Goal: Information Seeking & Learning: Check status

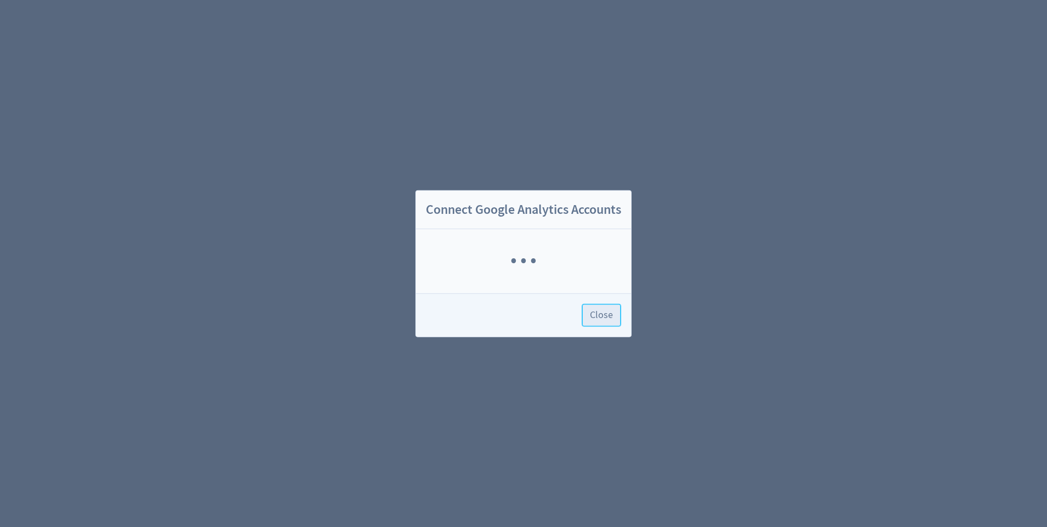
click at [597, 320] on span "Close" at bounding box center [601, 316] width 23 height 10
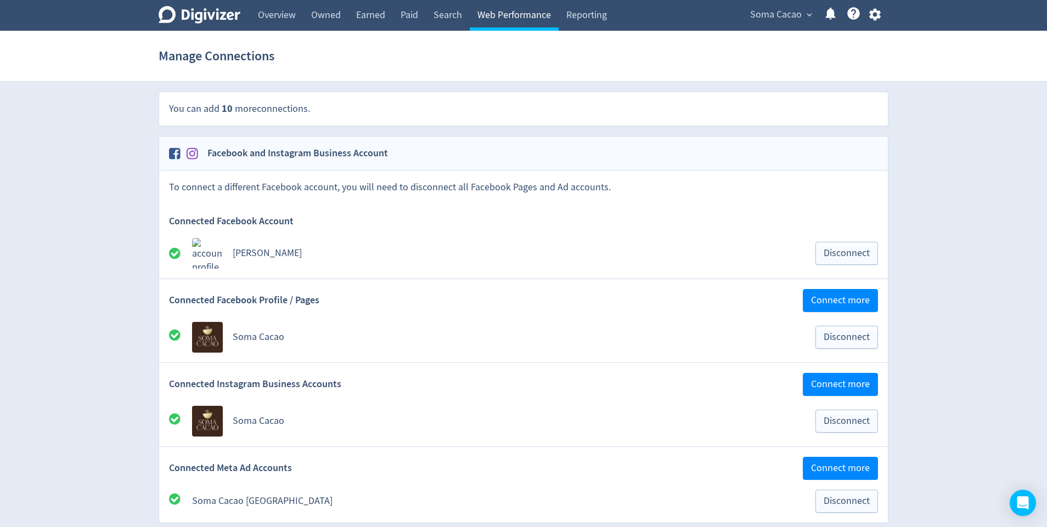
click at [532, 19] on link "Web Performance" at bounding box center [514, 15] width 89 height 31
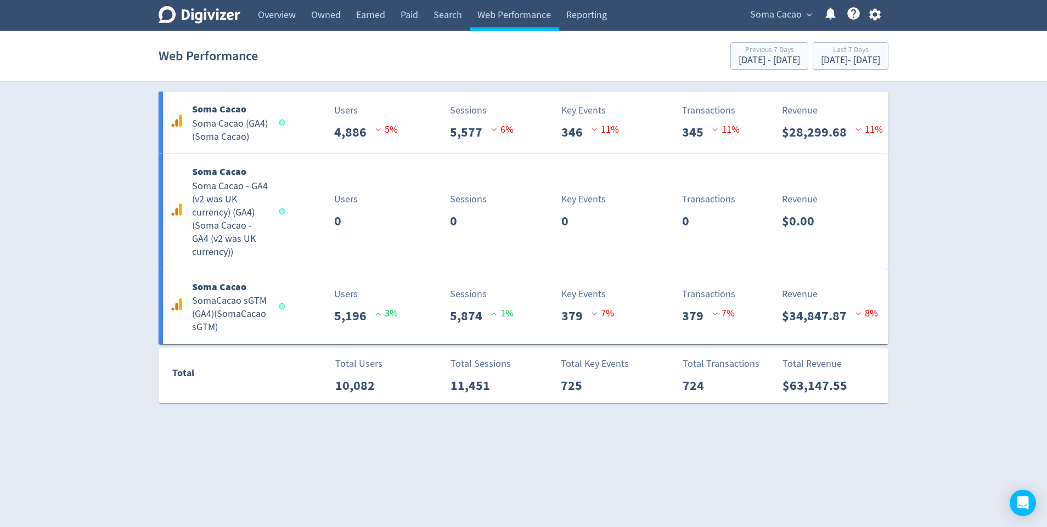
click at [227, 397] on div "Total" at bounding box center [220, 375] width 122 height 47
click at [251, 376] on div "Total" at bounding box center [226, 375] width 108 height 21
click at [384, 112] on p "Users" at bounding box center [366, 110] width 64 height 15
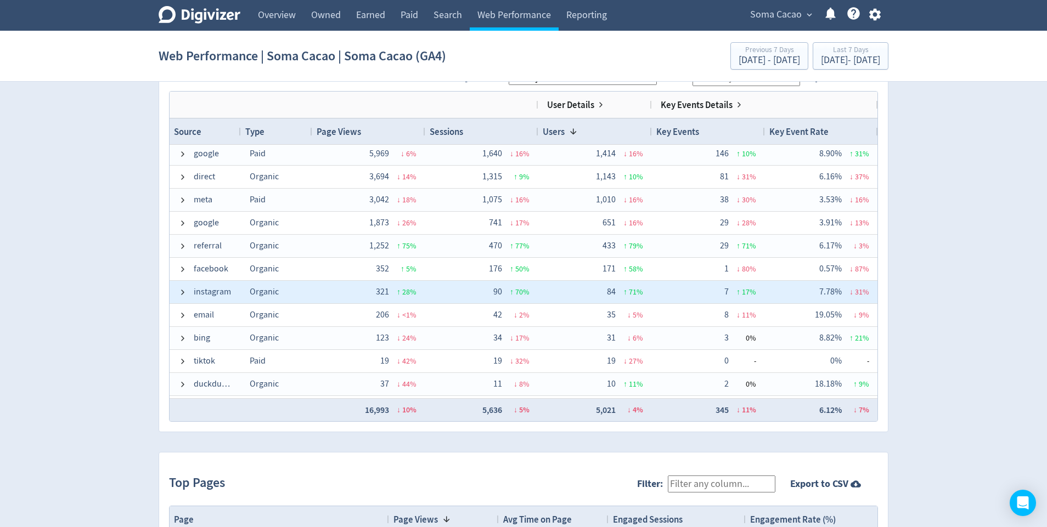
scroll to position [1, 0]
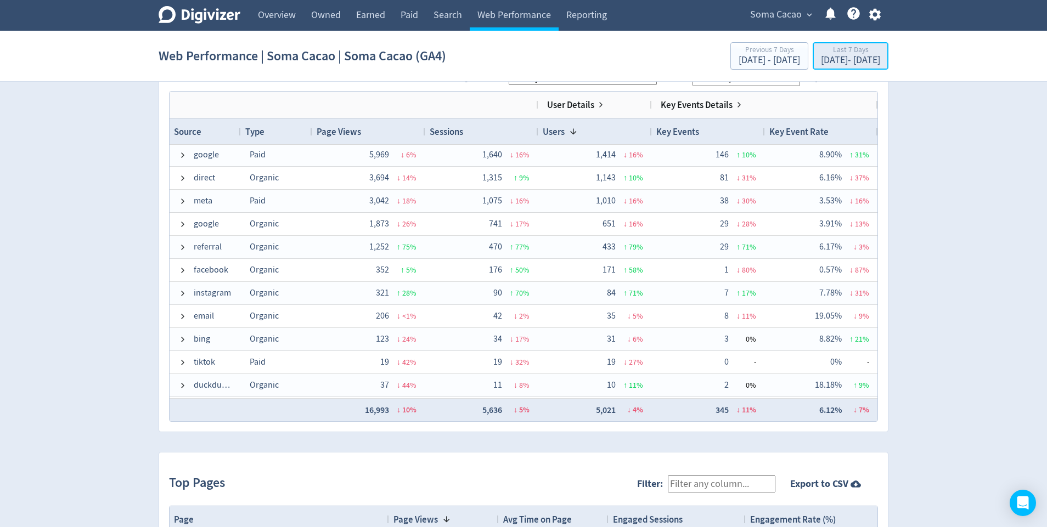
click at [821, 57] on div "[DATE] - [DATE]" at bounding box center [850, 60] width 59 height 10
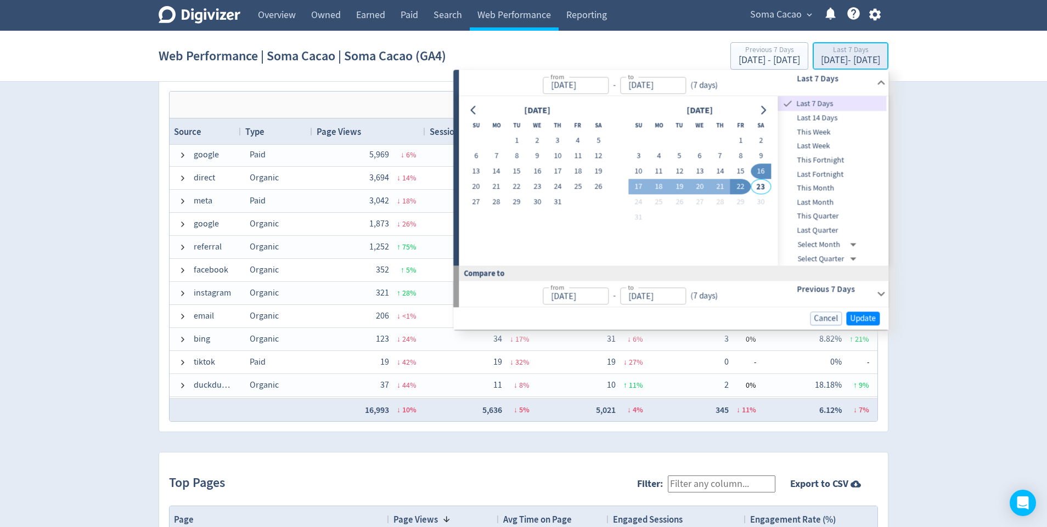
type input "[DATE]"
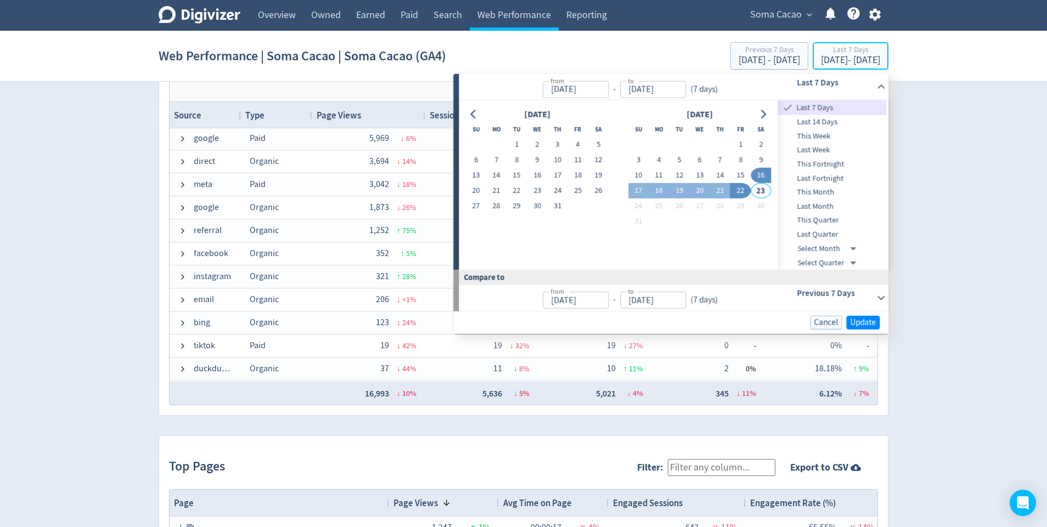
scroll to position [771, 0]
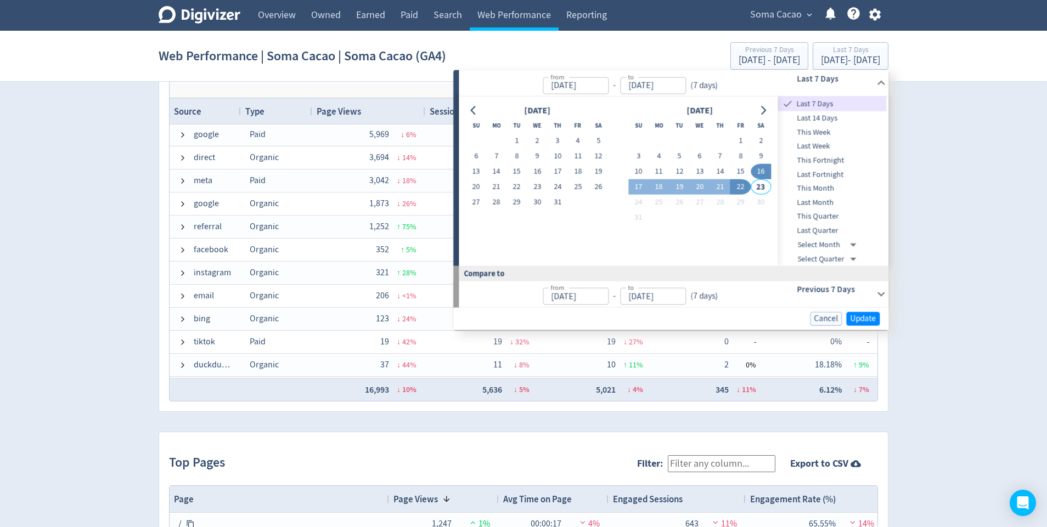
click at [818, 188] on span "This Month" at bounding box center [832, 189] width 109 height 12
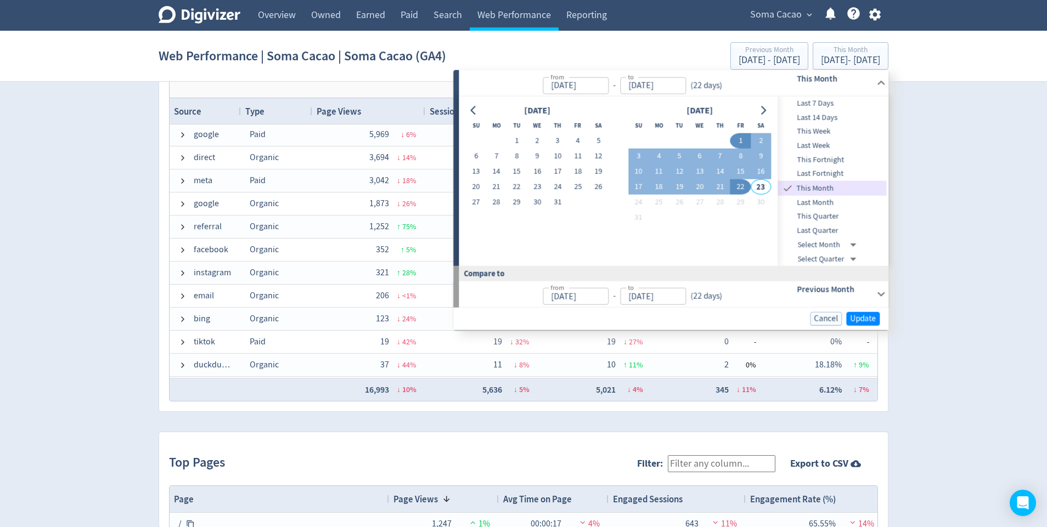
type input "[DATE]"
click at [853, 315] on span "Update" at bounding box center [863, 319] width 26 height 8
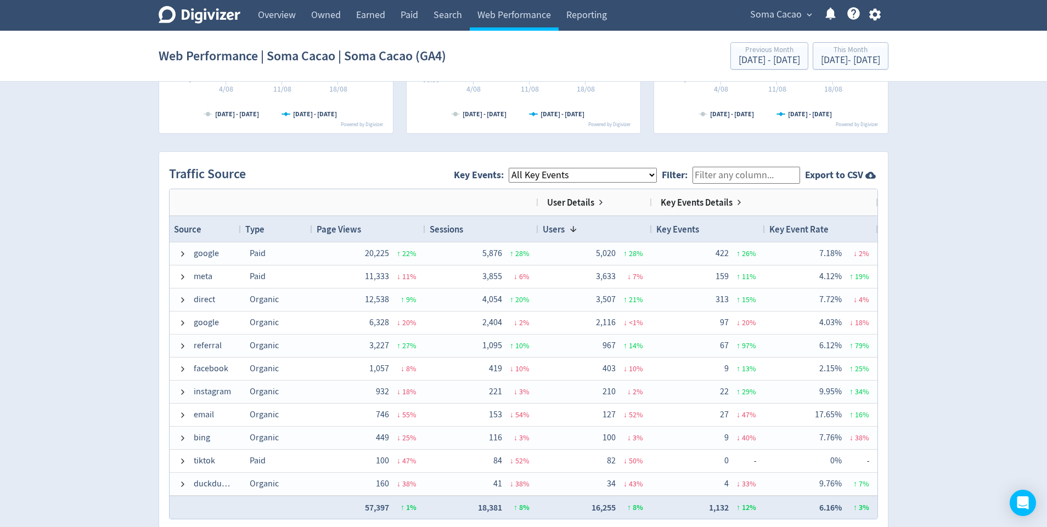
scroll to position [723, 0]
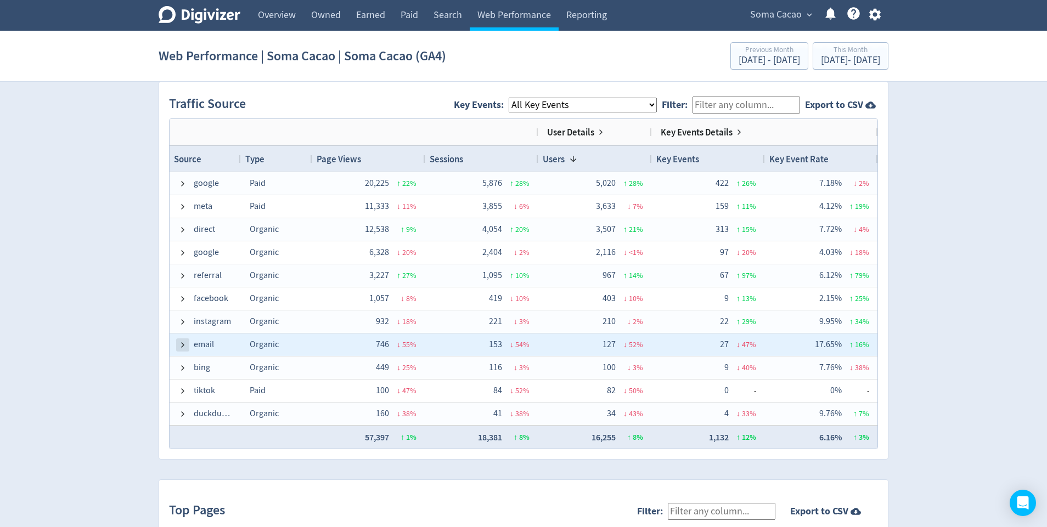
click at [182, 343] on span at bounding box center [182, 345] width 9 height 9
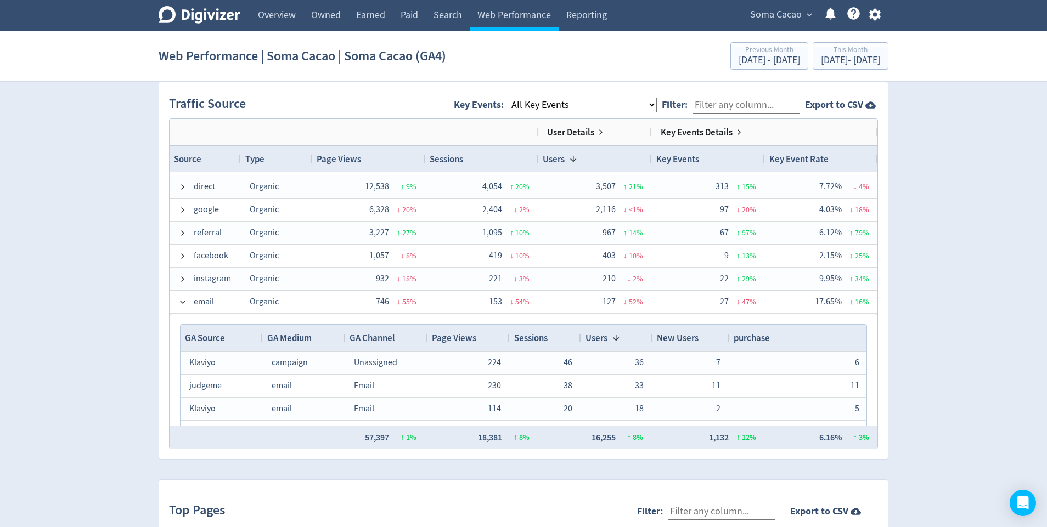
scroll to position [0, 0]
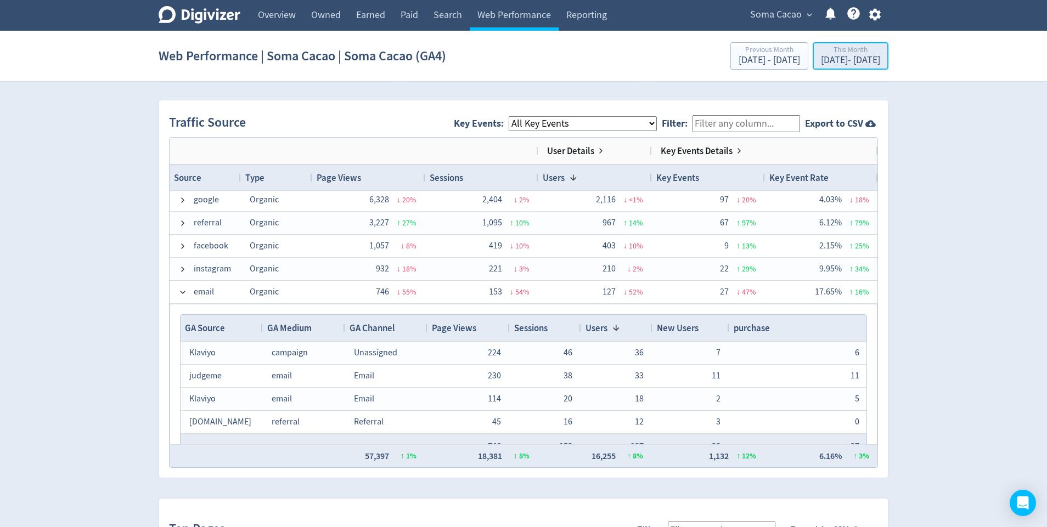
click at [821, 47] on div "This Month" at bounding box center [850, 50] width 59 height 9
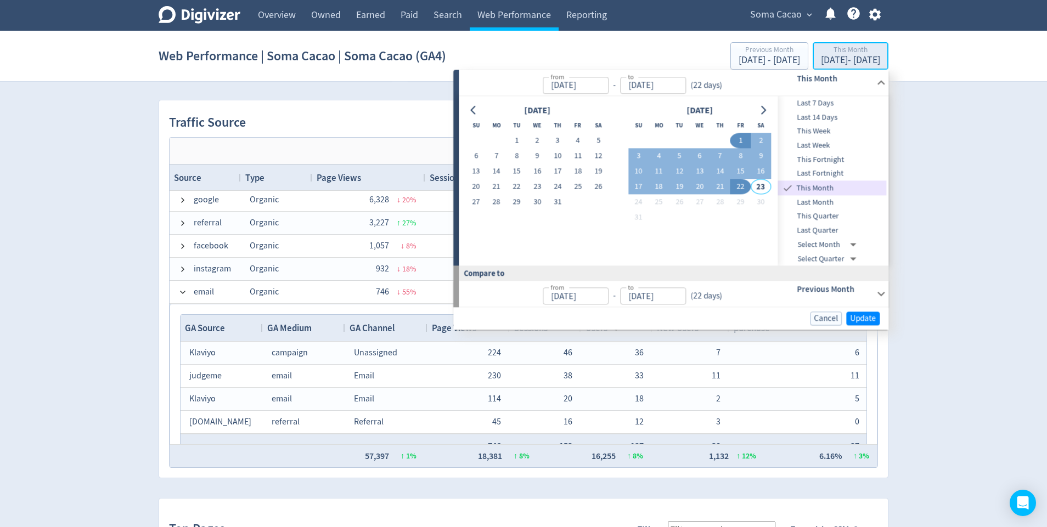
type input "[DATE]"
click at [811, 199] on span "Last Month" at bounding box center [832, 202] width 109 height 12
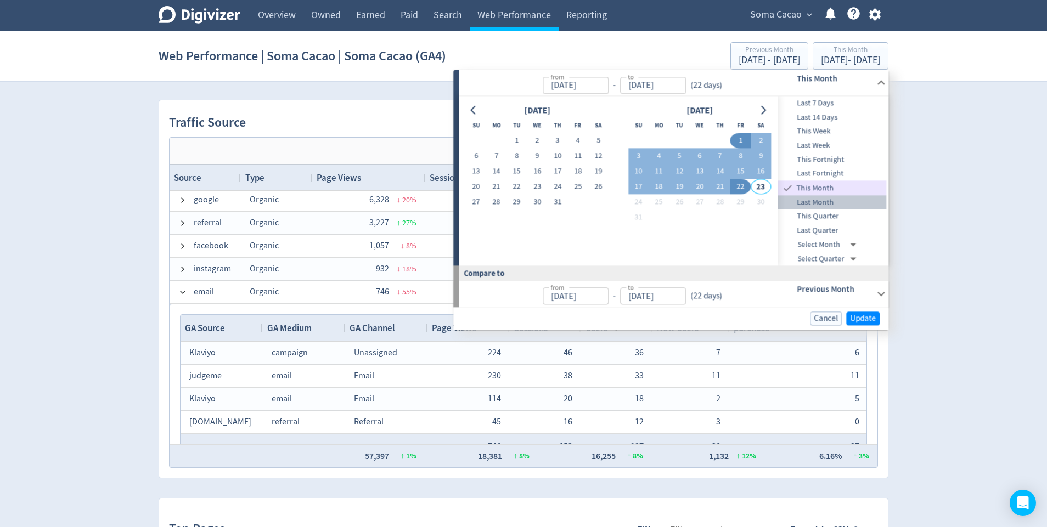
type input "[DATE]"
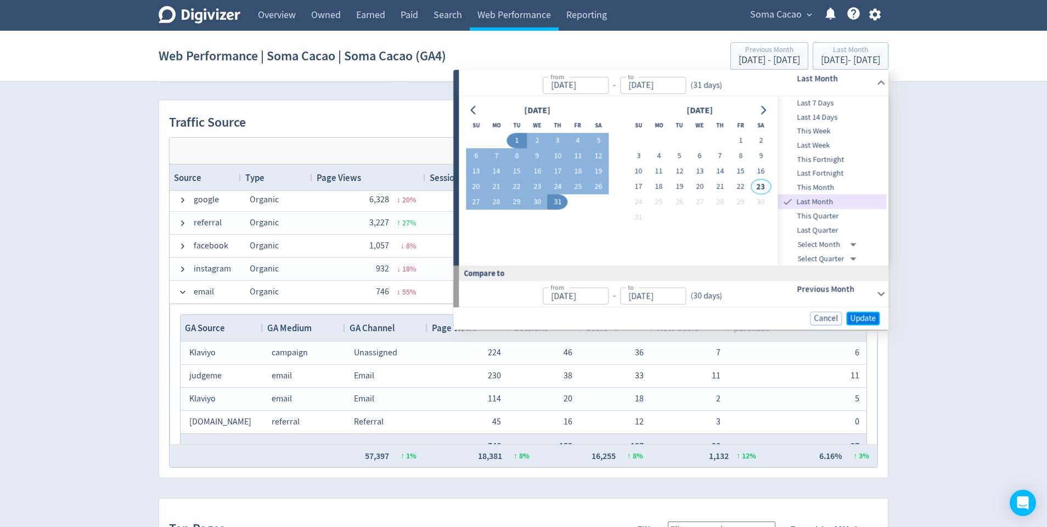
click at [869, 322] on span "Update" at bounding box center [863, 318] width 26 height 8
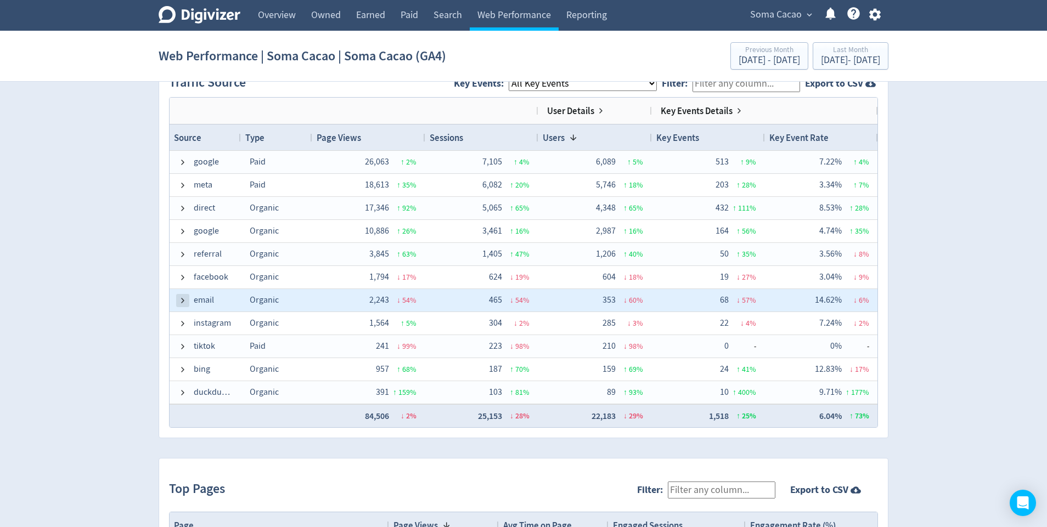
click at [181, 299] on span at bounding box center [182, 300] width 9 height 9
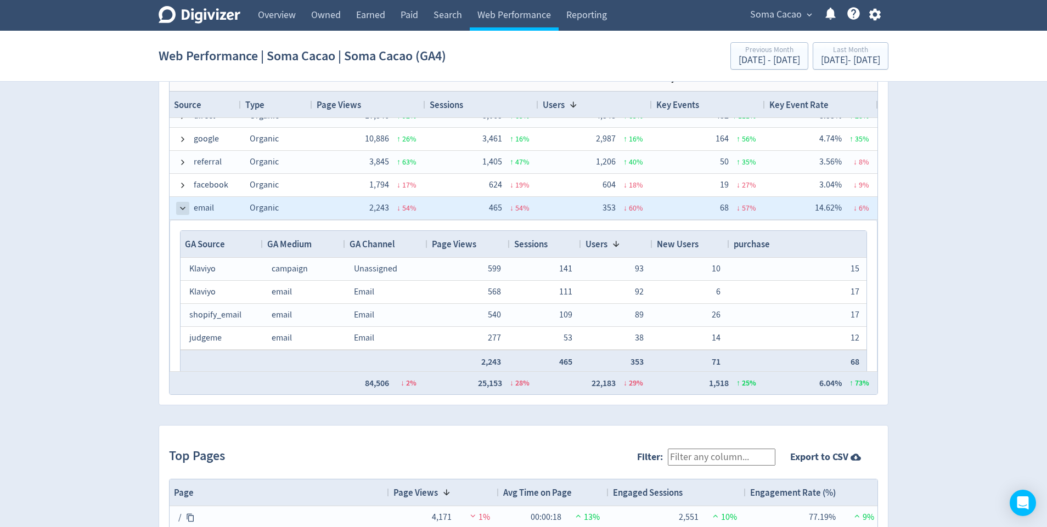
click at [183, 208] on span at bounding box center [182, 208] width 9 height 9
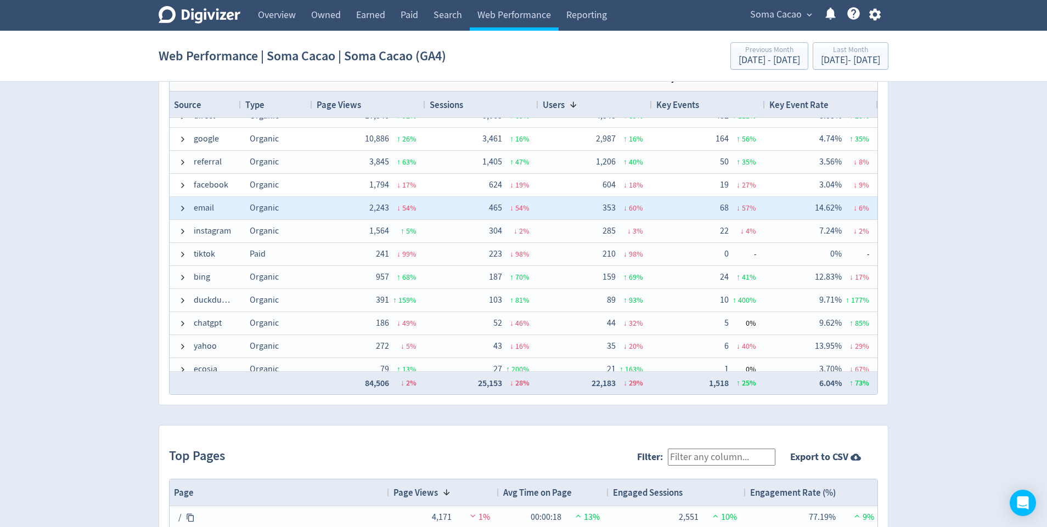
click at [183, 208] on span at bounding box center [182, 208] width 9 height 9
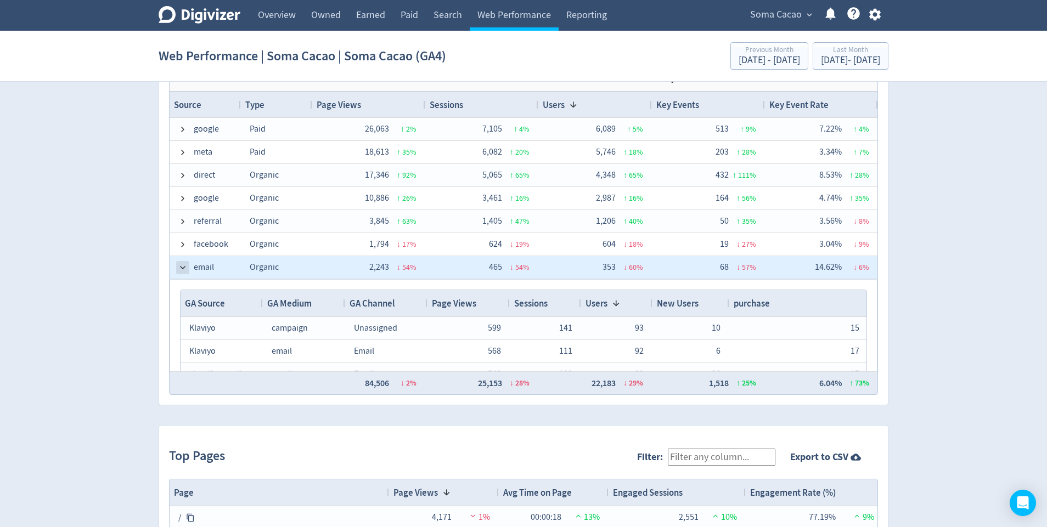
click at [181, 264] on span at bounding box center [182, 267] width 9 height 9
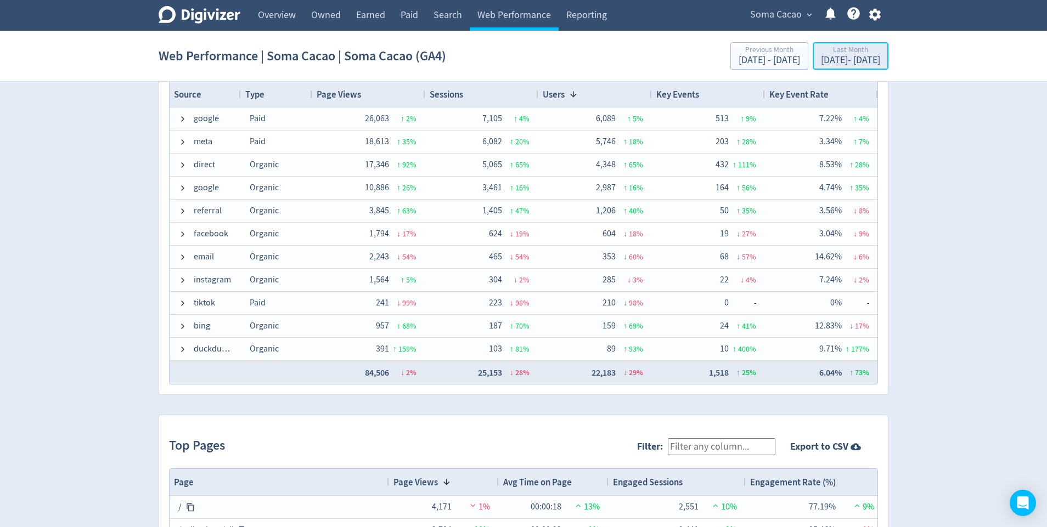
click at [813, 48] on button "Last Month [DATE] - [DATE]" at bounding box center [851, 55] width 76 height 27
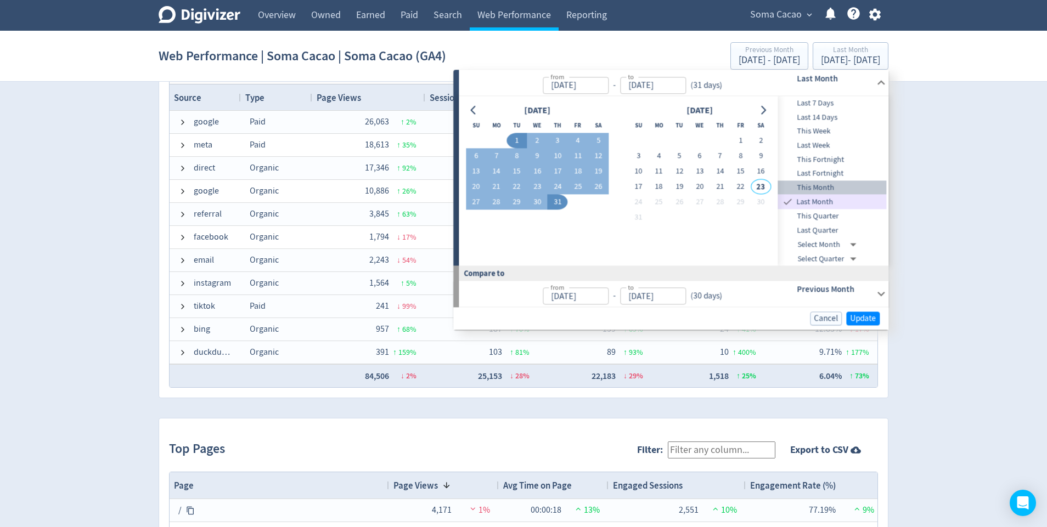
click at [816, 188] on span "This Month" at bounding box center [832, 188] width 109 height 12
type input "[DATE]"
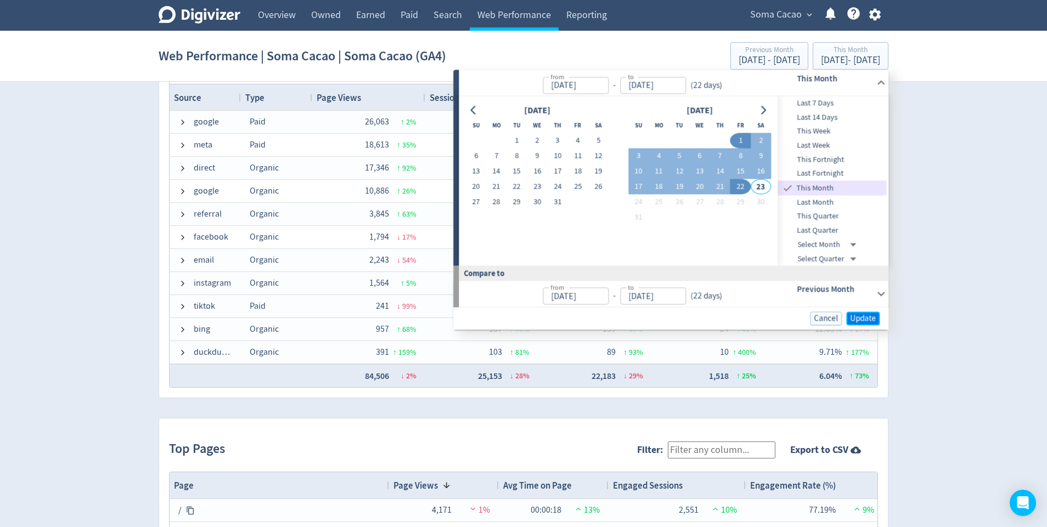
click at [853, 314] on span "Update" at bounding box center [863, 318] width 26 height 8
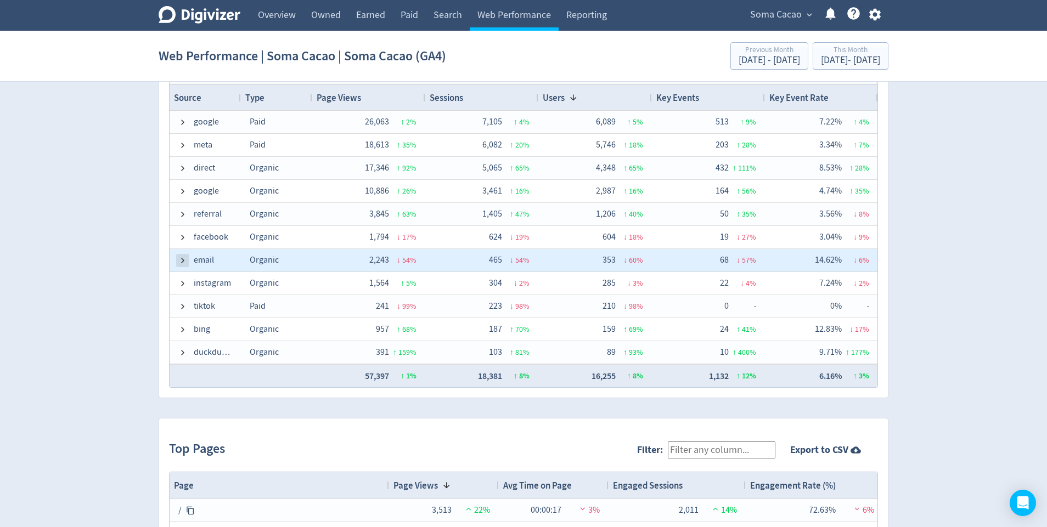
click at [181, 261] on span at bounding box center [182, 260] width 9 height 9
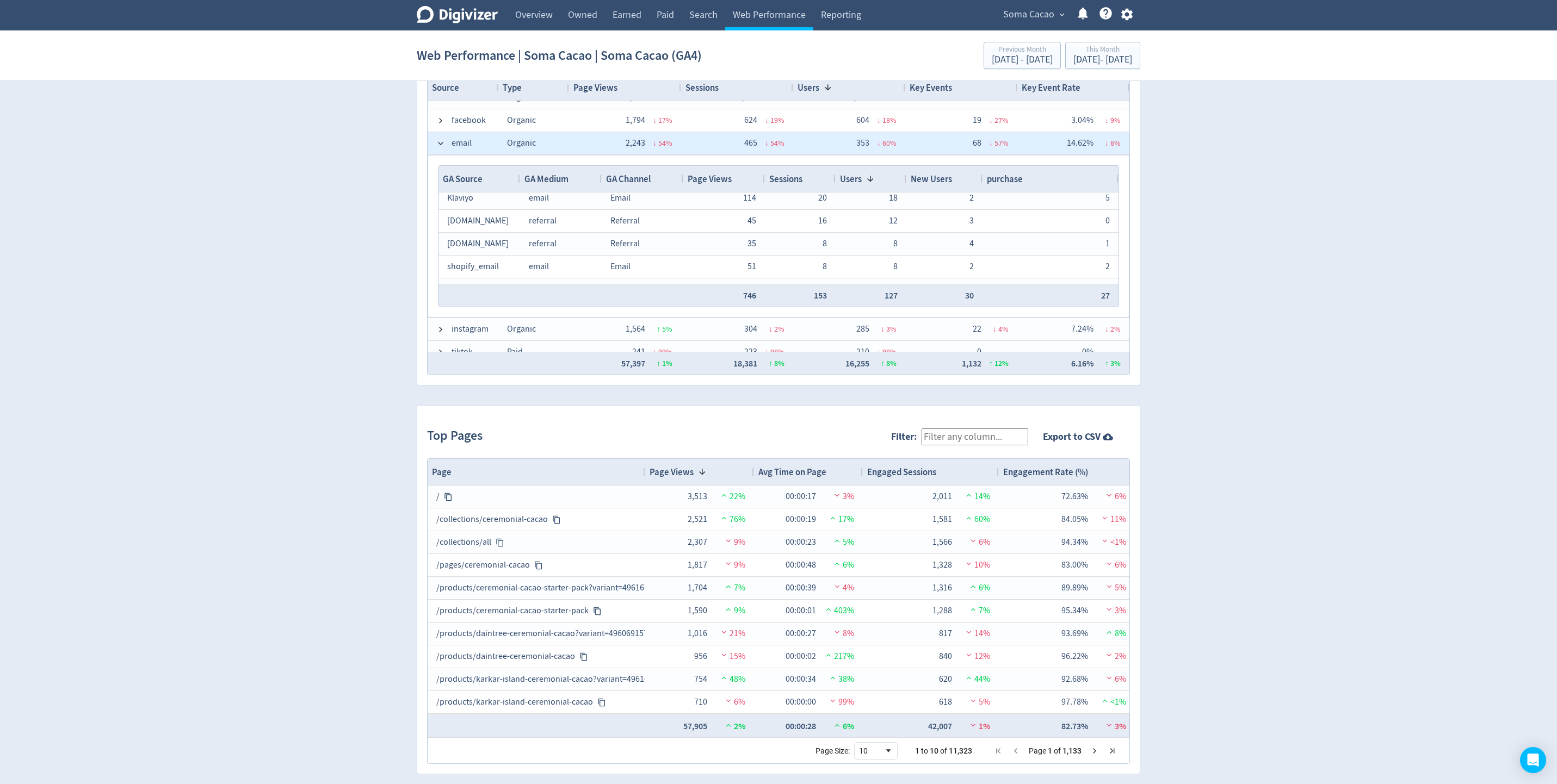
click at [442, 133] on span at bounding box center [440, 143] width 9 height 21
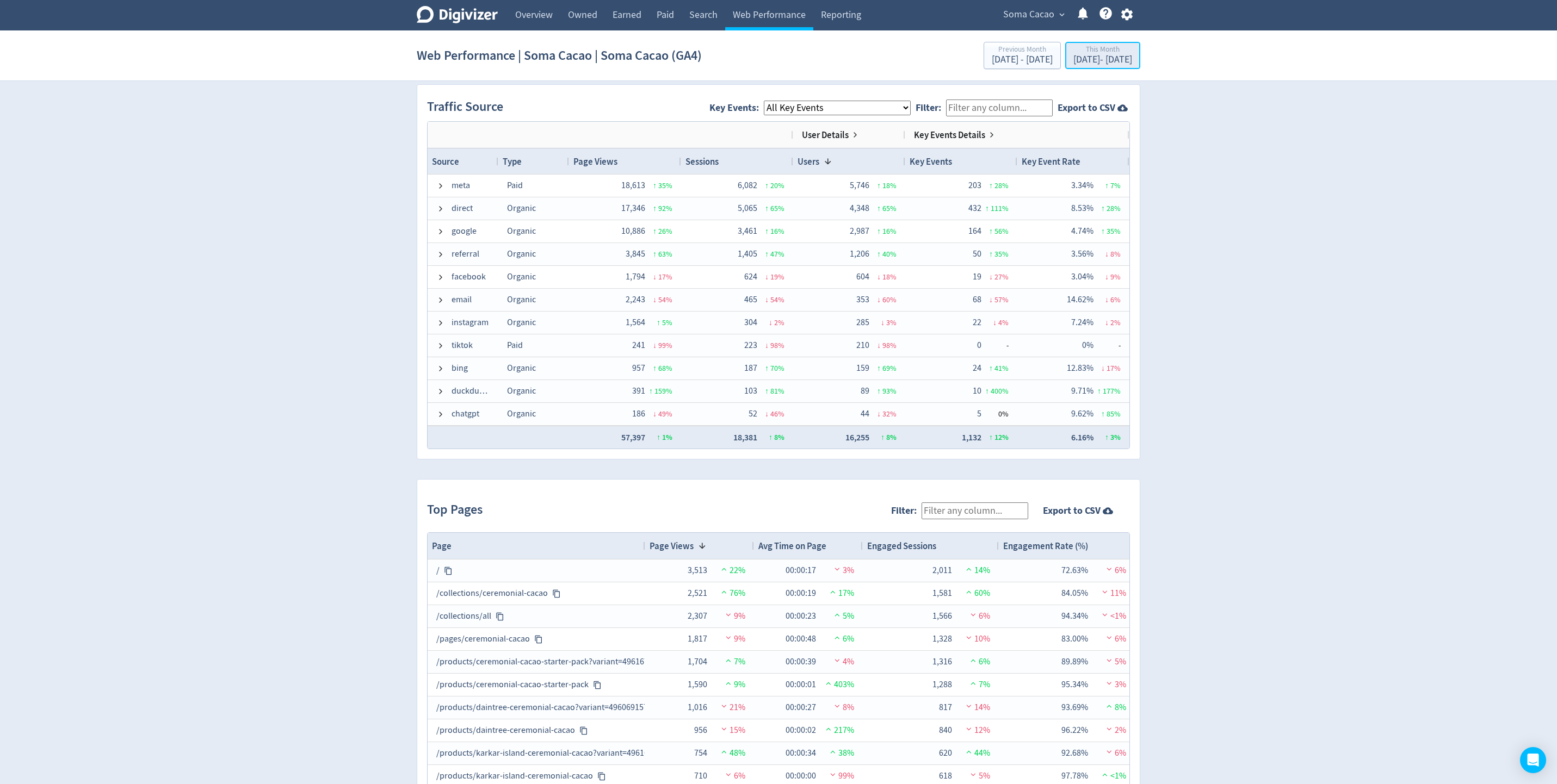
click at [1037, 60] on div "[DATE] - [DATE]" at bounding box center [1103, 59] width 59 height 10
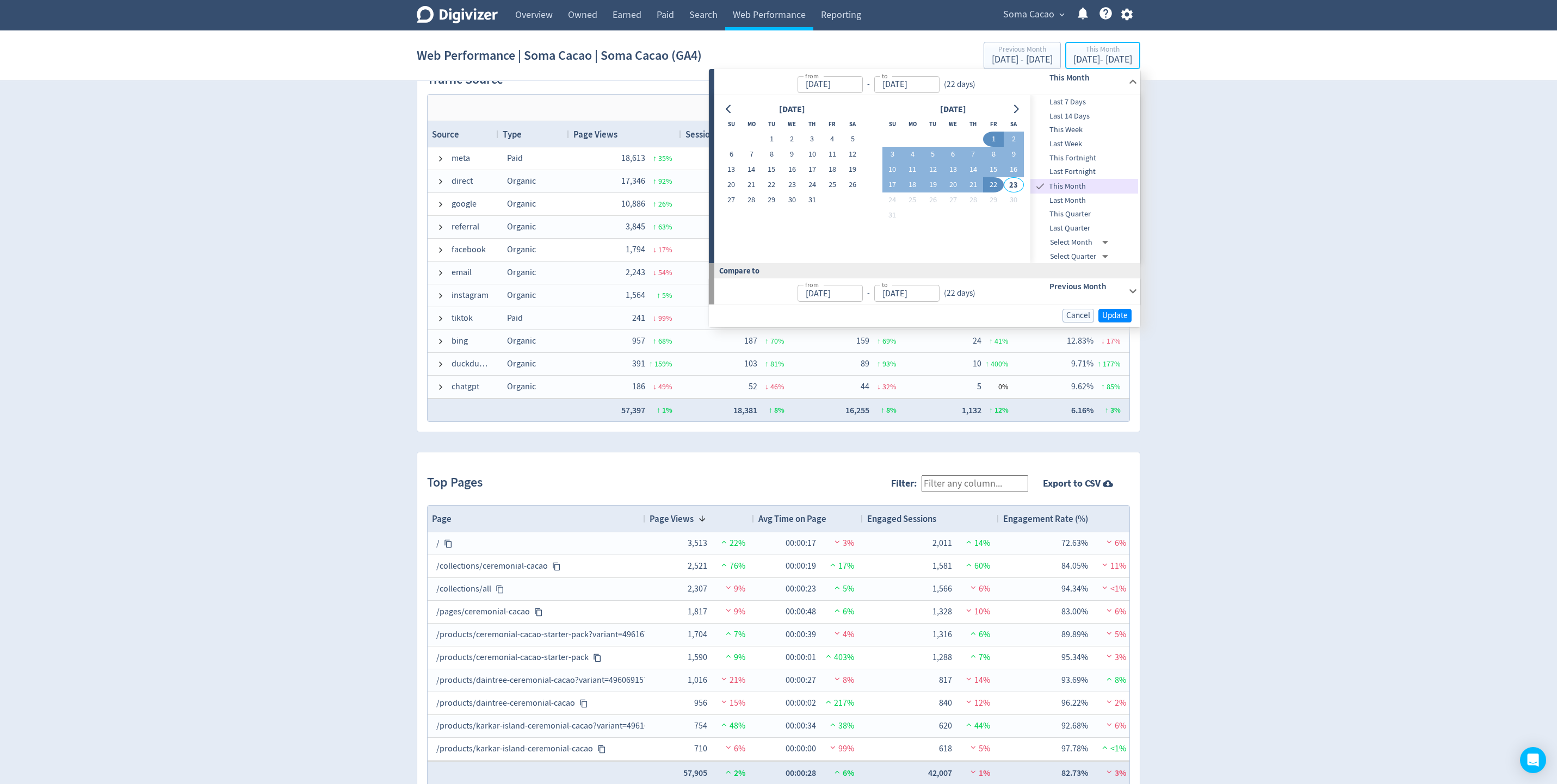
scroll to position [741, 0]
click at [1037, 216] on span "This Quarter" at bounding box center [1084, 214] width 108 height 12
type input "[DATE]"
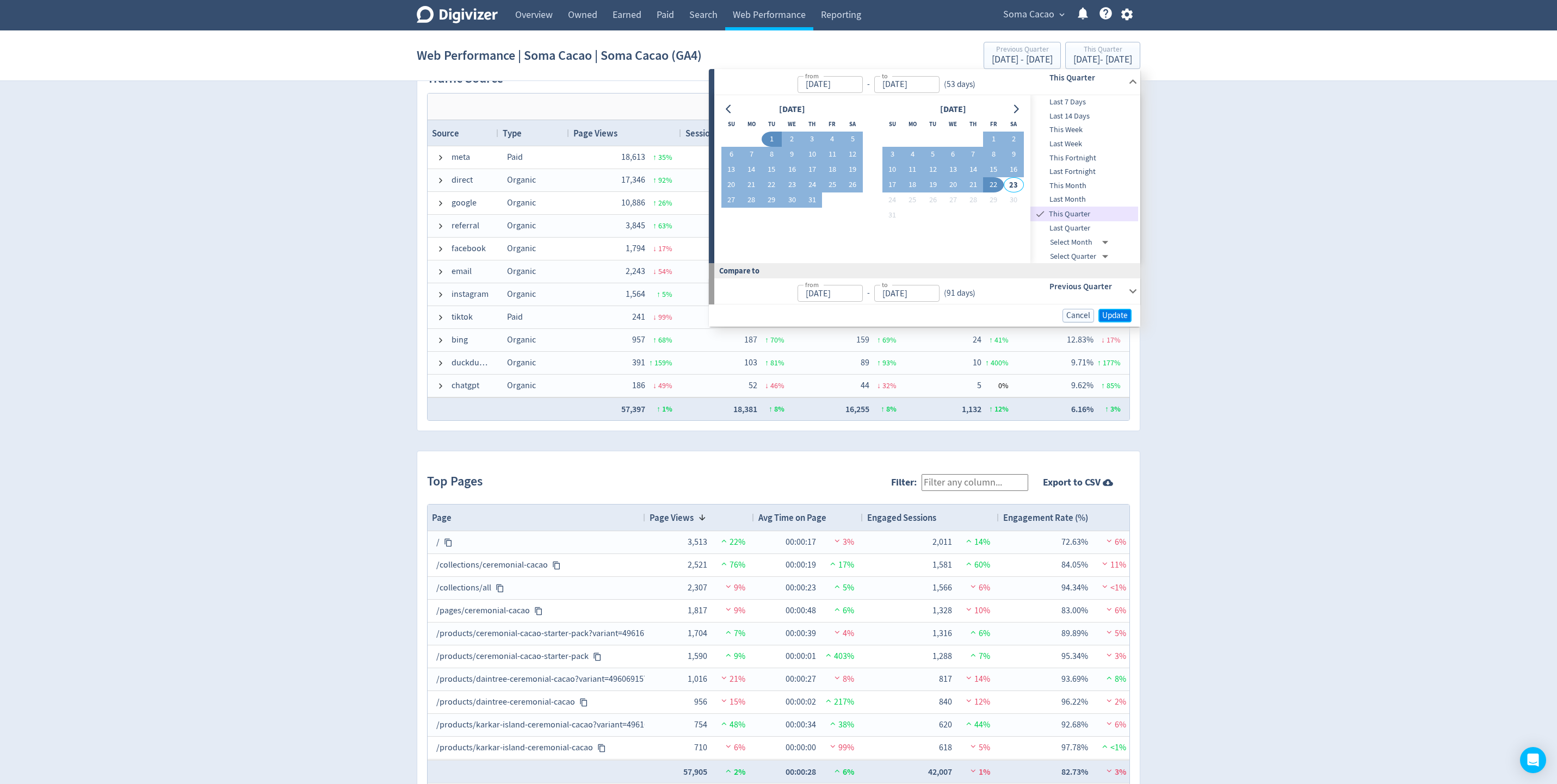
click at [1037, 316] on span "Update" at bounding box center [1116, 315] width 26 height 8
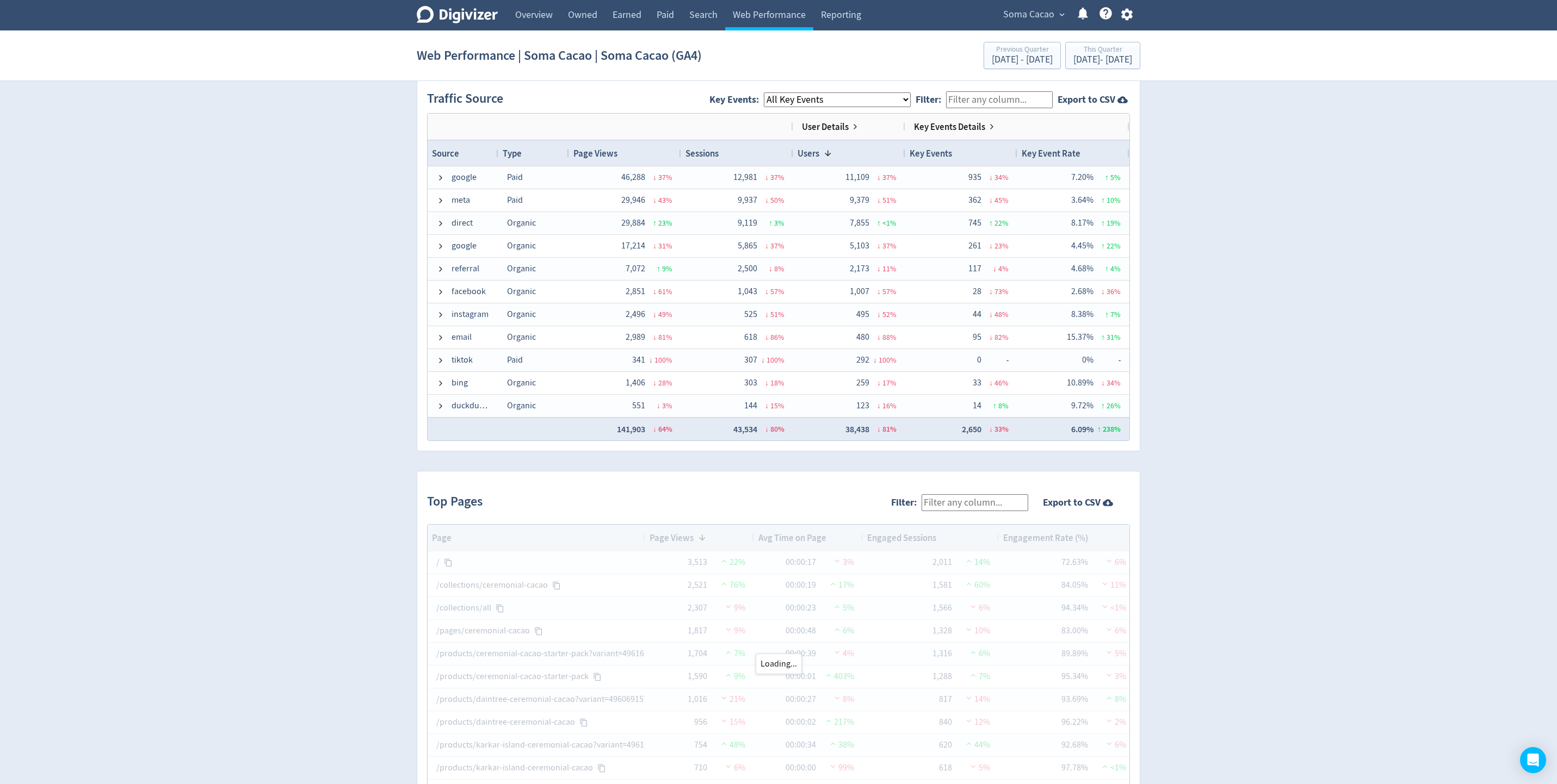
scroll to position [724, 0]
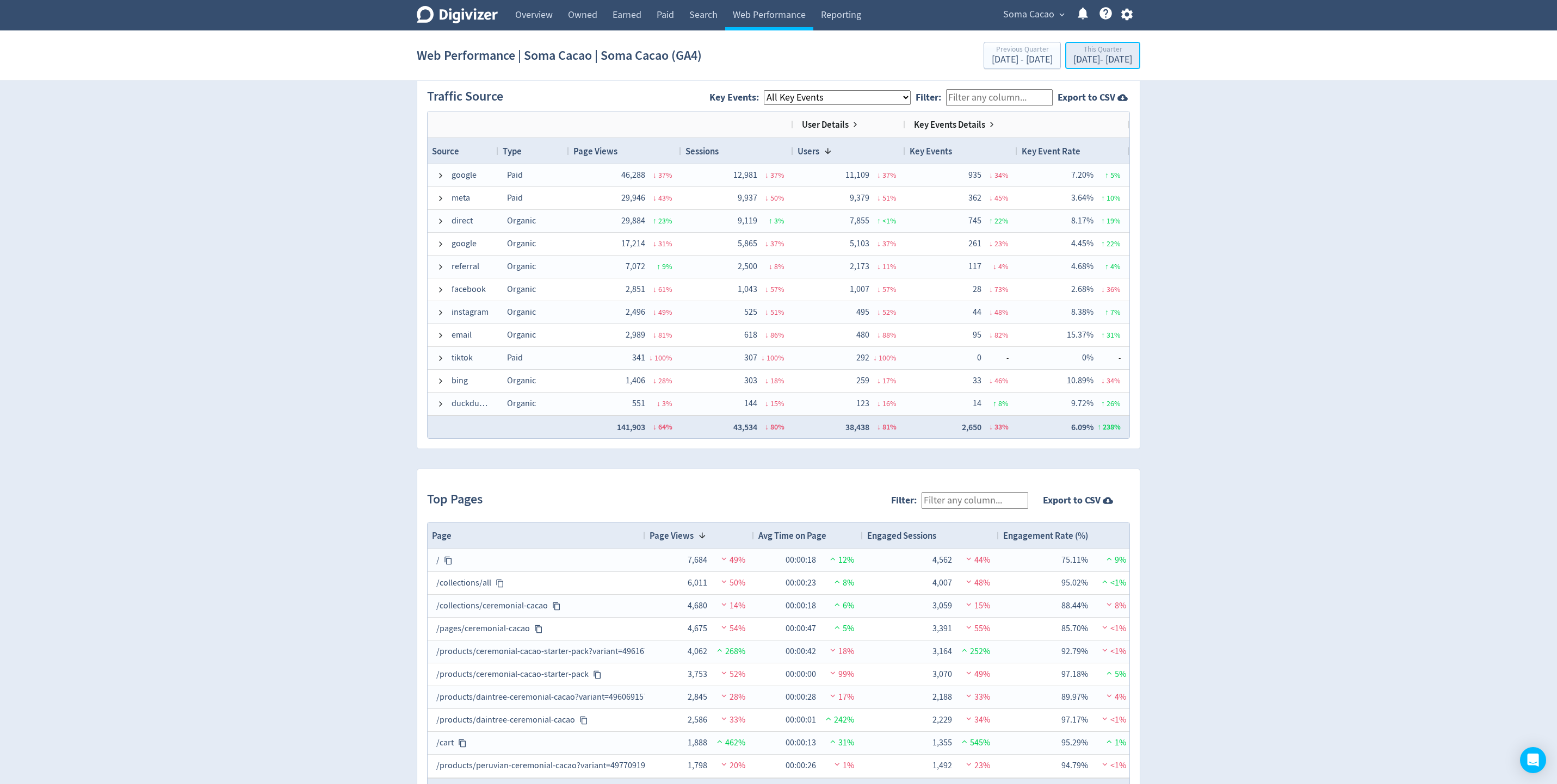
click at [1037, 66] on div "This Quarter [DATE] - [DATE]" at bounding box center [1103, 56] width 68 height 22
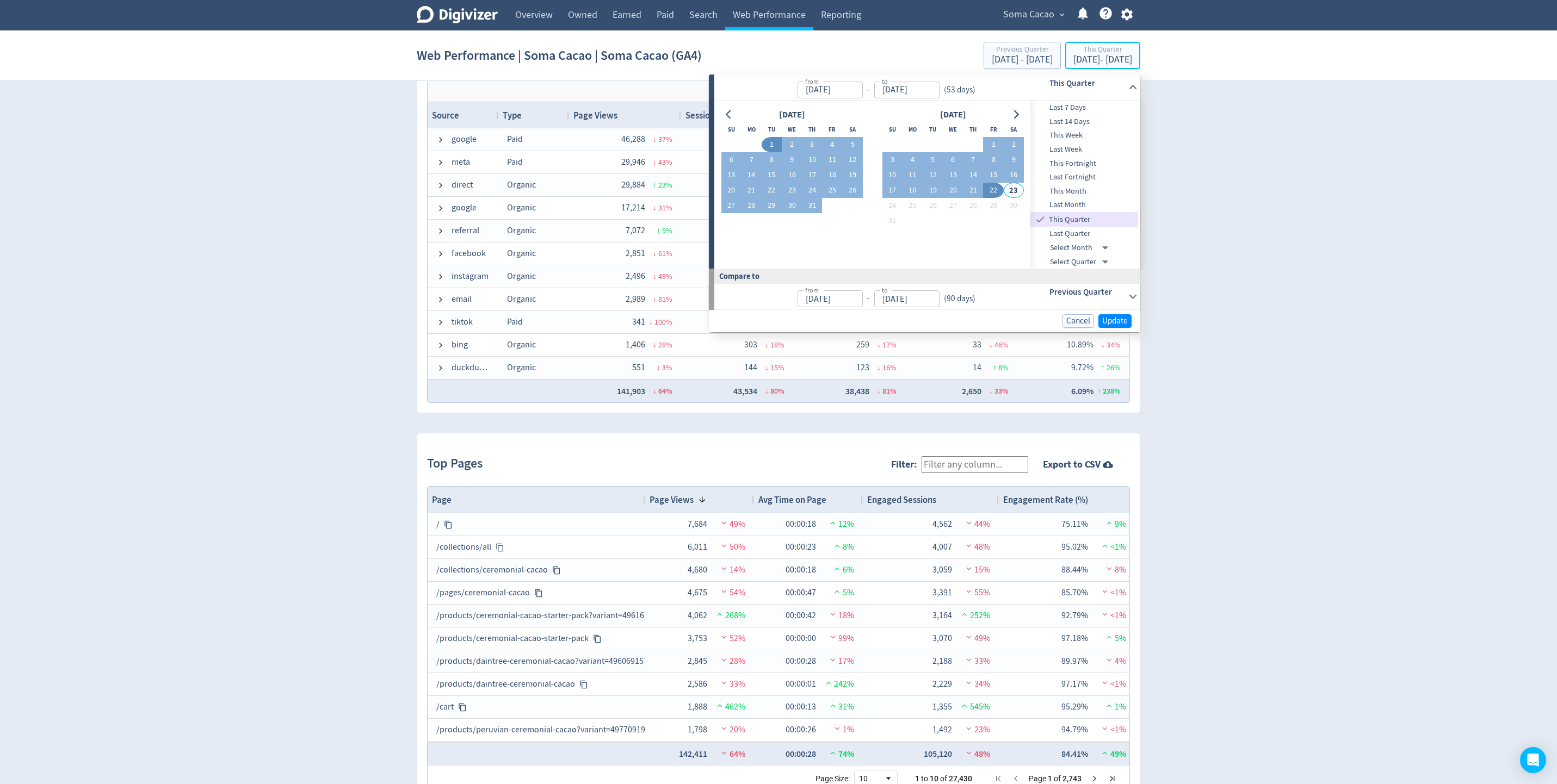
scroll to position [767, 0]
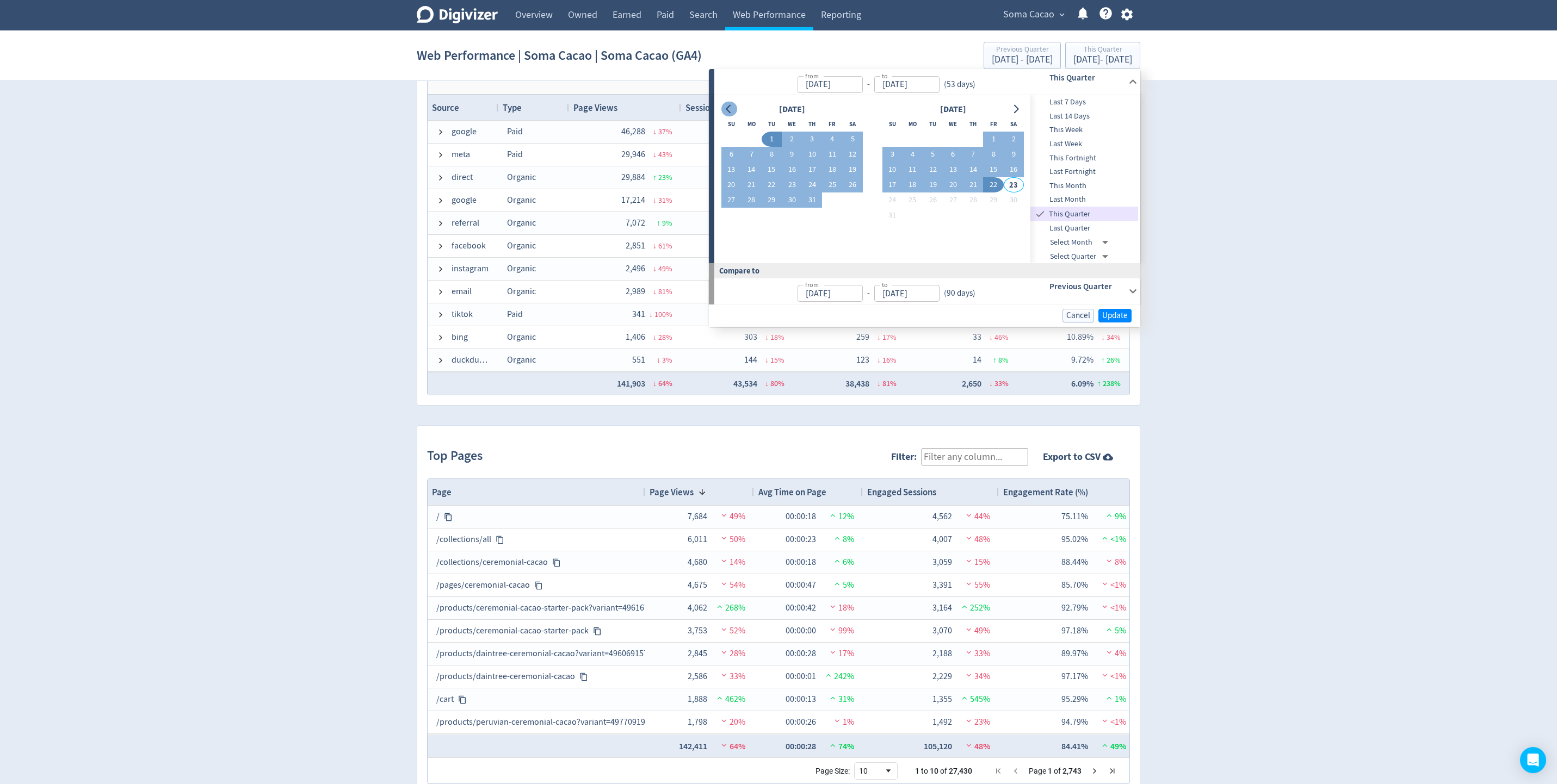
click at [730, 103] on button "Go to previous month" at bounding box center [730, 109] width 16 height 15
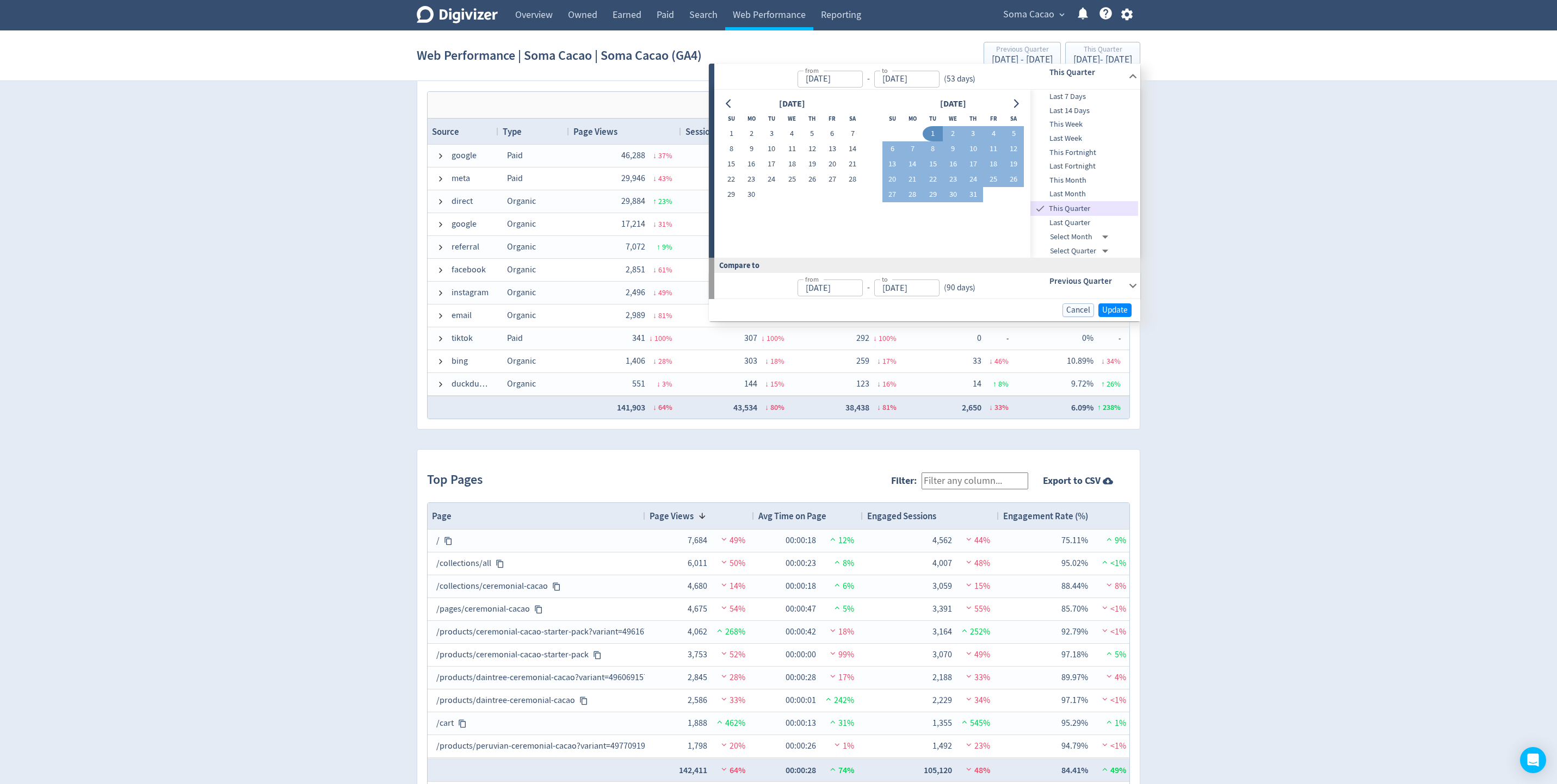
scroll to position [737, 0]
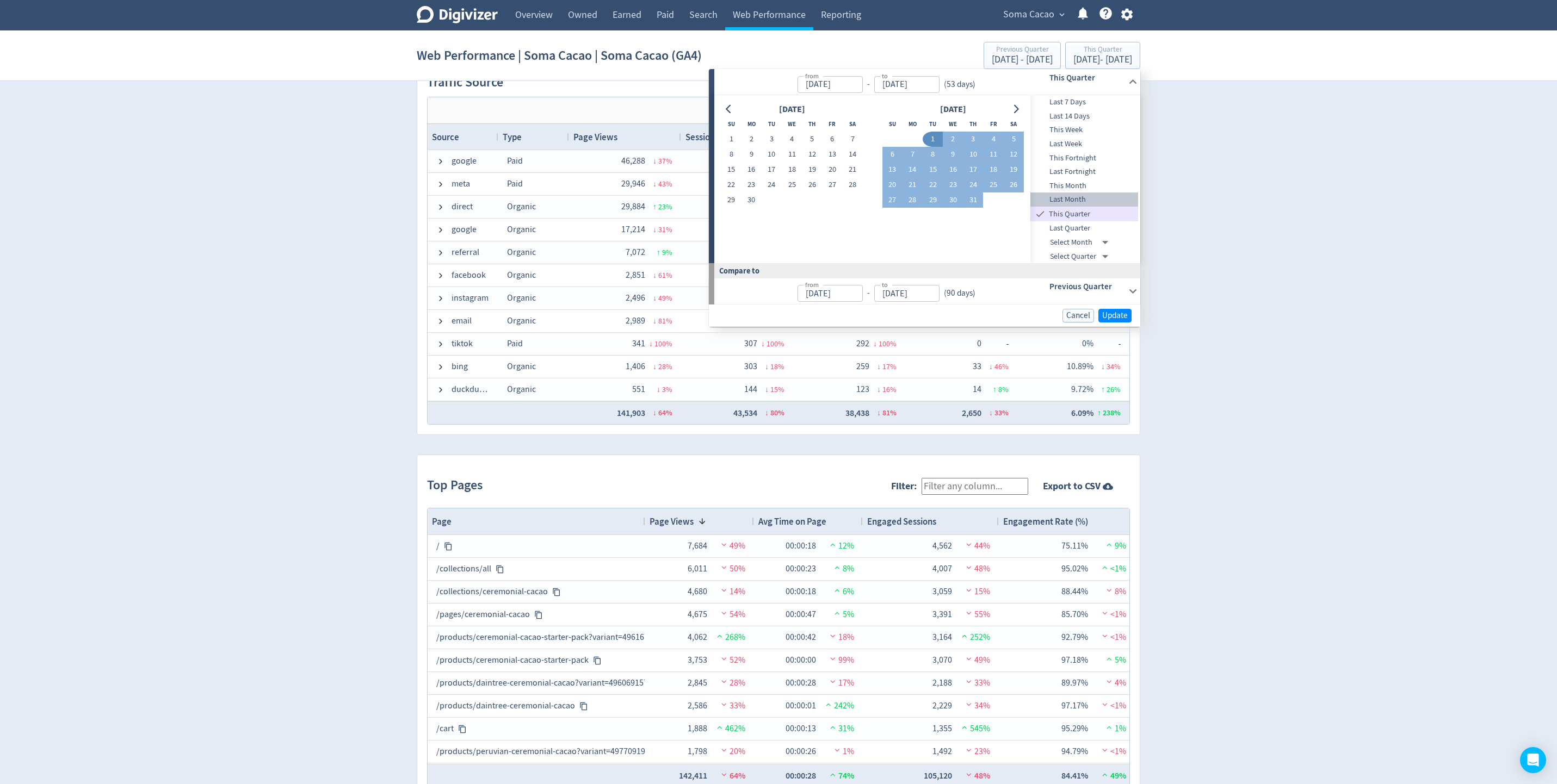
click at [1037, 201] on span "Last Month" at bounding box center [1084, 199] width 108 height 12
type input "[DATE]"
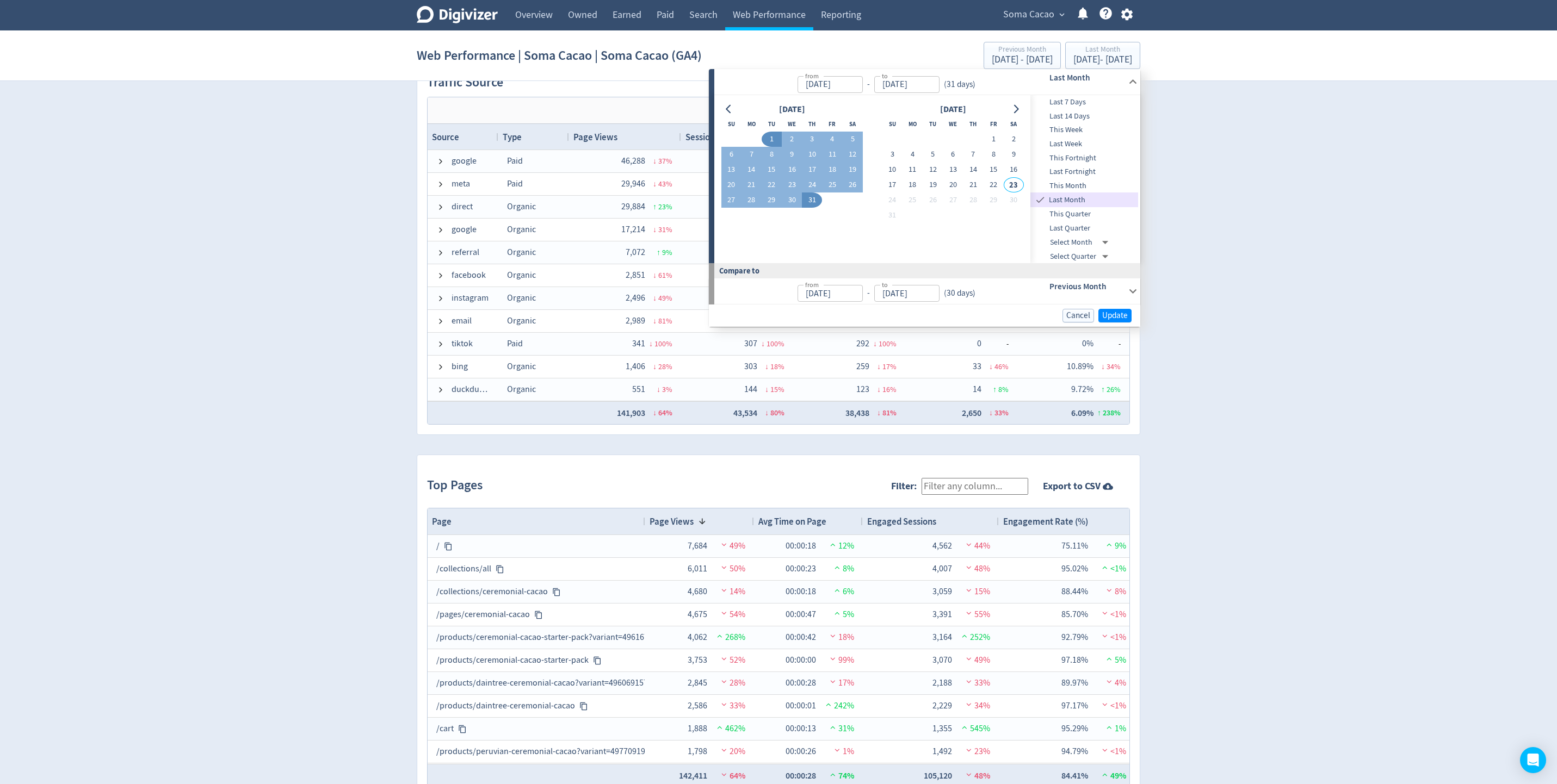
click at [771, 136] on button "1" at bounding box center [772, 139] width 20 height 15
type input "[DATE]"
click at [773, 140] on button "1" at bounding box center [772, 139] width 20 height 15
type input "[DATE]"
click at [808, 200] on button "31" at bounding box center [812, 199] width 20 height 15
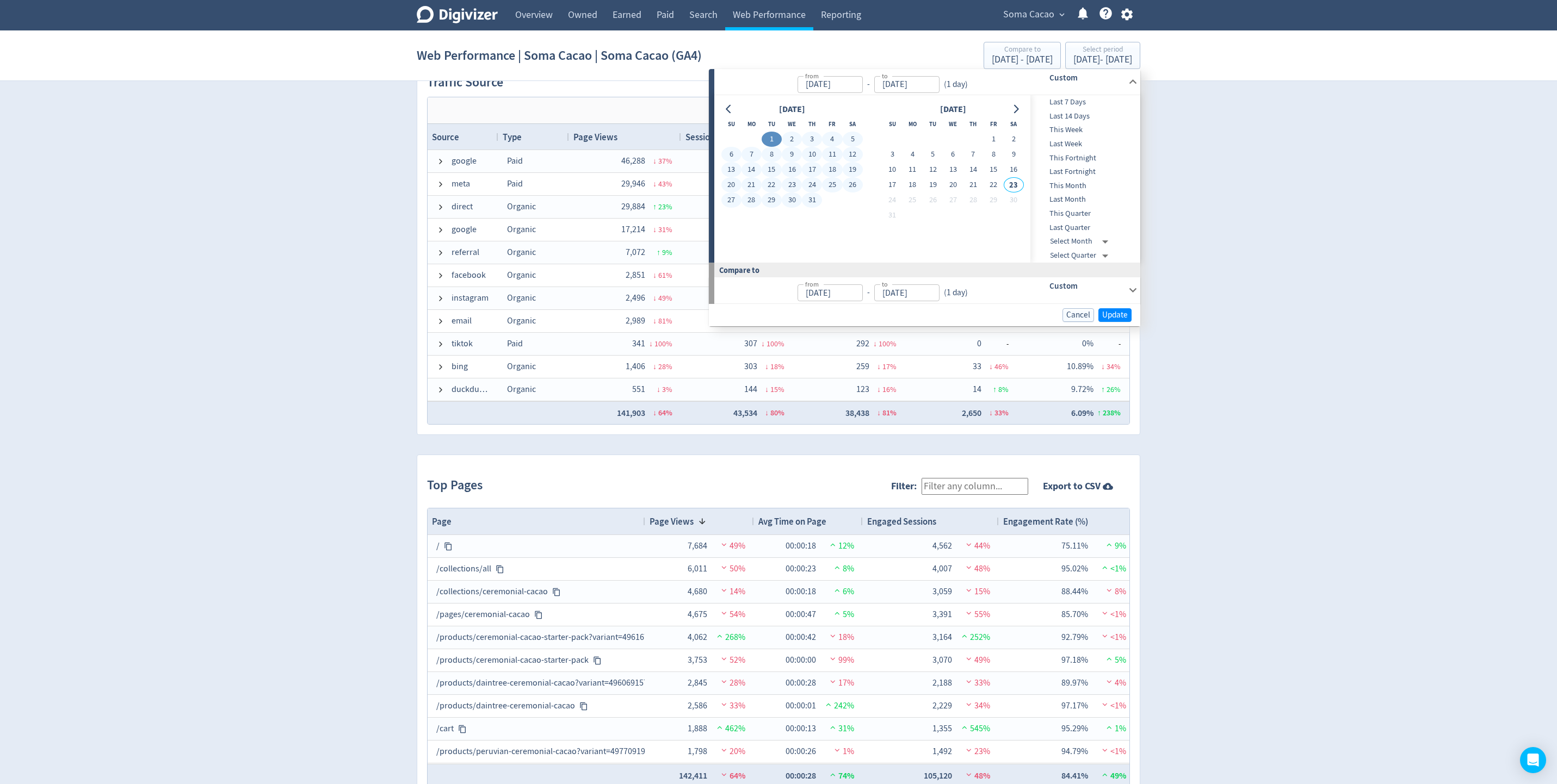
type input "[DATE]"
click at [1037, 55] on div "Select period" at bounding box center [1103, 50] width 59 height 9
click at [776, 140] on button "1" at bounding box center [772, 139] width 20 height 15
type input "[DATE]"
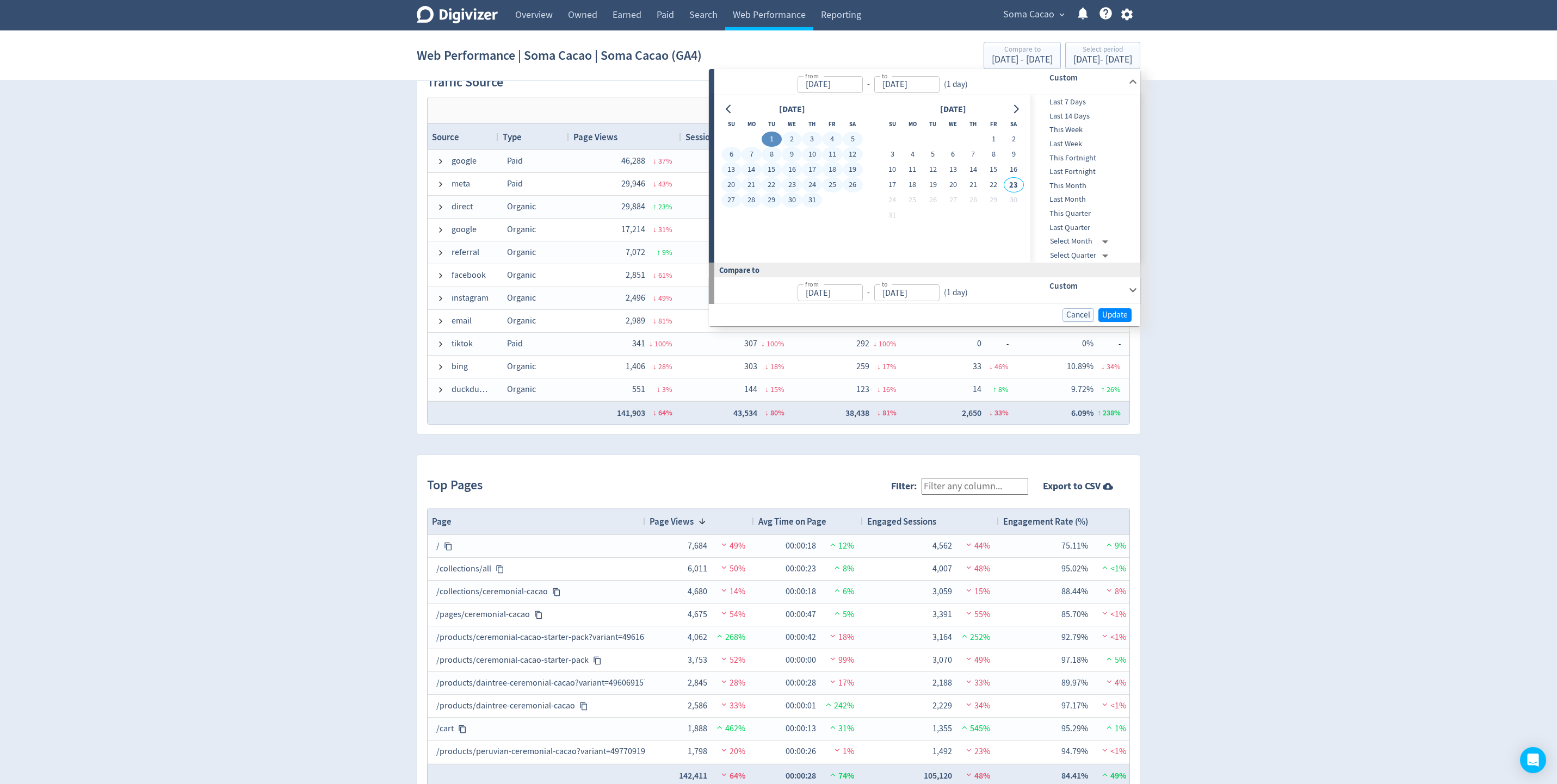
click at [808, 198] on button "31" at bounding box center [812, 199] width 20 height 15
type input "[DATE]"
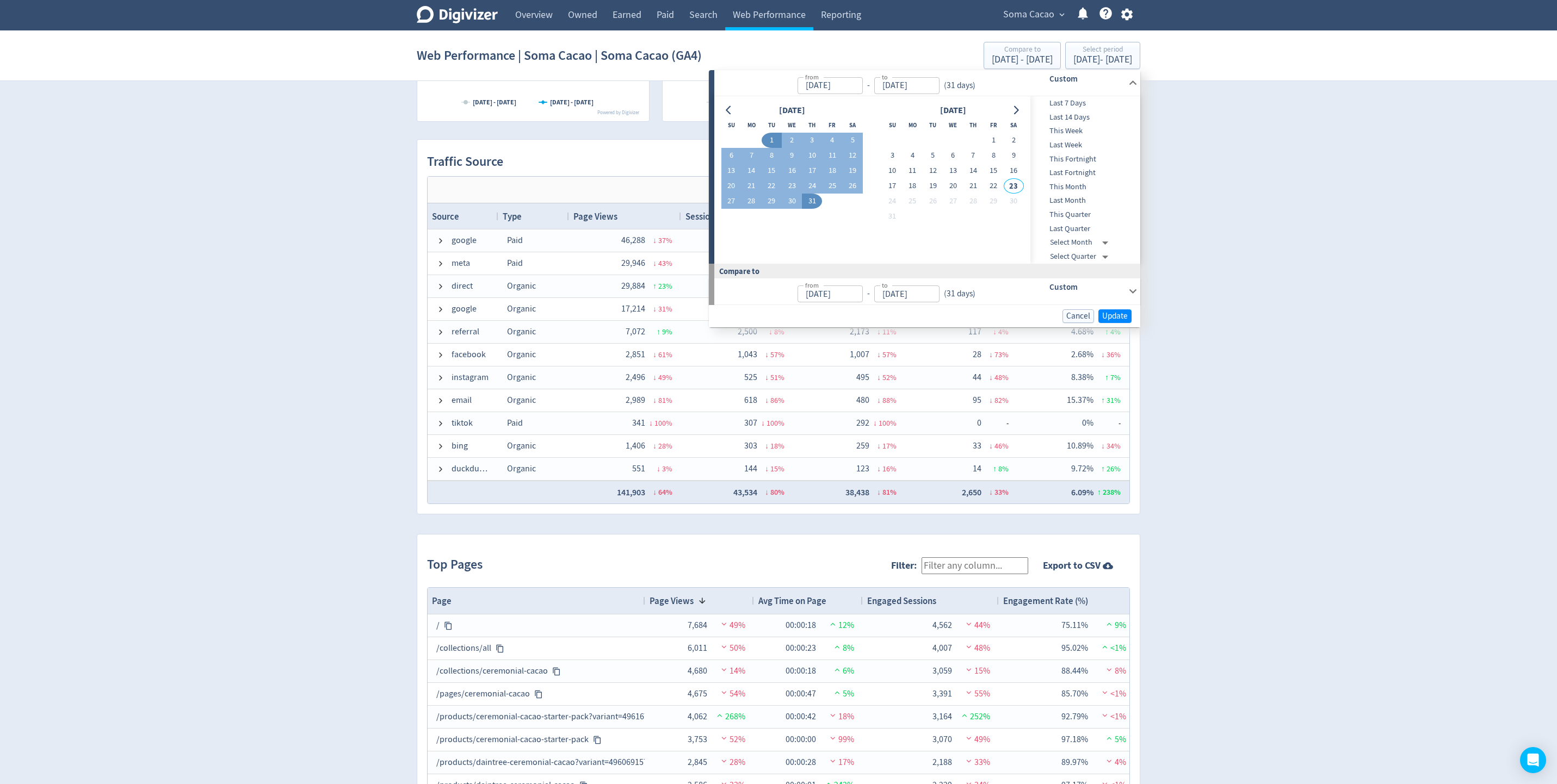
scroll to position [659, 0]
click at [1037, 328] on span "4.68%" at bounding box center [1082, 330] width 22 height 11
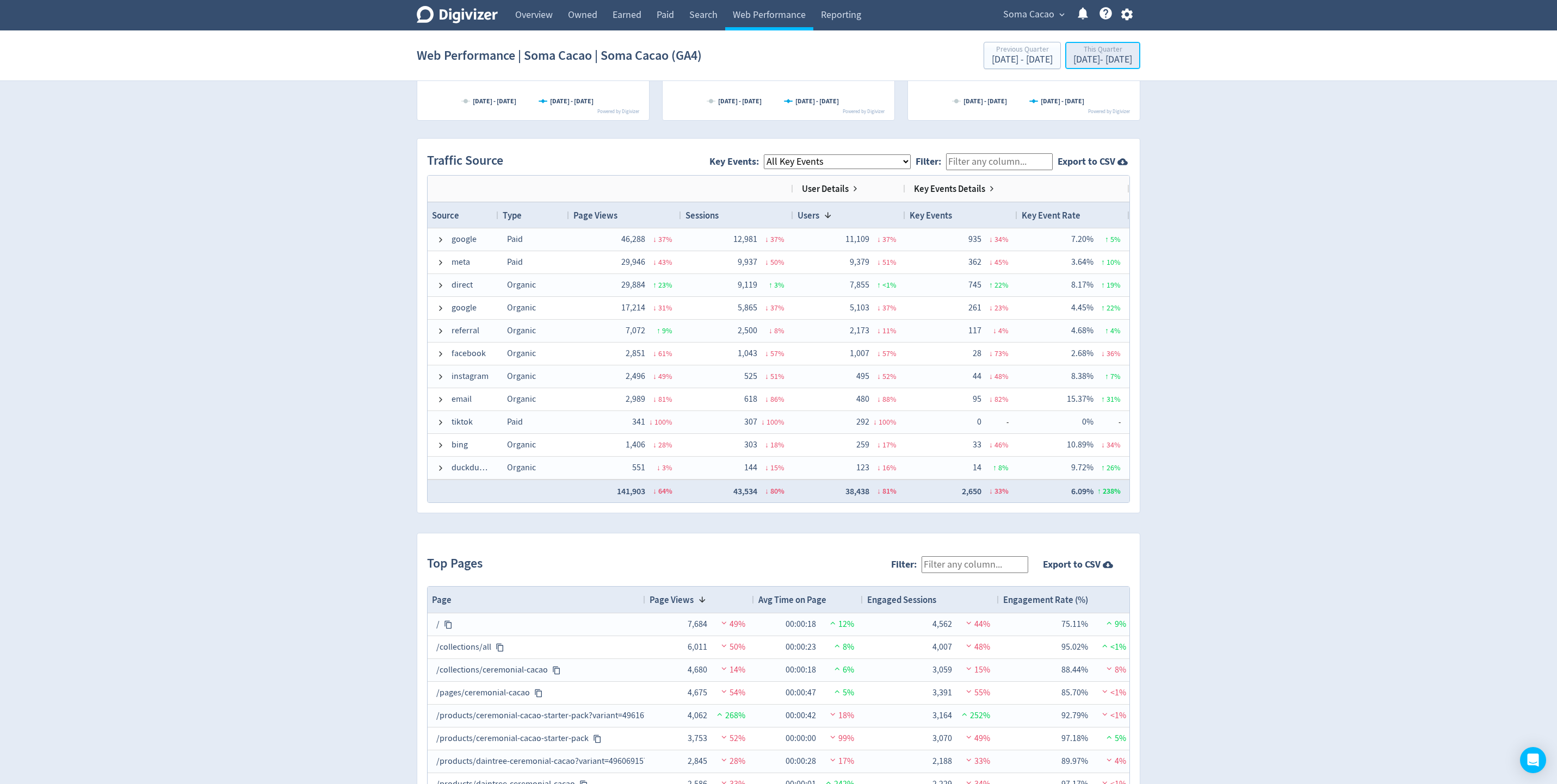
click at [1037, 58] on div "[DATE] - [DATE]" at bounding box center [1103, 59] width 59 height 10
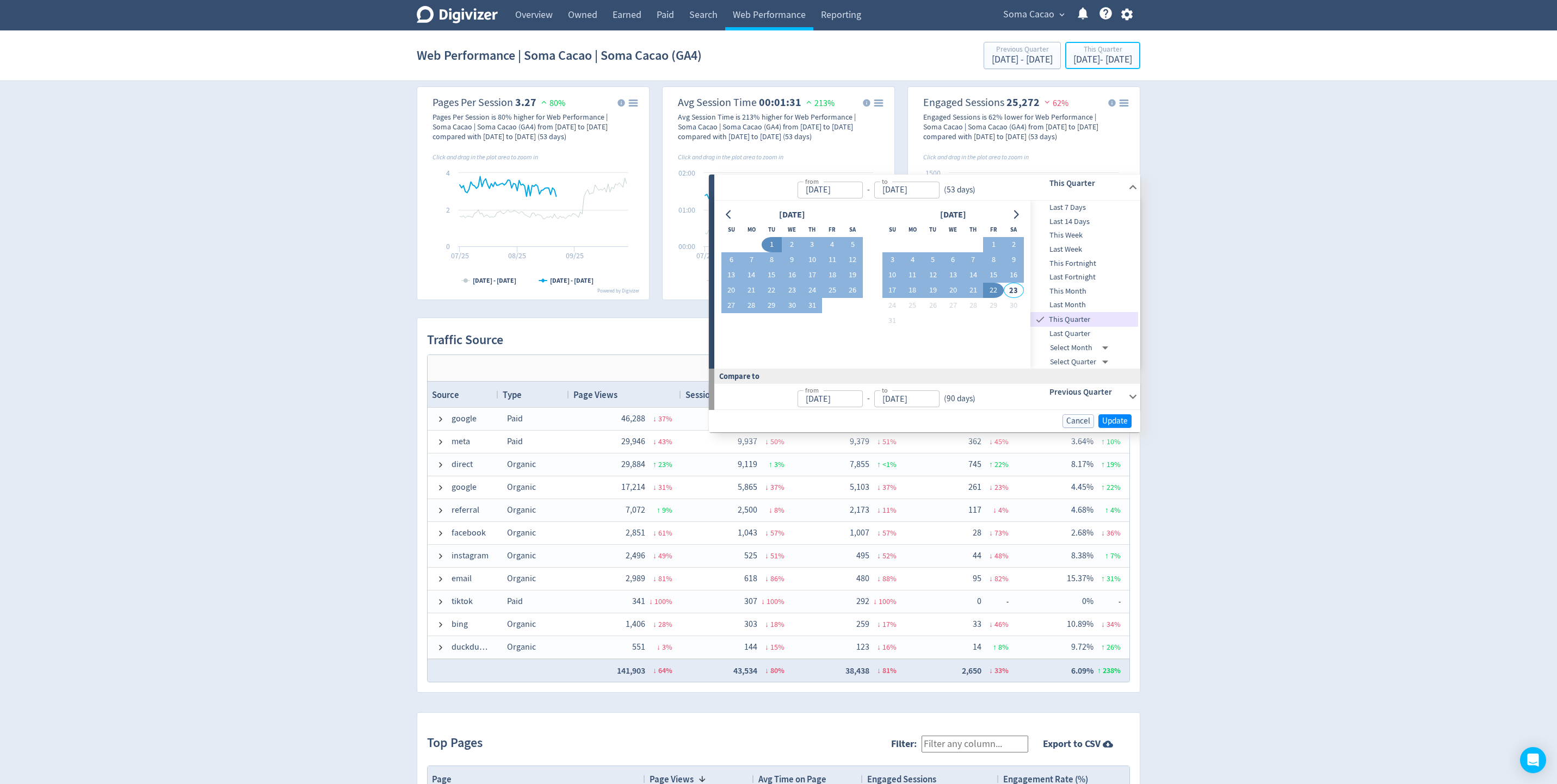
scroll to position [409, 0]
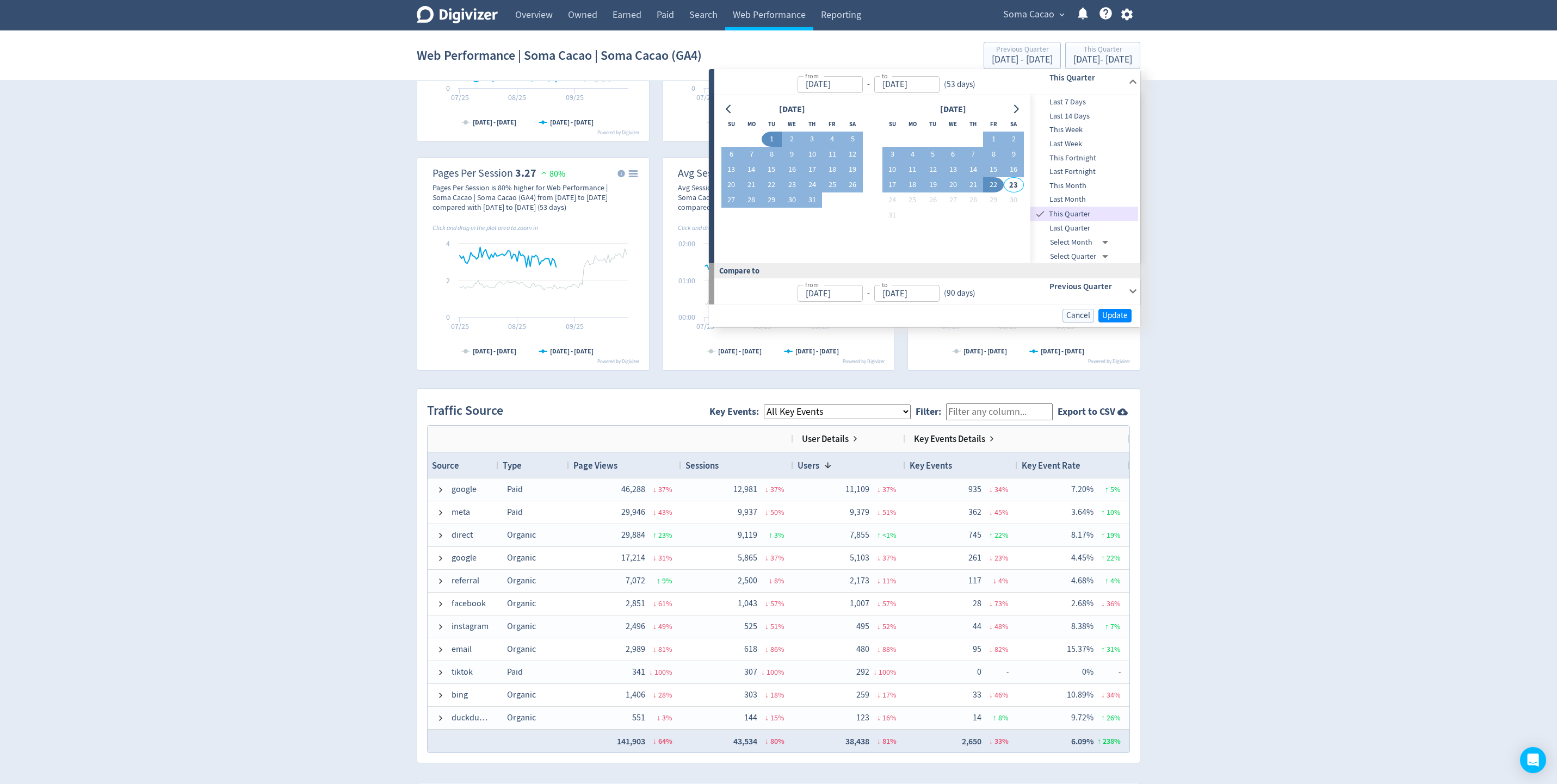
click at [1037, 77] on h6 "This Quarter" at bounding box center [1086, 77] width 74 height 13
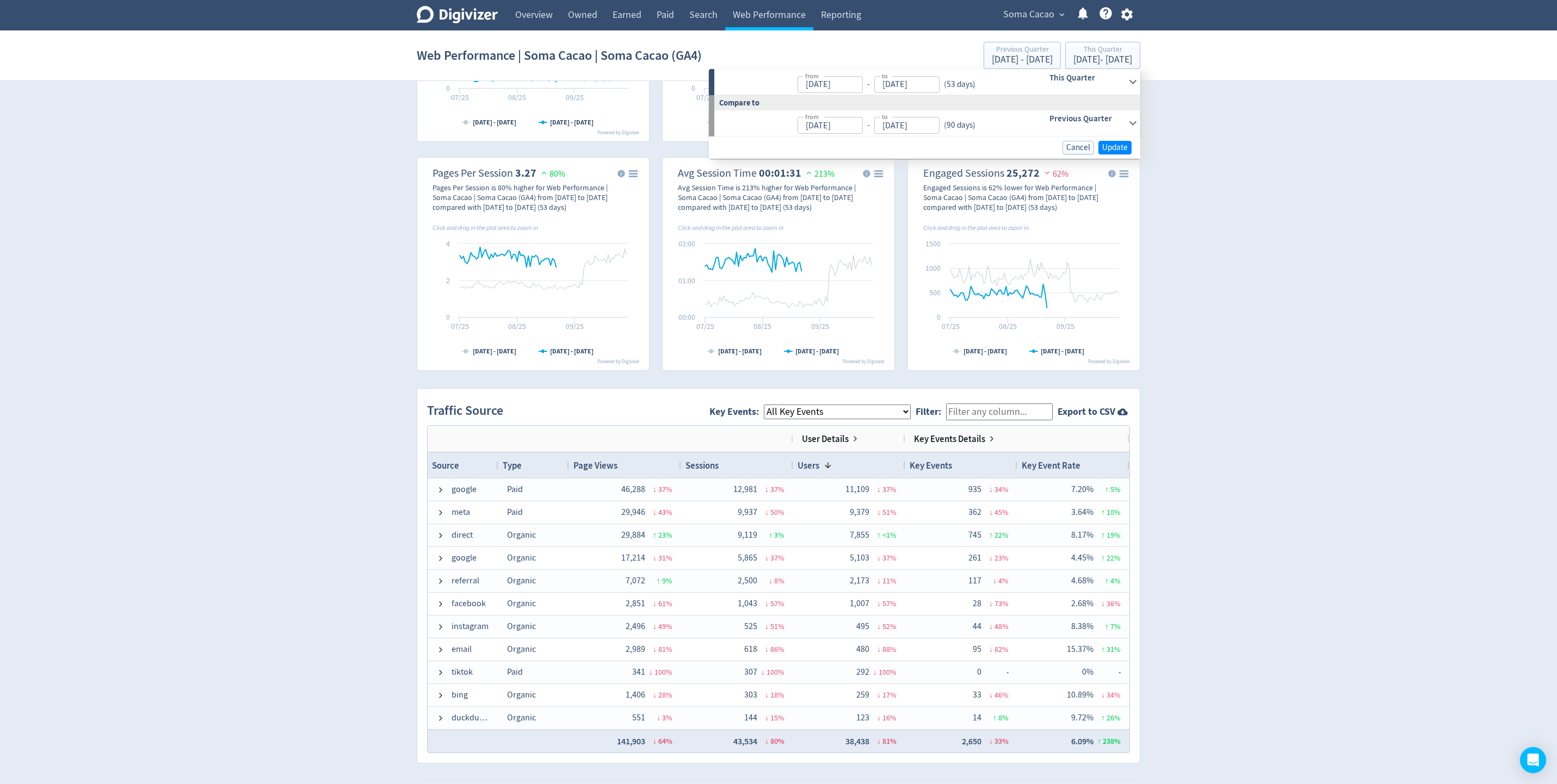
click at [1037, 78] on h6 "This Quarter" at bounding box center [1086, 77] width 74 height 13
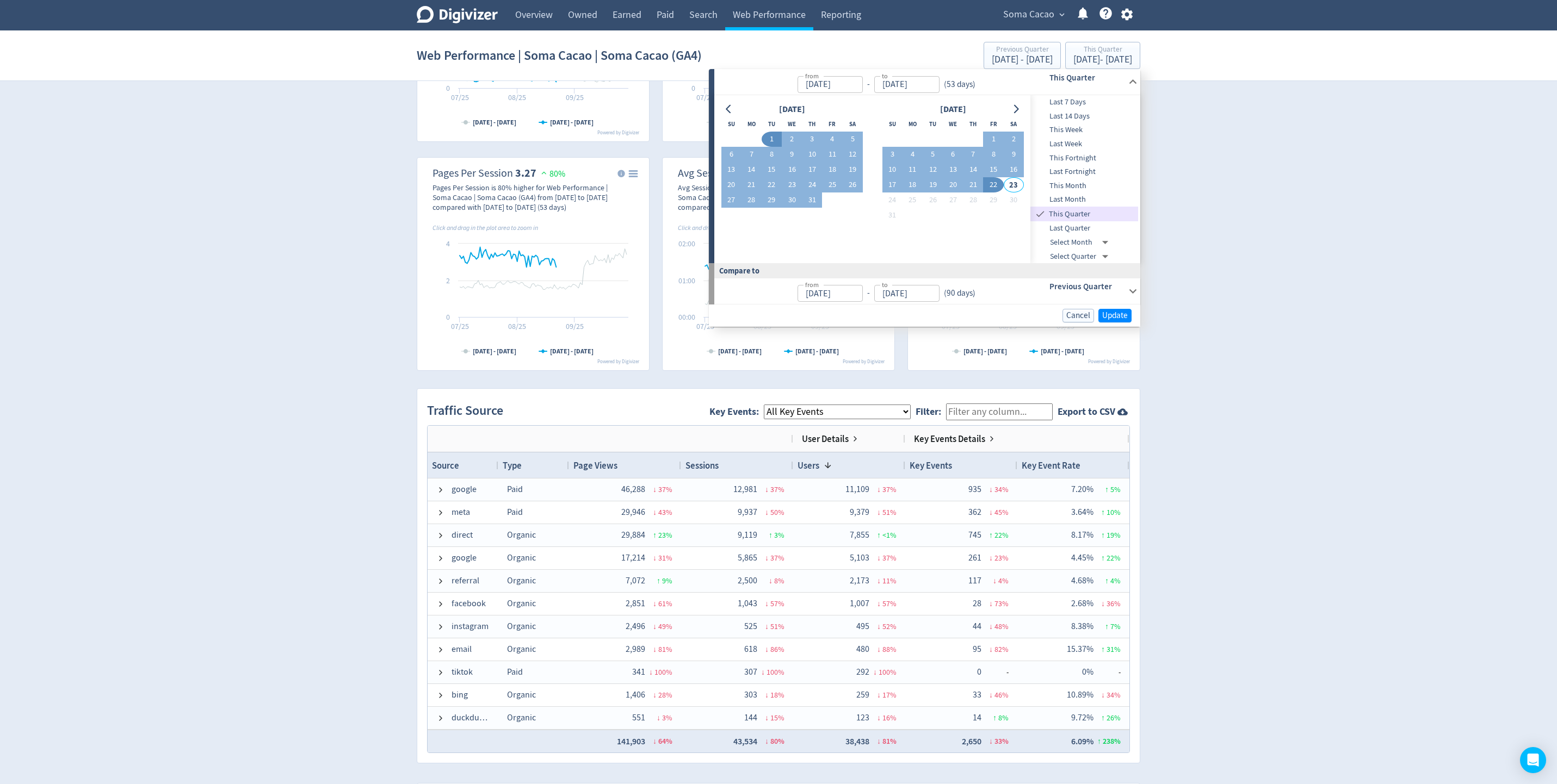
scroll to position [398, 0]
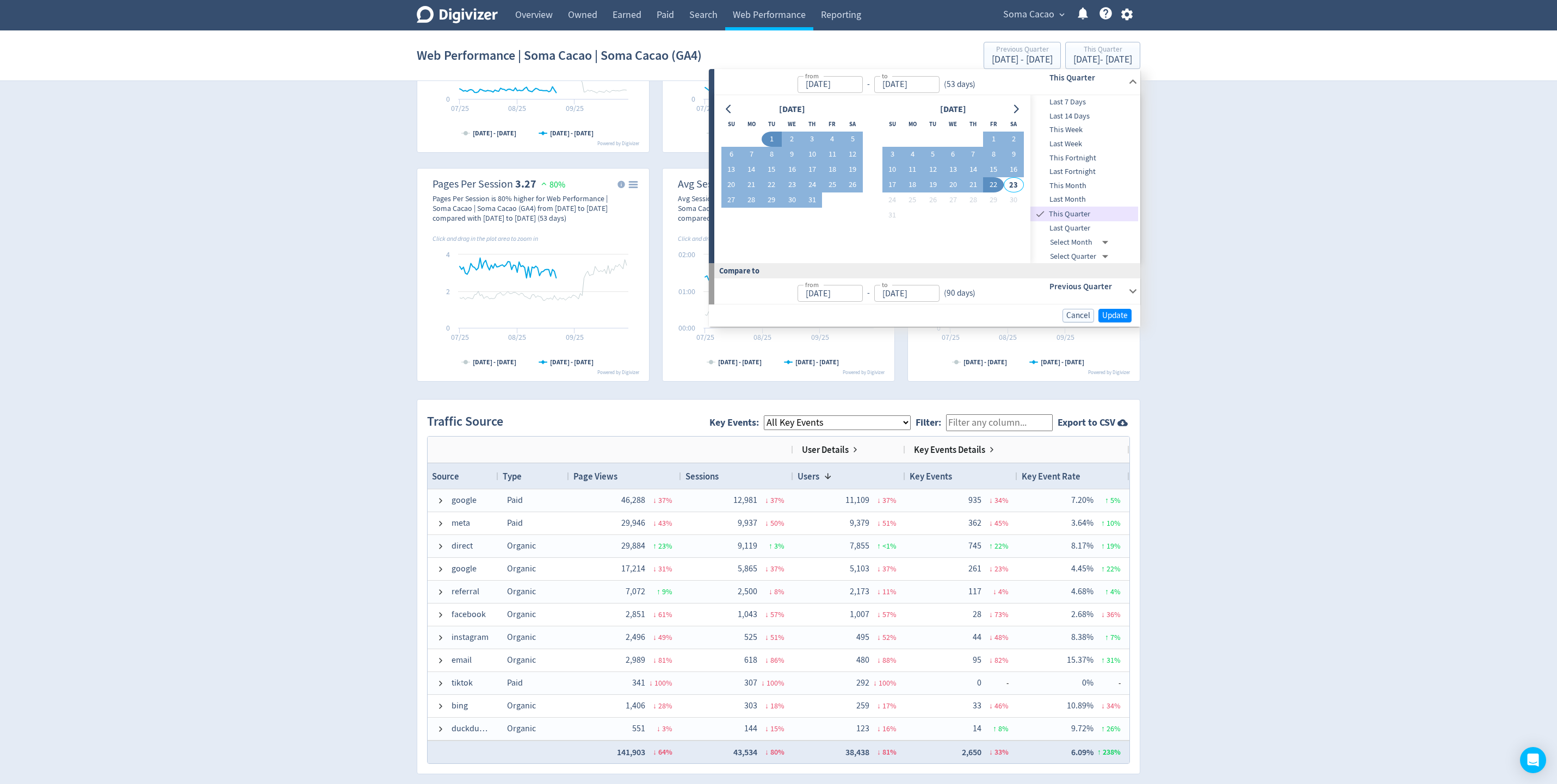
click at [1037, 103] on span "Last 7 Days" at bounding box center [1084, 102] width 108 height 12
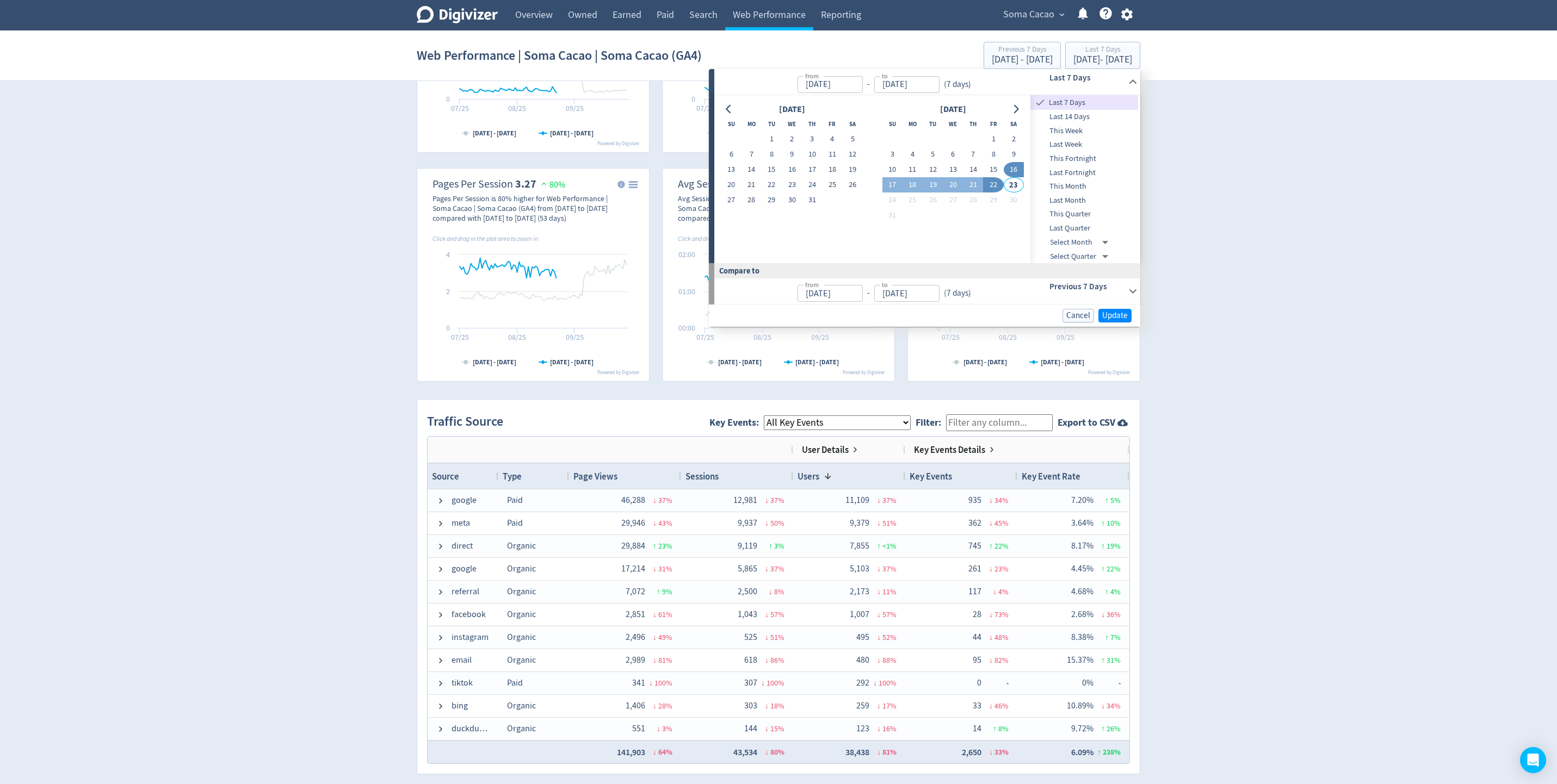
type input "[DATE]"
click at [1037, 311] on span "Update" at bounding box center [1116, 315] width 26 height 8
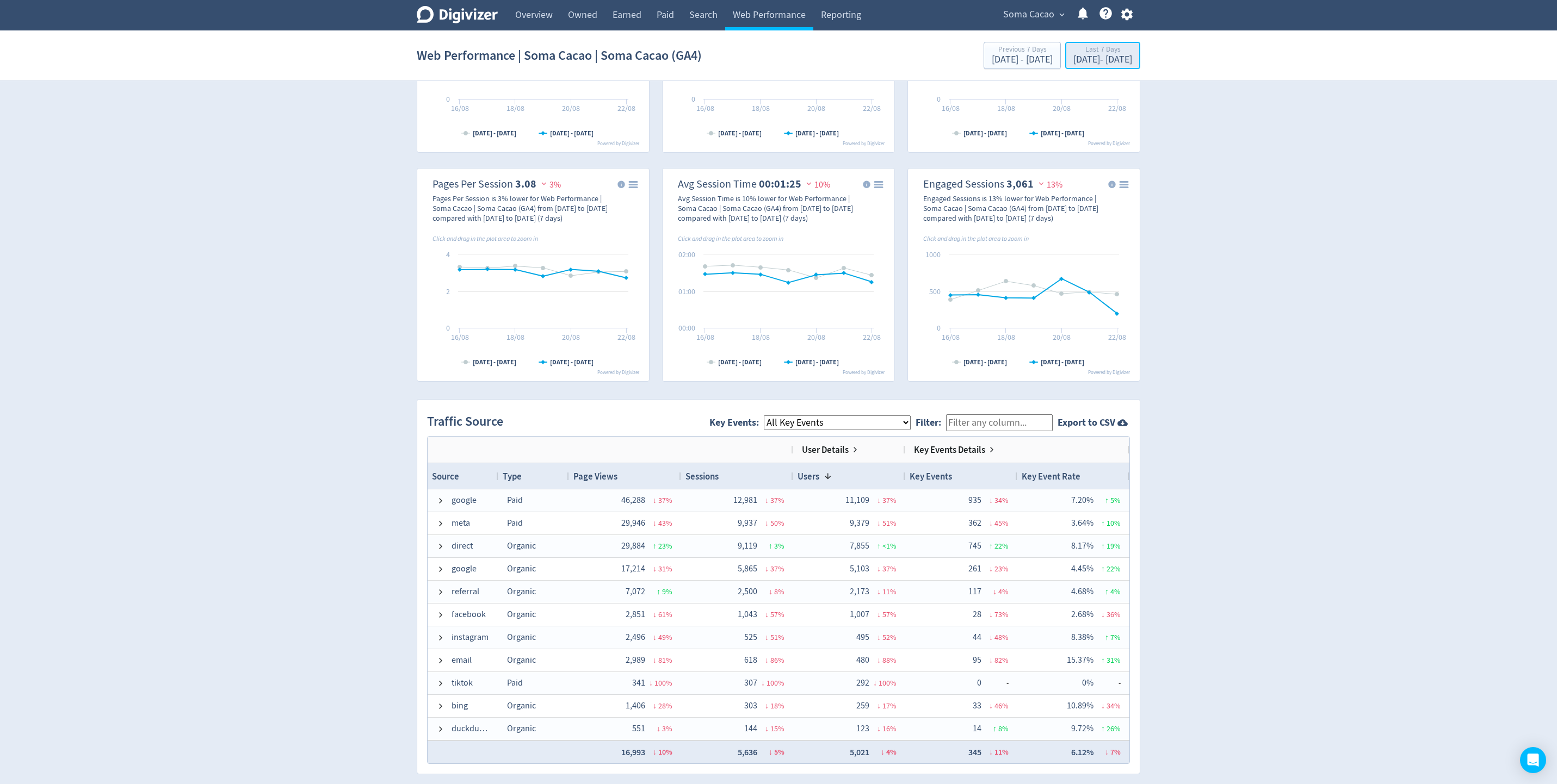
click at [1037, 56] on div "[DATE] - [DATE]" at bounding box center [1103, 59] width 59 height 10
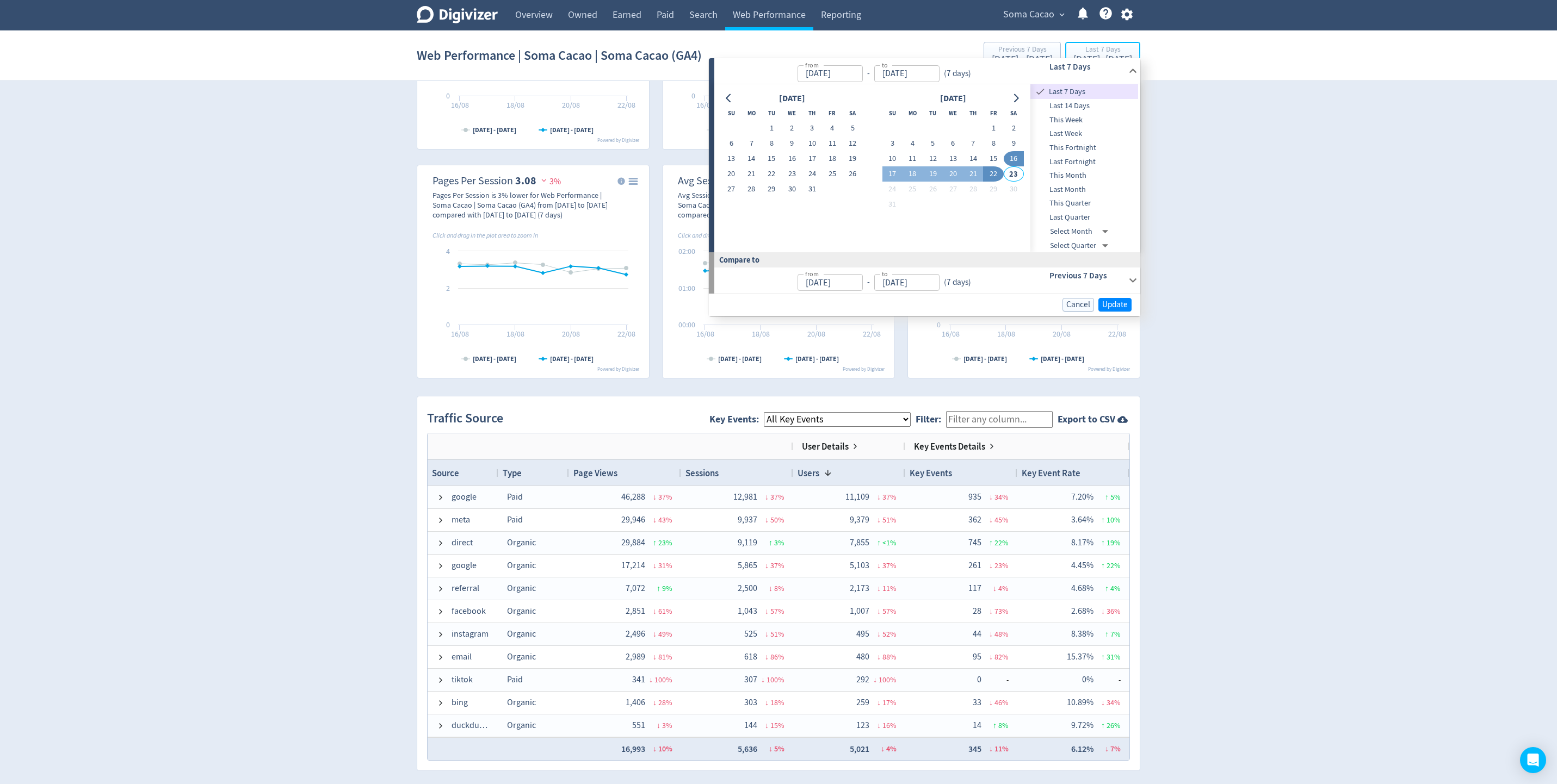
scroll to position [384, 0]
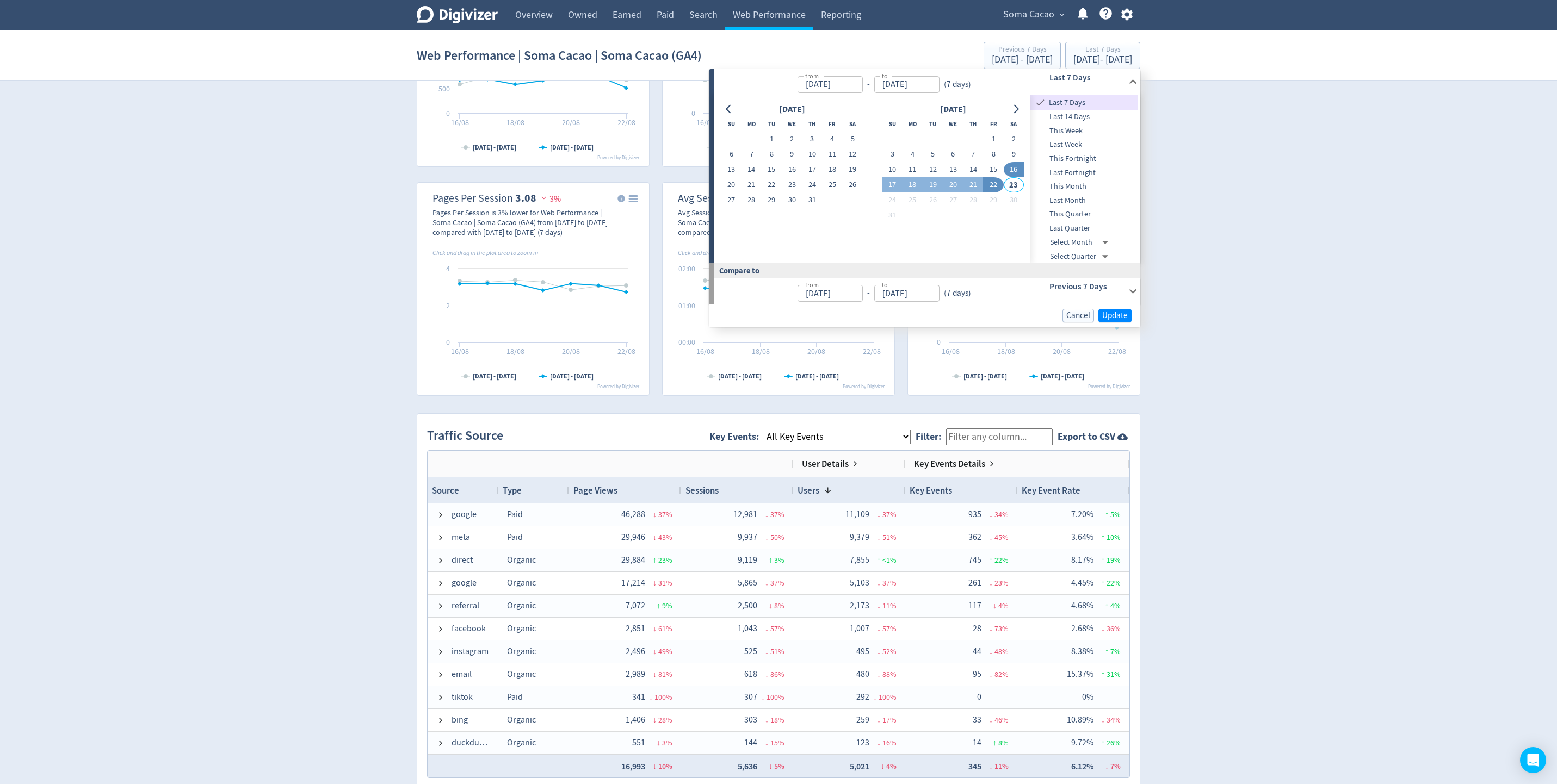
click at [777, 146] on td "1" at bounding box center [772, 139] width 20 height 15
click at [774, 141] on button "1" at bounding box center [772, 139] width 20 height 15
type input "[DATE]"
click at [813, 196] on button "31" at bounding box center [812, 199] width 20 height 15
type input "[DATE]"
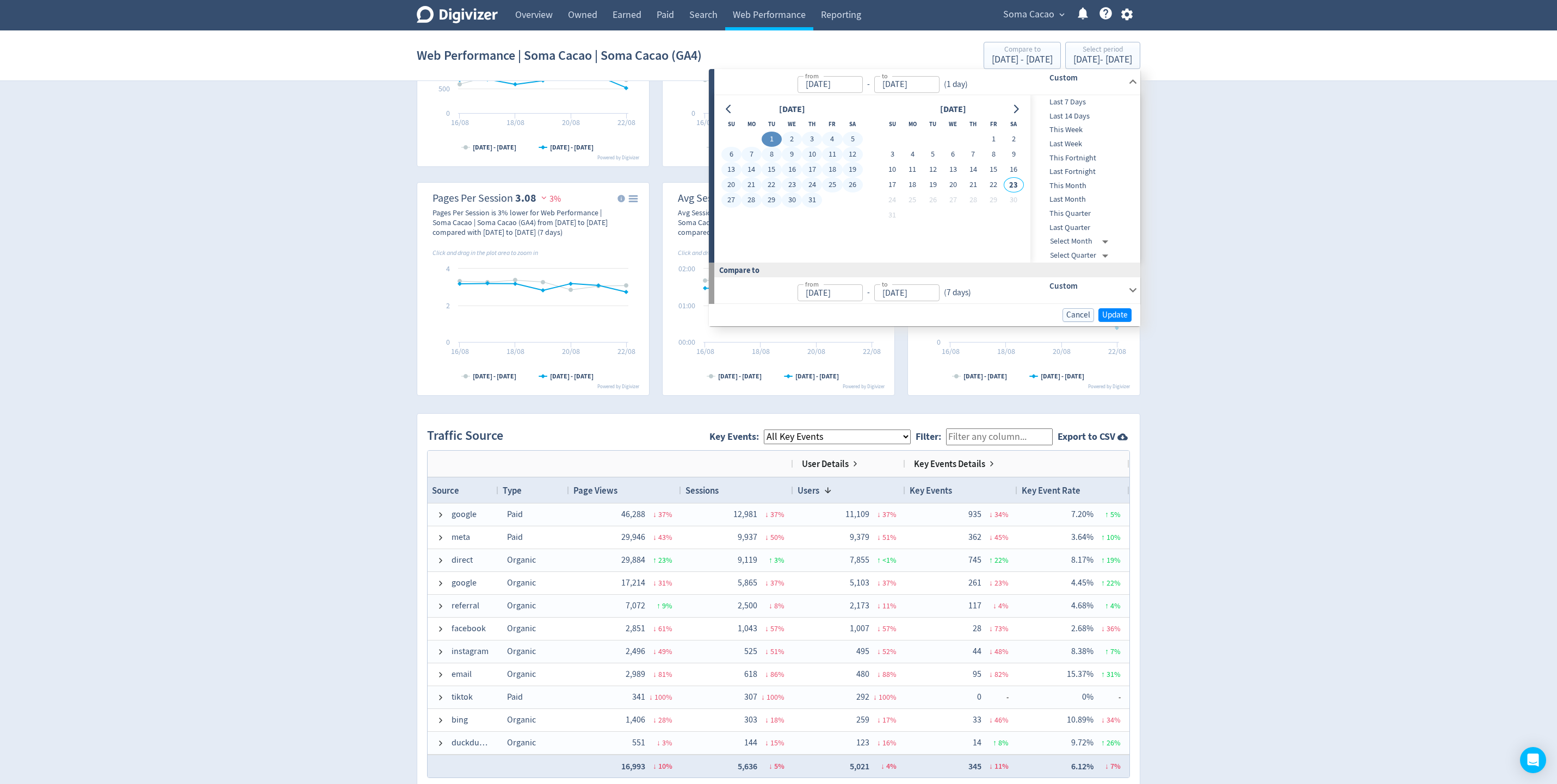
type input "[DATE]"
click at [1037, 64] on div "[DATE] - [DATE]" at bounding box center [1103, 59] width 59 height 10
click at [1037, 60] on div "[DATE] - [DATE]" at bounding box center [1103, 59] width 59 height 10
click at [1007, 137] on button "2" at bounding box center [1014, 139] width 20 height 15
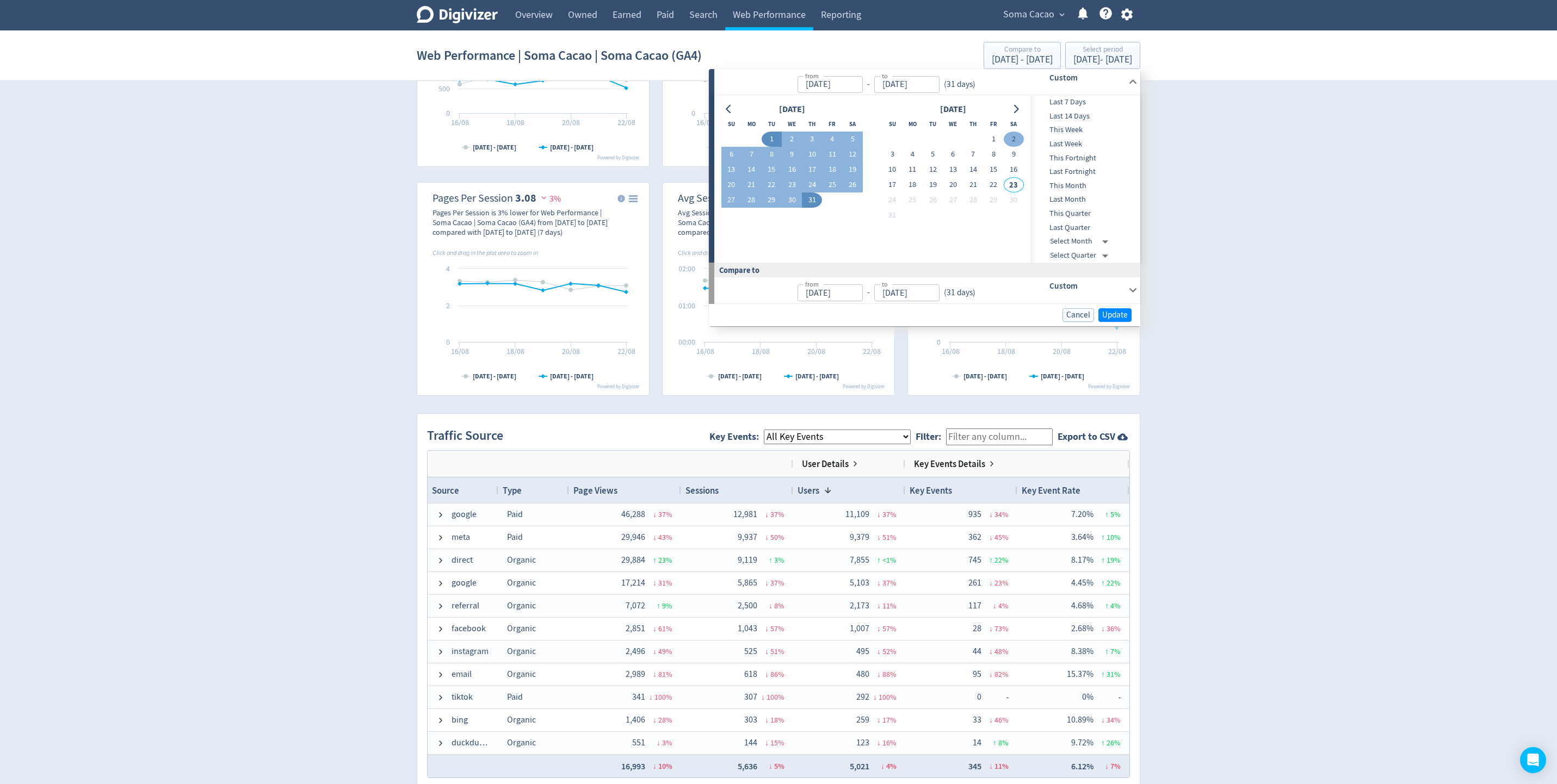
type input "[DATE]"
click at [993, 137] on button "1" at bounding box center [993, 139] width 20 height 15
type input "[DATE]"
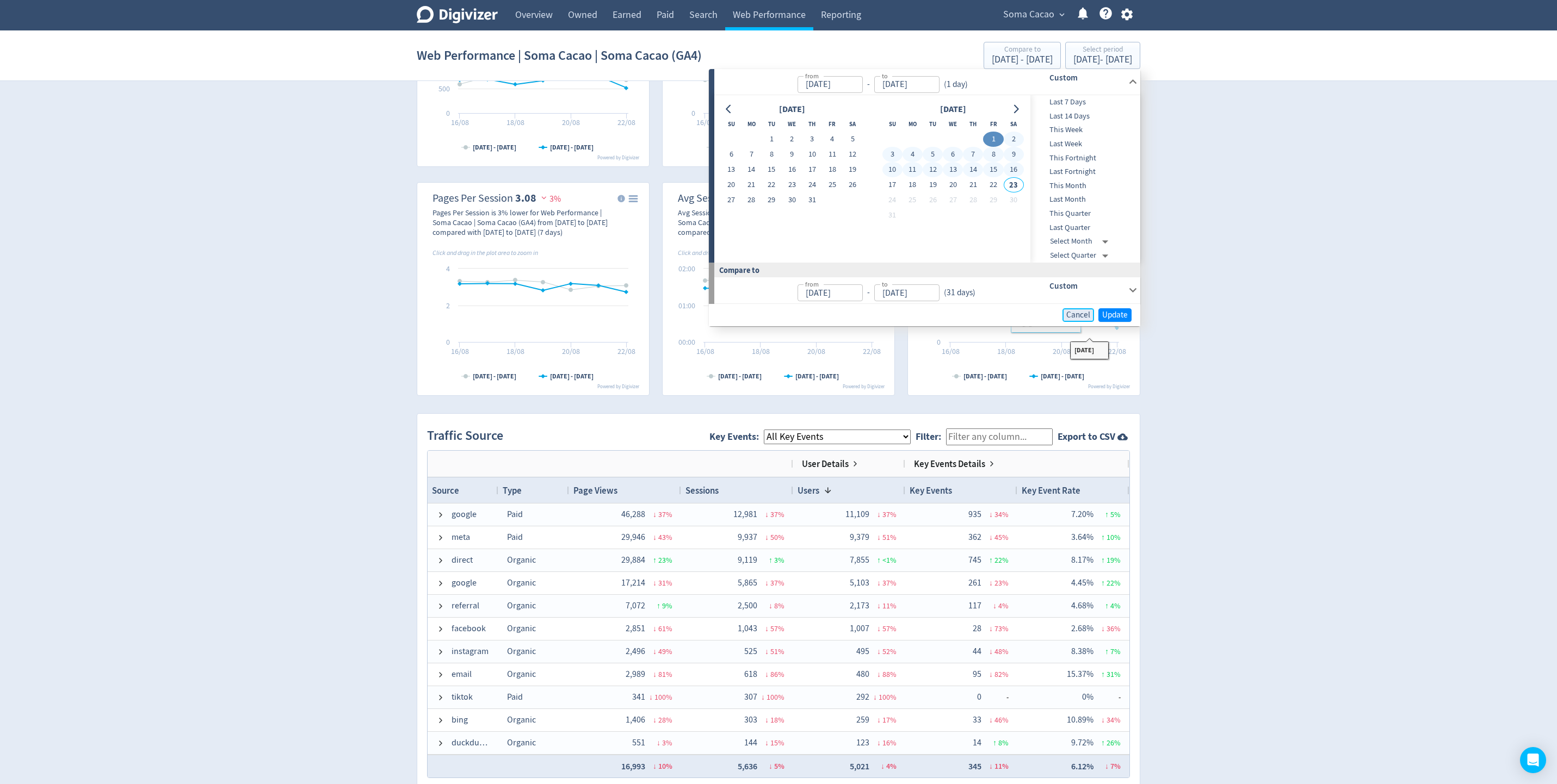
click at [1037, 317] on span "Cancel" at bounding box center [1078, 315] width 24 height 8
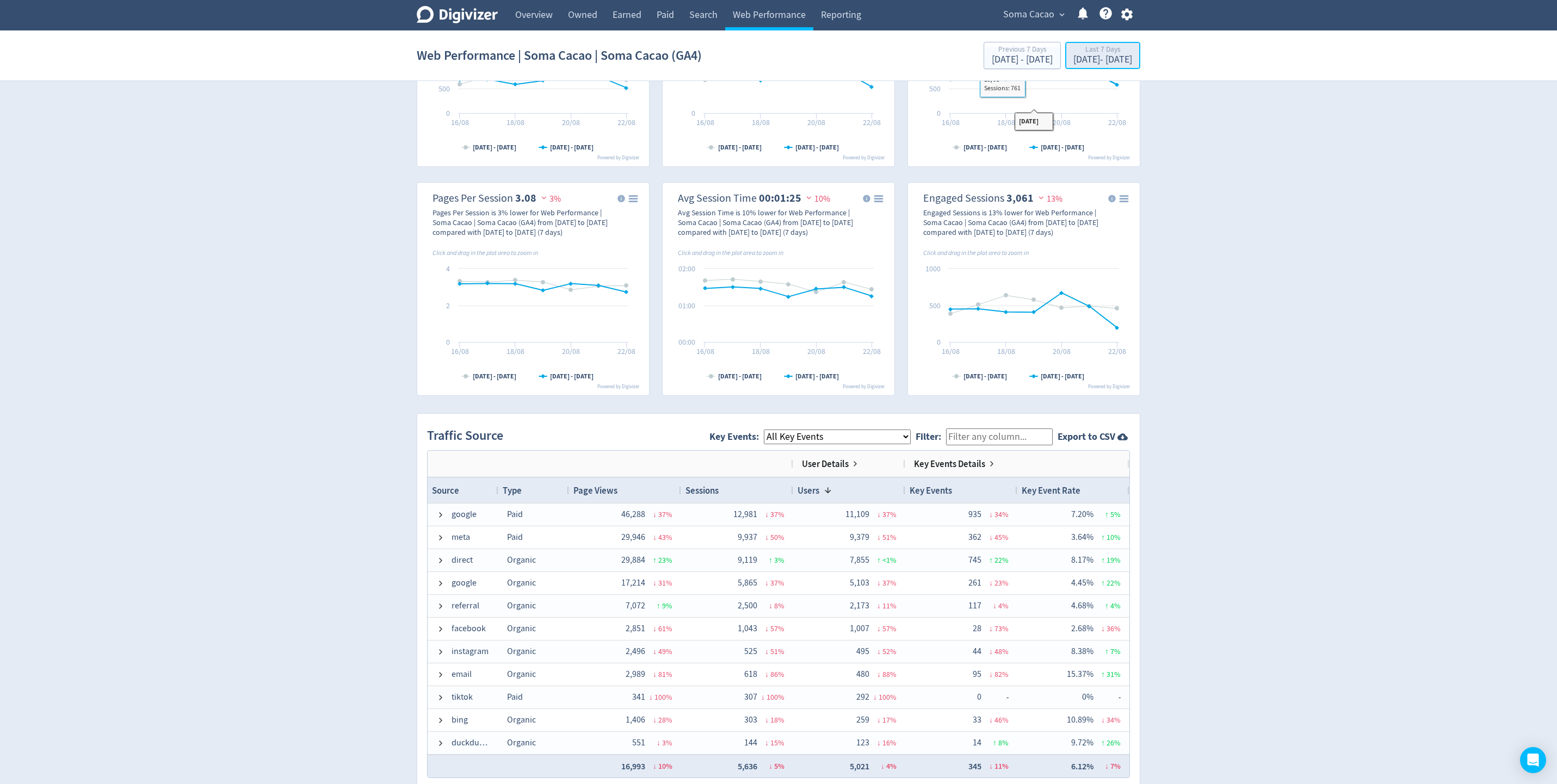
click at [1037, 63] on div "[DATE] - [DATE]" at bounding box center [1103, 59] width 59 height 10
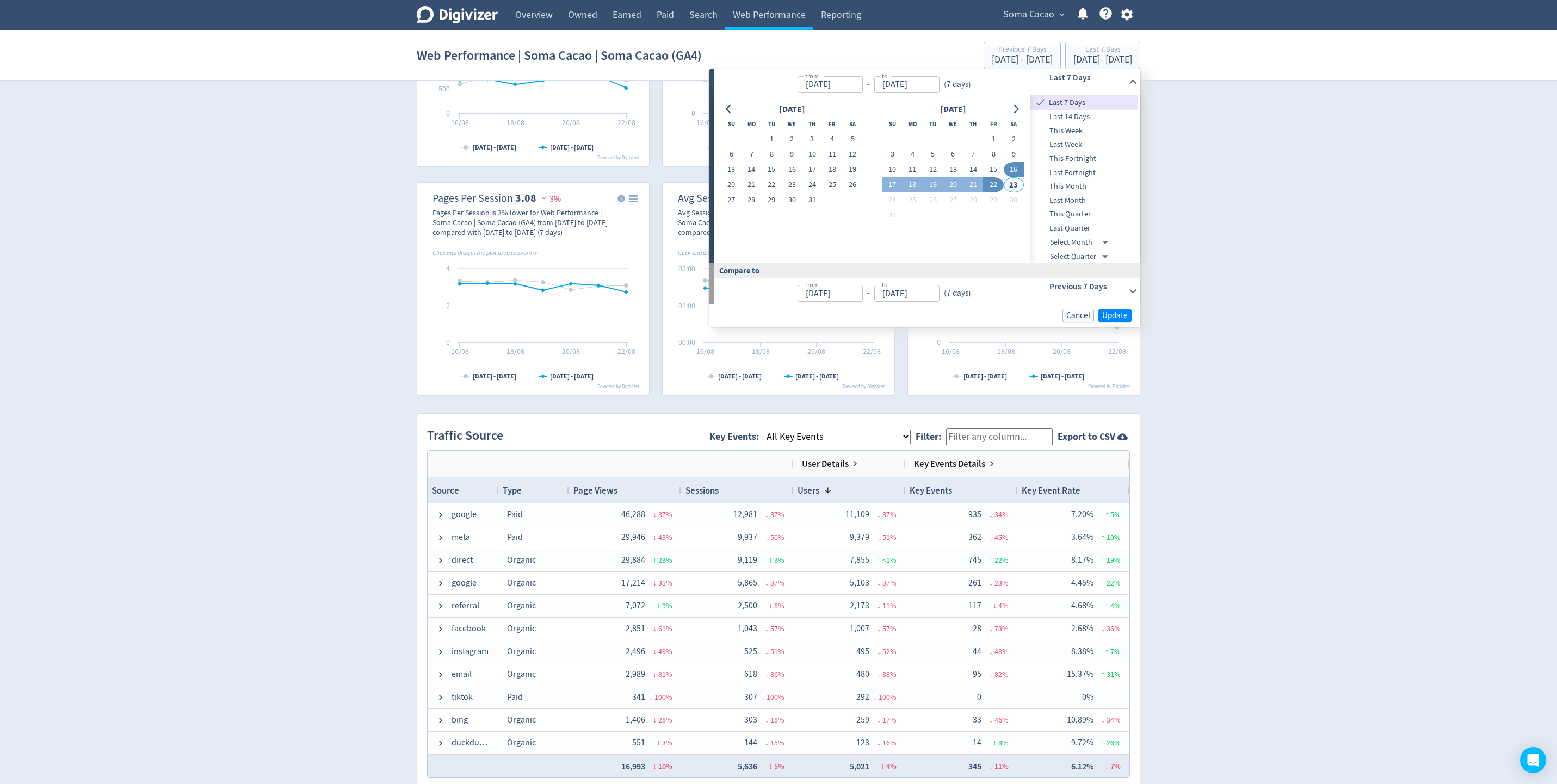
click at [1037, 116] on span "Last 14 Days" at bounding box center [1084, 117] width 108 height 12
type input "[DATE]"
click at [1037, 306] on div "Cancel Update" at bounding box center [924, 315] width 431 height 22
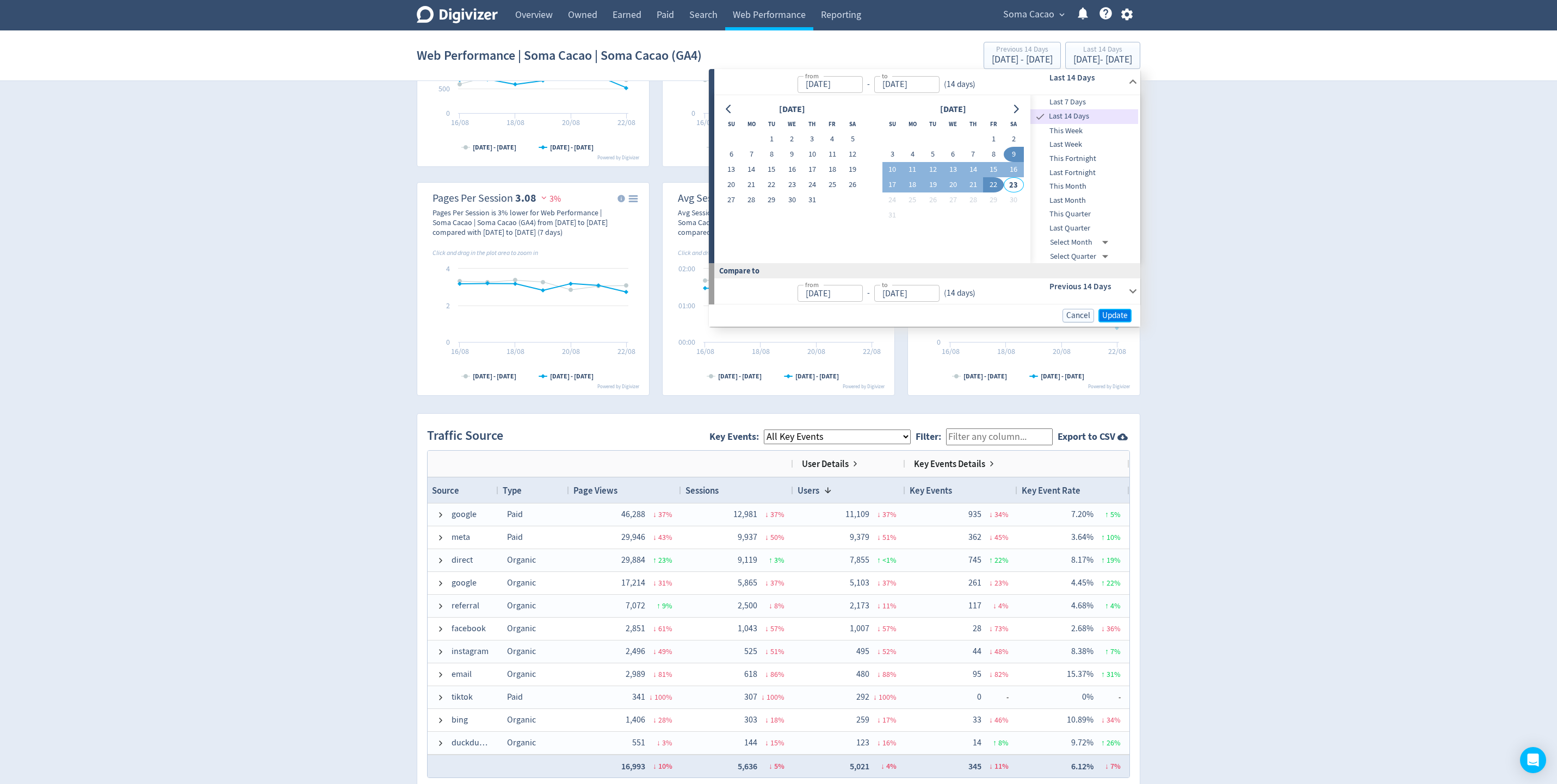
click at [1037, 315] on span "Update" at bounding box center [1116, 315] width 26 height 8
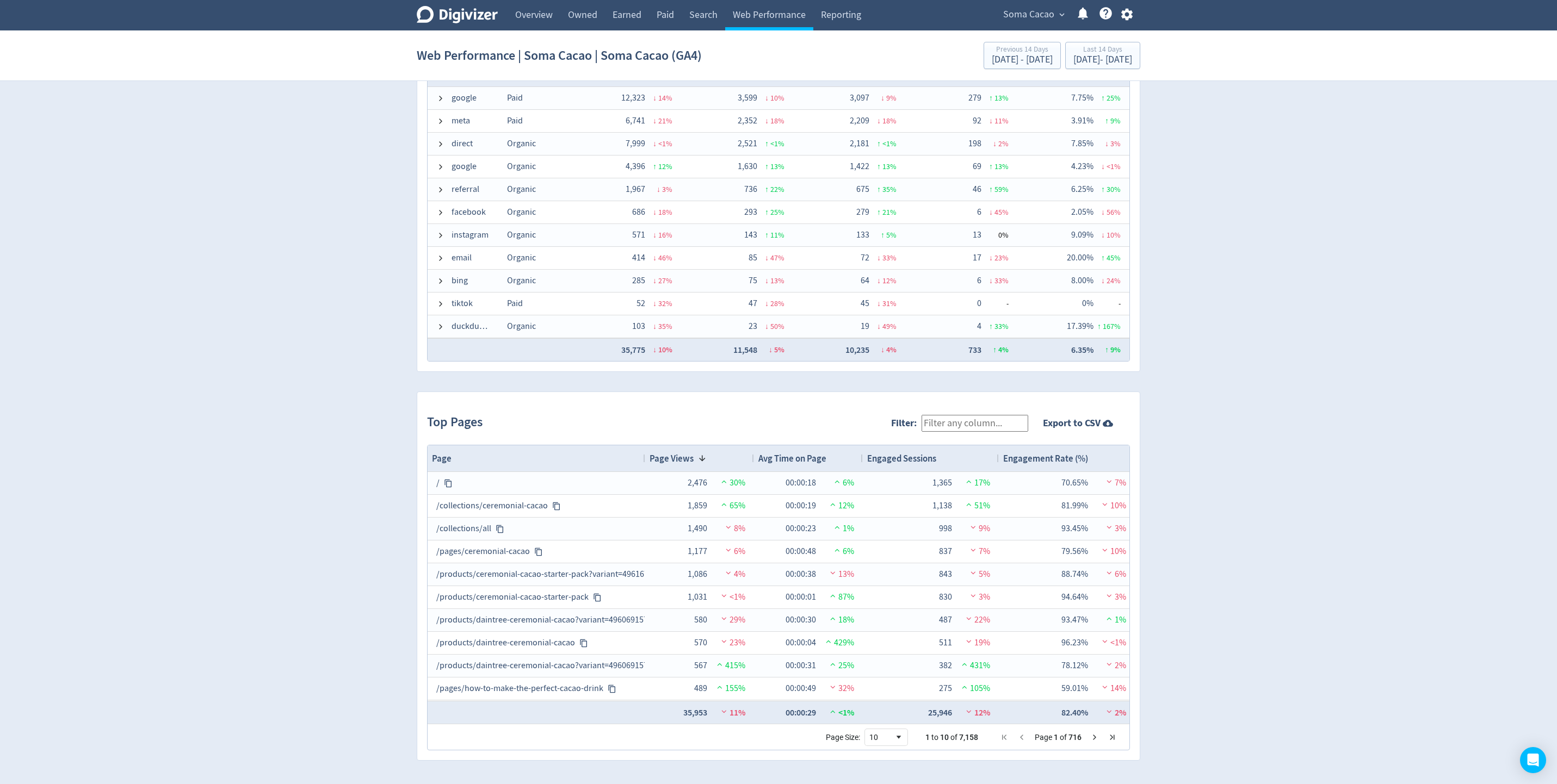
scroll to position [114, 0]
click at [1037, 62] on div "[DATE] - [DATE]" at bounding box center [1103, 59] width 59 height 10
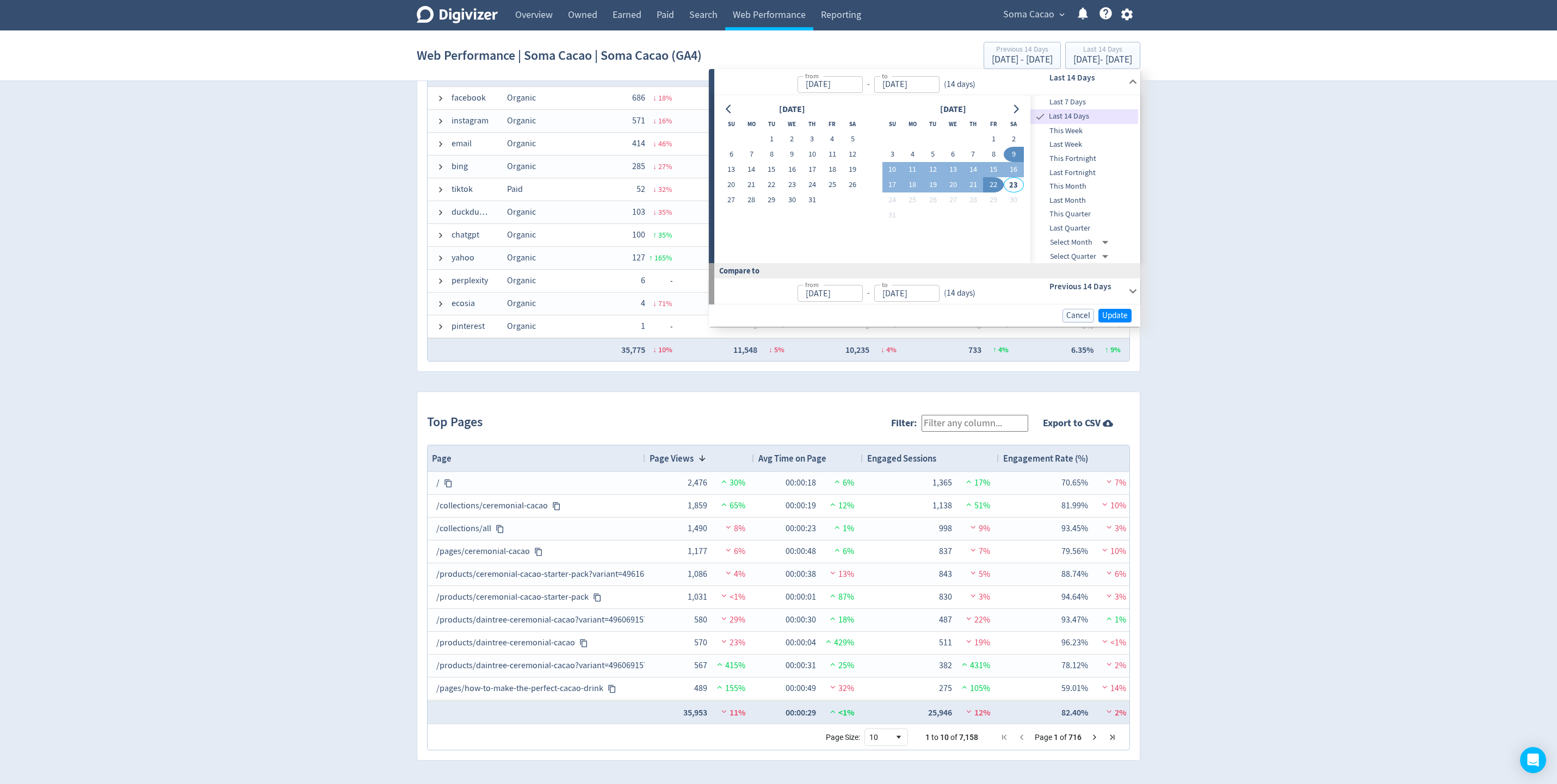
click at [1037, 222] on span "Last Quarter" at bounding box center [1084, 228] width 108 height 12
type input "[DATE]"
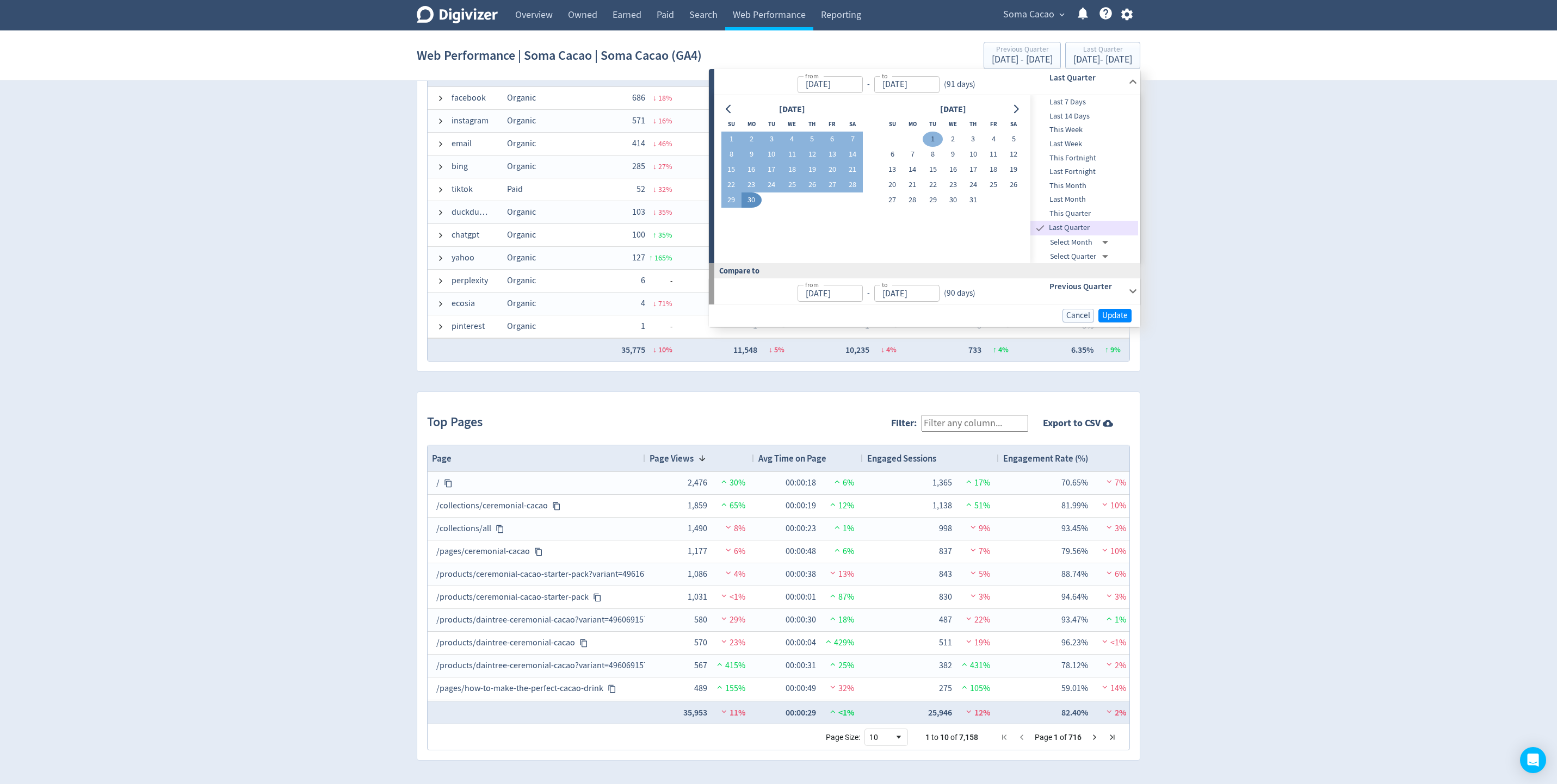
click at [926, 138] on button "1" at bounding box center [933, 139] width 20 height 15
type input "[DATE]"
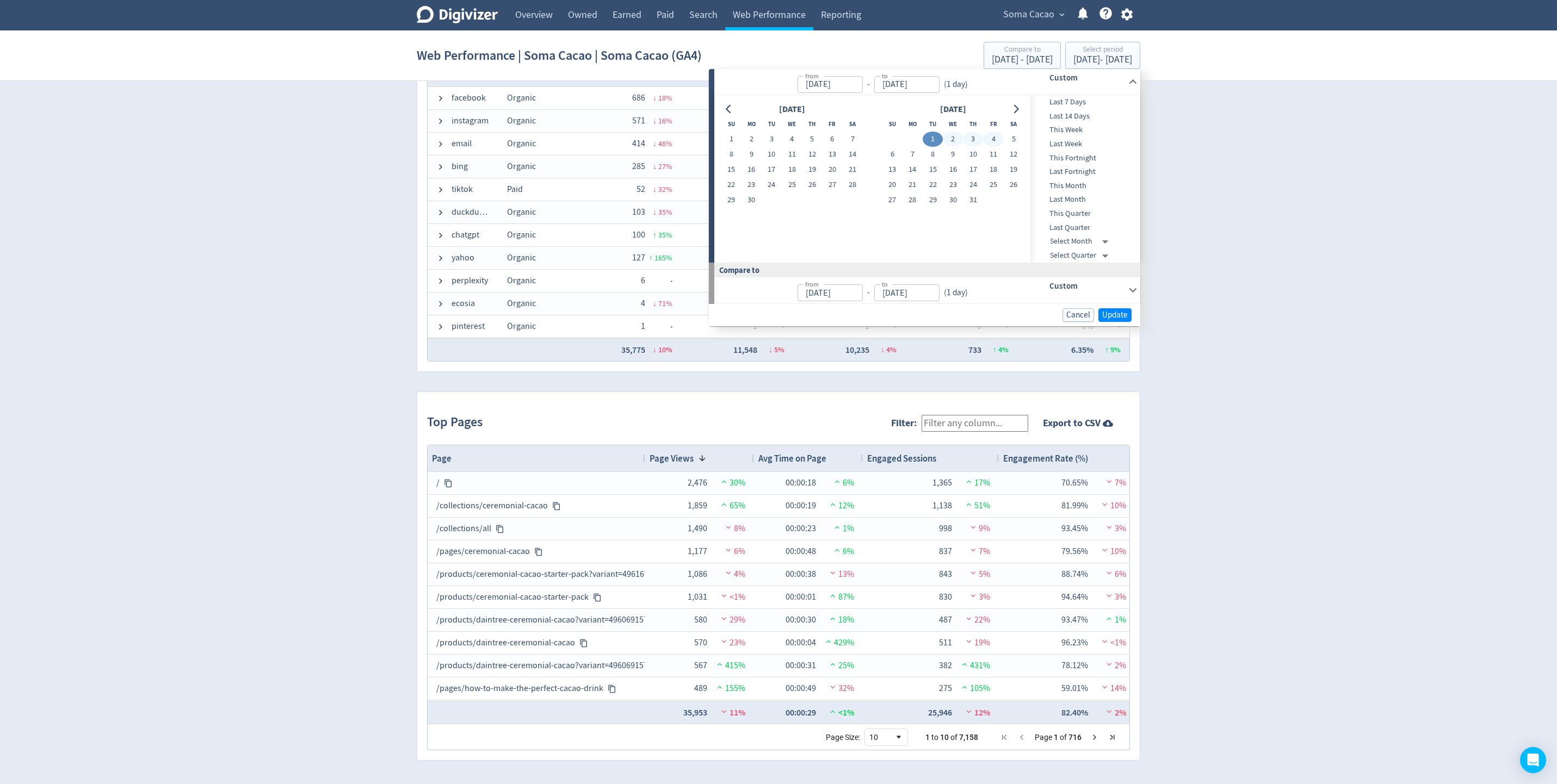
click at [1023, 94] on div "Custom" at bounding box center [1072, 82] width 108 height 26
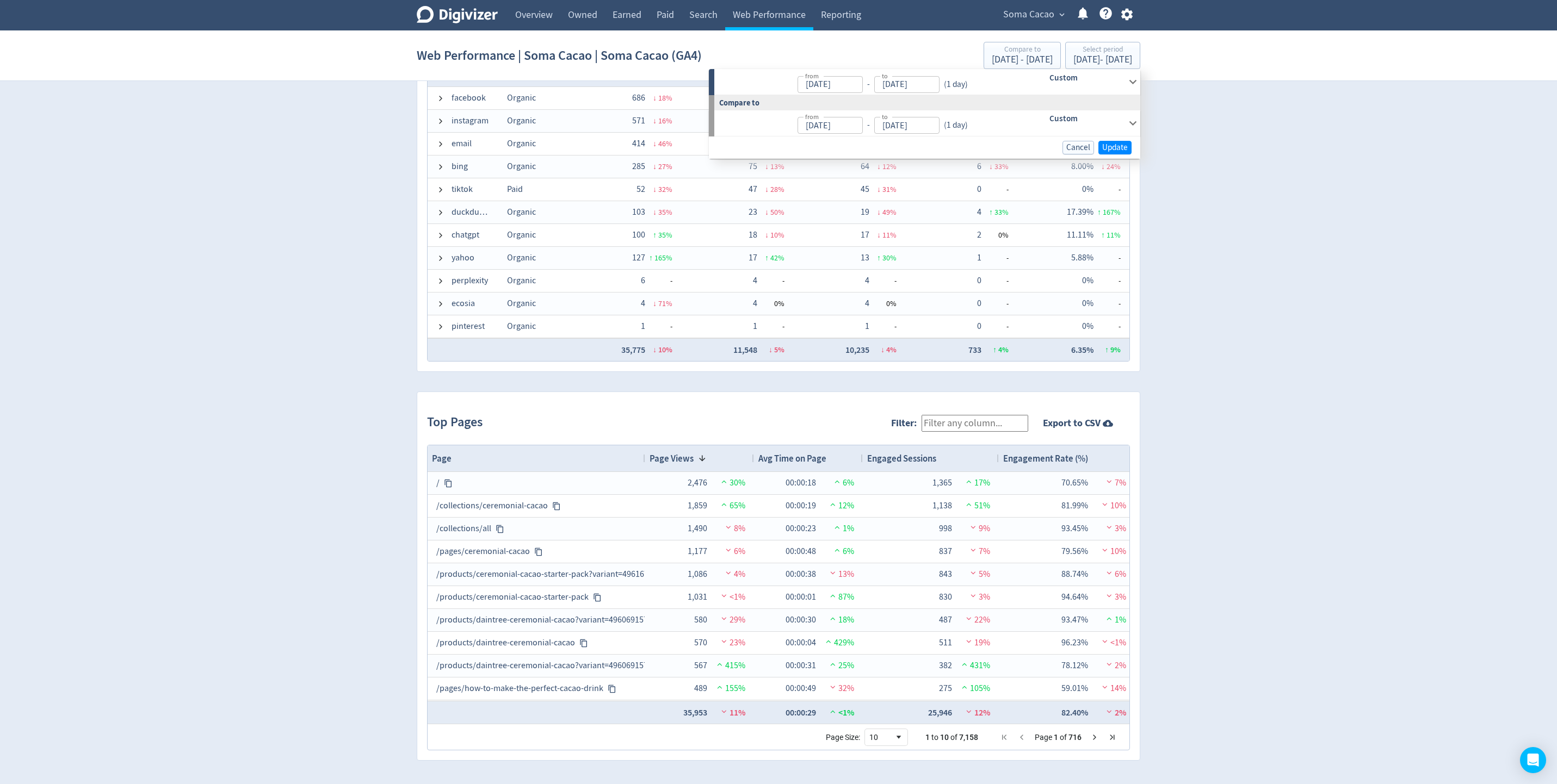
click at [863, 87] on input "[DATE]" at bounding box center [830, 84] width 65 height 17
click at [937, 82] on input "[DATE]" at bounding box center [907, 84] width 65 height 17
type input "[DATE]"
click at [1037, 58] on div "[DATE] - [DATE]" at bounding box center [1103, 59] width 59 height 10
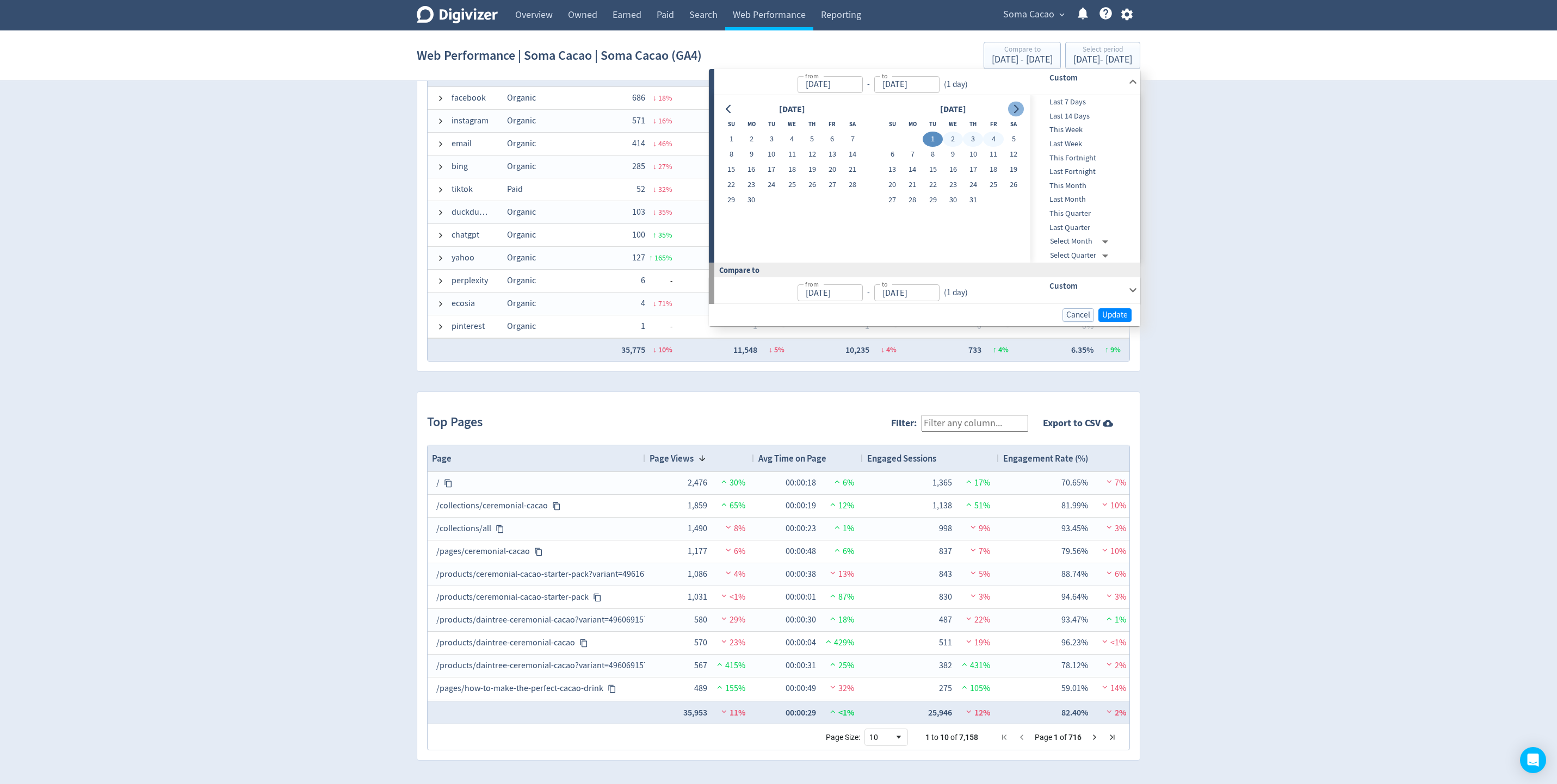
click at [1016, 107] on icon "Go to next month" at bounding box center [1017, 109] width 5 height 9
click at [833, 84] on input "[DATE]" at bounding box center [830, 84] width 65 height 17
click at [780, 133] on tbody "1 2 3 4 5 6 7 8 9 10 11 12 13 14 15 16 17 18 19 20 21 22 23 24 25 26 27 28 29 30" at bounding box center [792, 169] width 142 height 76
click at [854, 79] on input "[DATE]" at bounding box center [830, 84] width 65 height 17
type input "[DATE]"
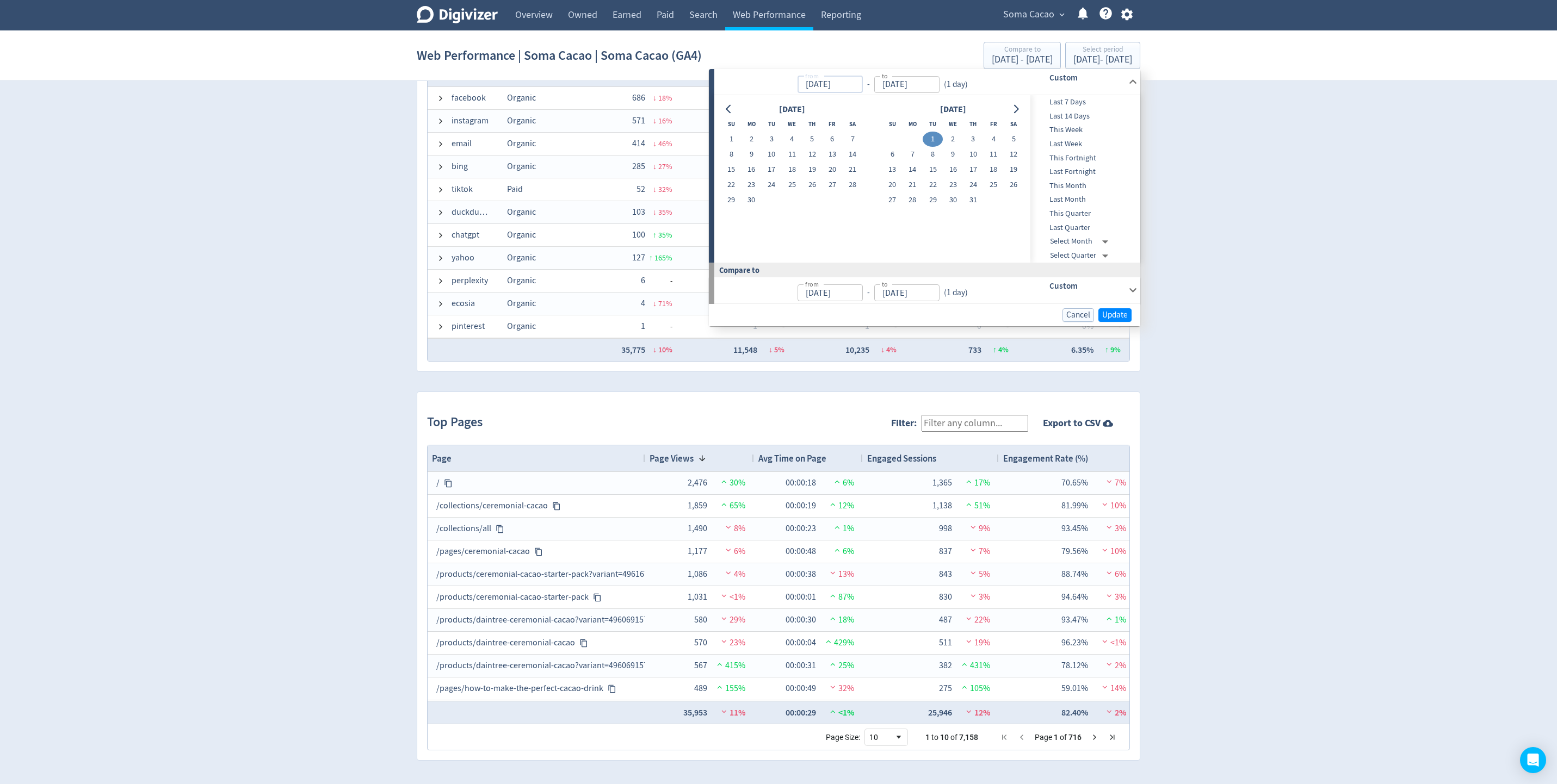
click at [863, 79] on input "[DATE]" at bounding box center [830, 84] width 65 height 17
type input "[DATE]"
click at [1012, 108] on icon "Go to next month" at bounding box center [1016, 109] width 9 height 9
click at [899, 185] on button "17" at bounding box center [893, 184] width 20 height 15
type input "[DATE]"
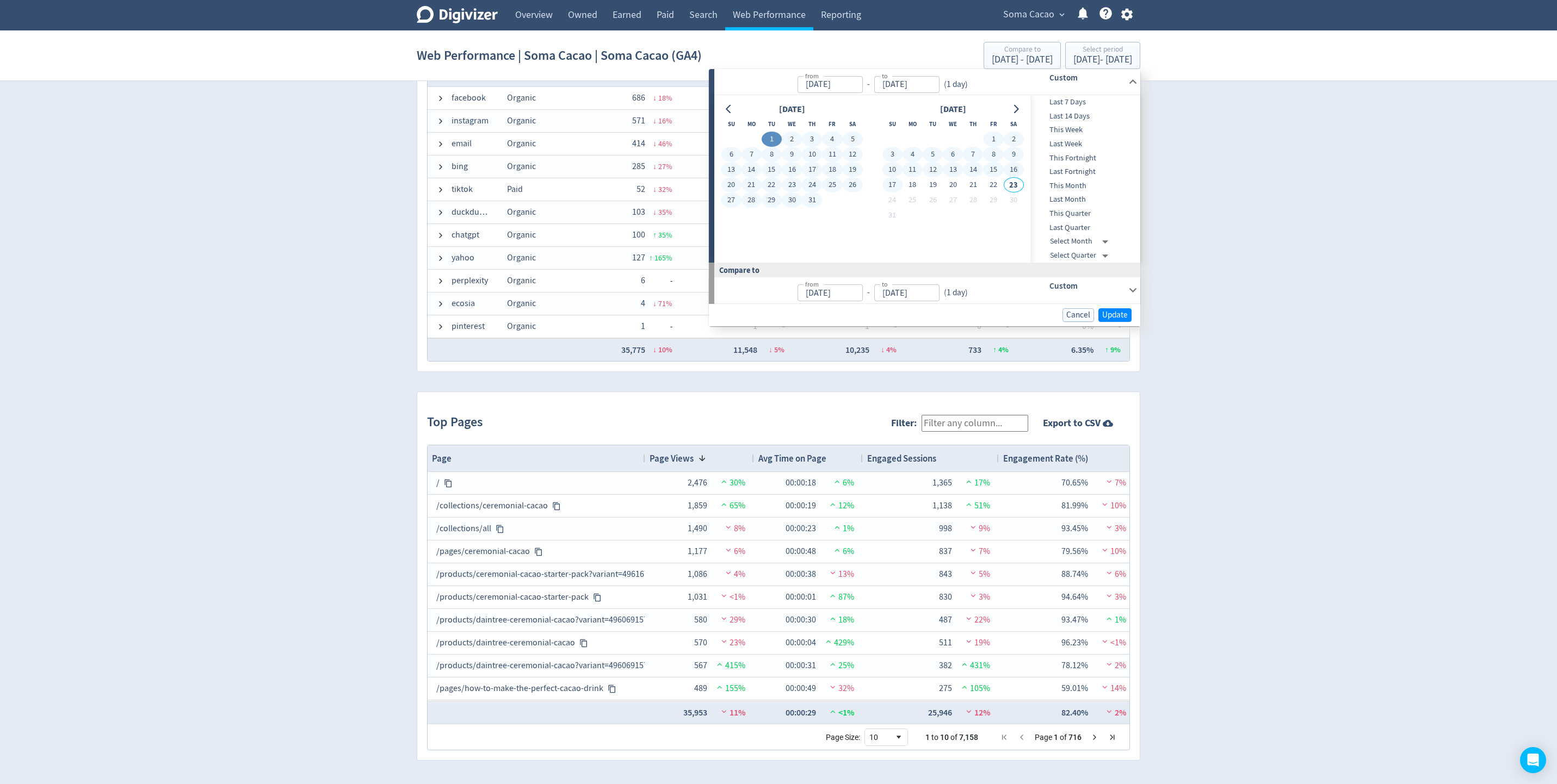
type input "[DATE]"
click at [829, 82] on input "[DATE]" at bounding box center [830, 84] width 65 height 17
drag, startPoint x: 848, startPoint y: 87, endPoint x: 709, endPoint y: 77, distance: 139.4
click at [710, 77] on div "from [DATE] from - to [DATE] to ( 1 day ) Custom [DATE] Su Mo Tu We Th Fr Sa 1 …" at bounding box center [924, 166] width 431 height 193
type input "[DATE]"
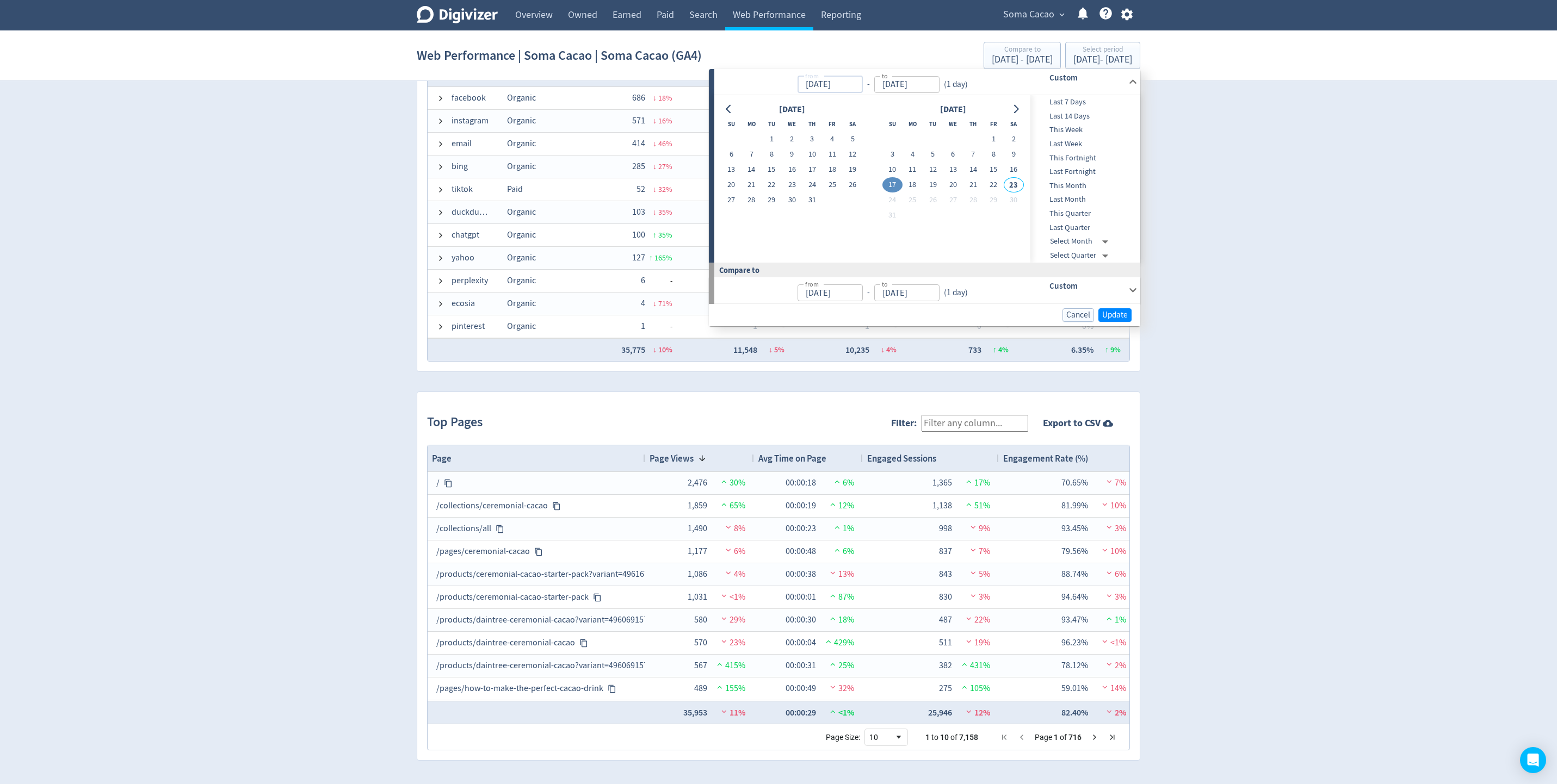
type input "[DATE]"
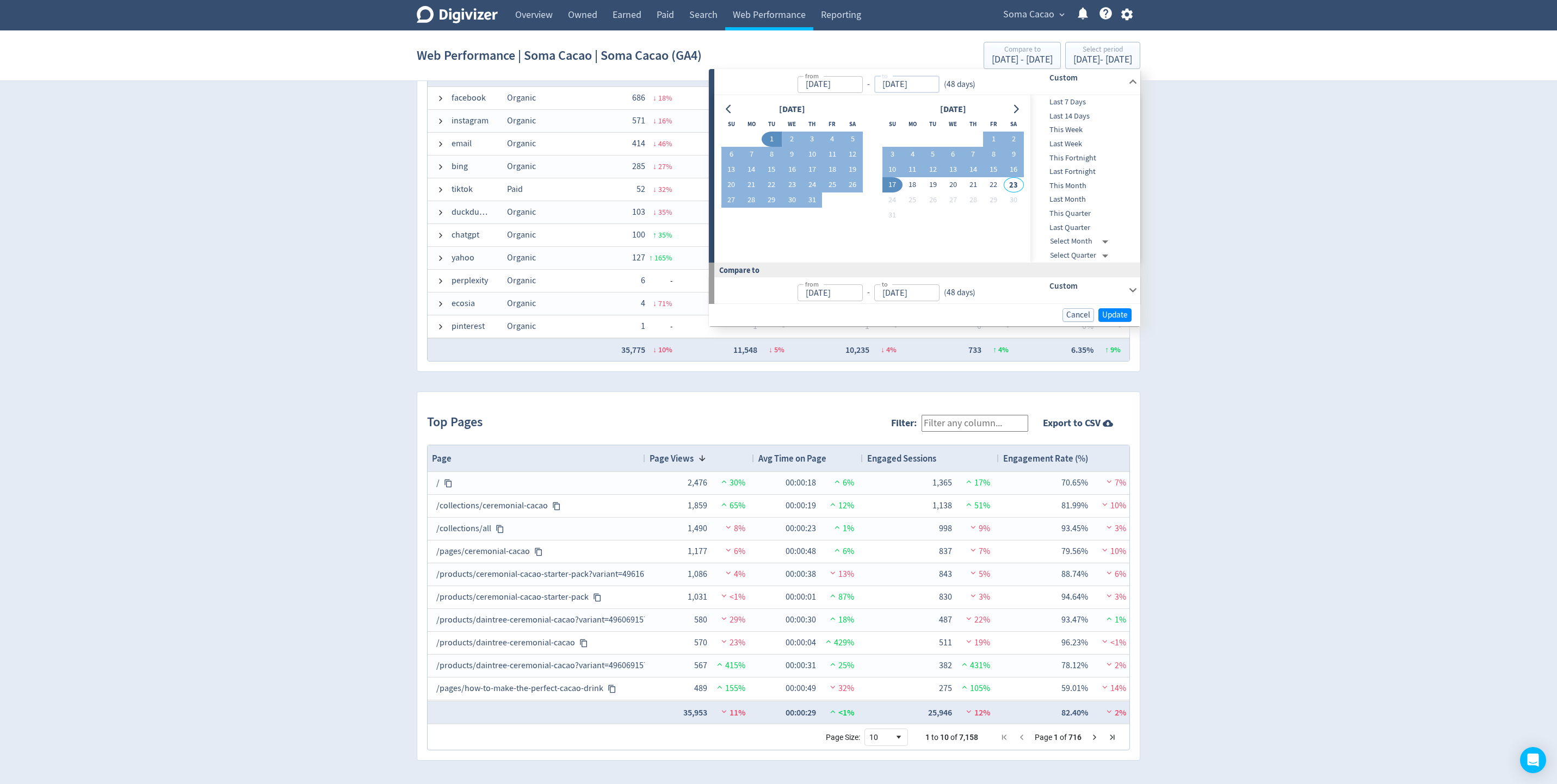
type input "[DATE]"
click at [1037, 316] on span "Update" at bounding box center [1116, 315] width 26 height 8
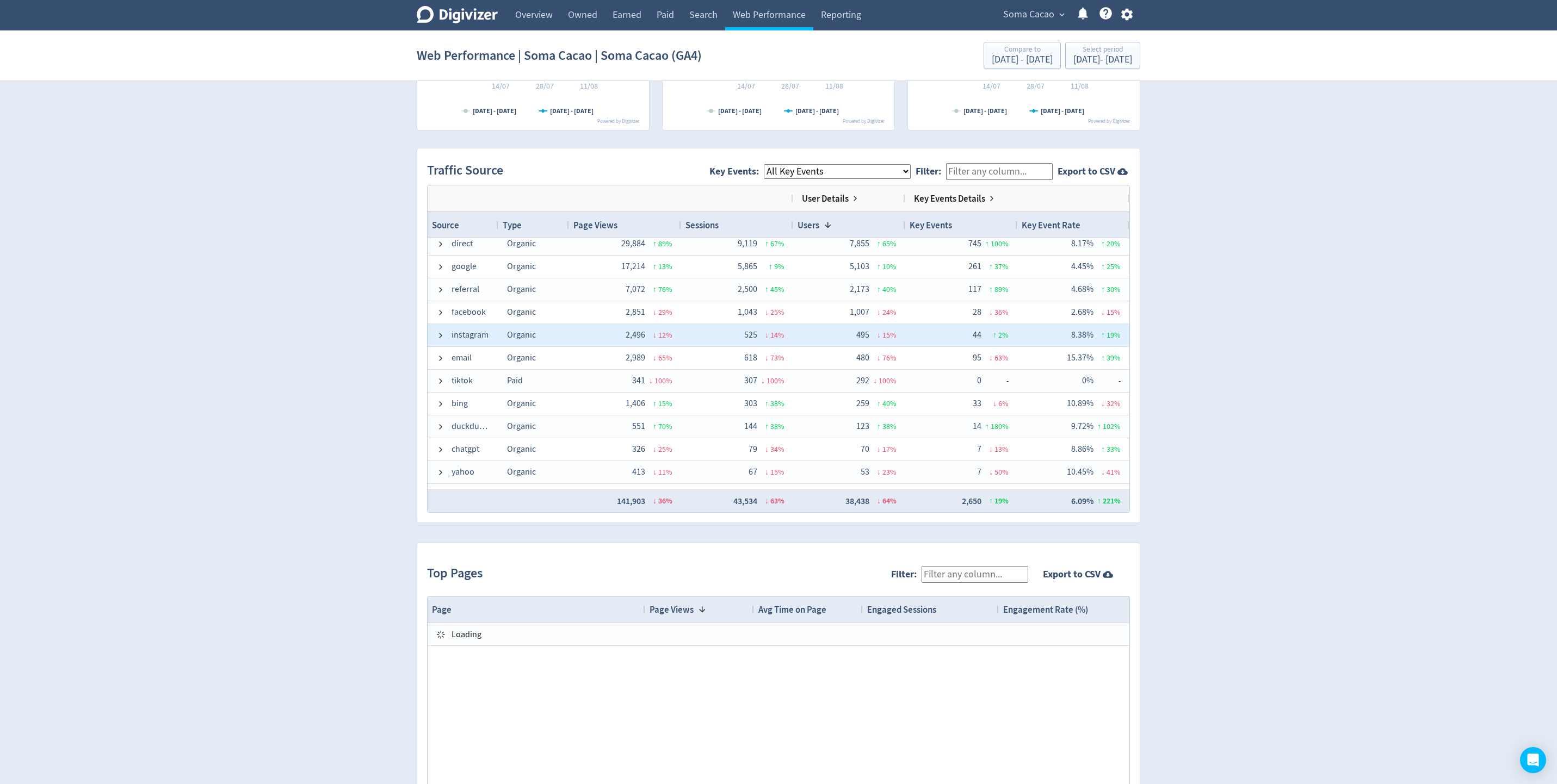
scroll to position [54, 0]
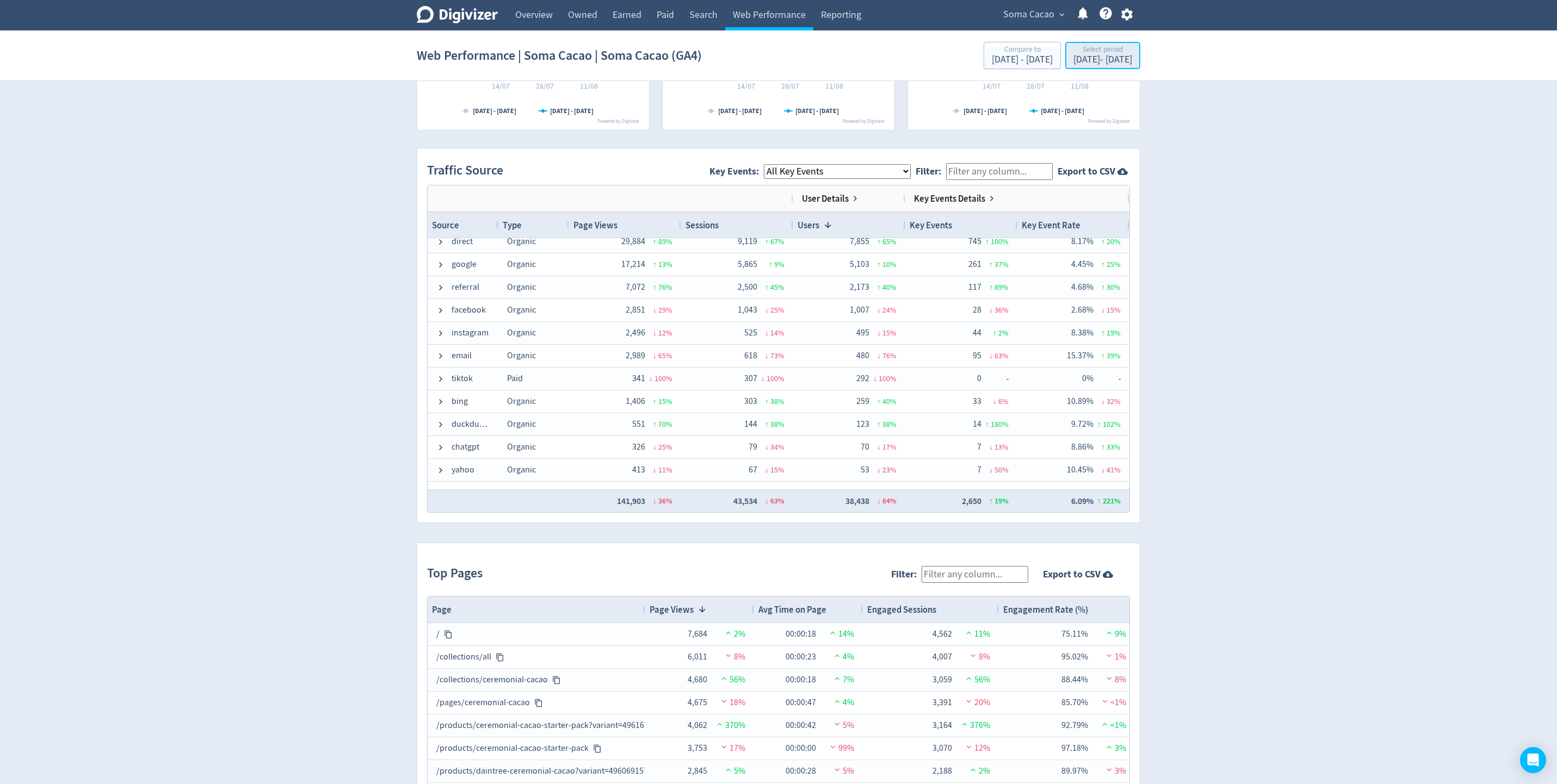
click at [1037, 64] on div "[DATE] - [DATE]" at bounding box center [1103, 59] width 59 height 10
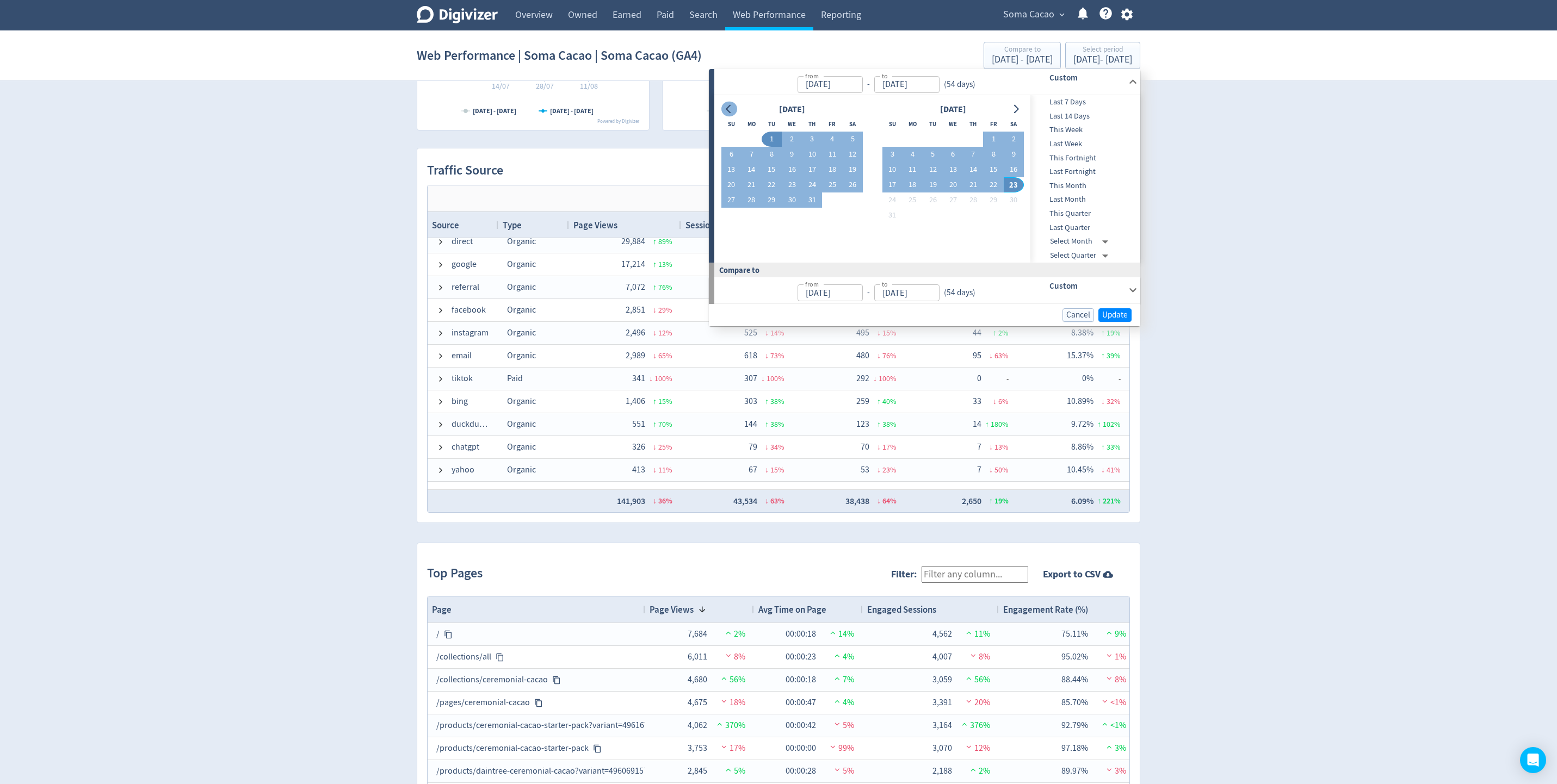
click at [722, 108] on button "Go to previous month" at bounding box center [730, 109] width 16 height 15
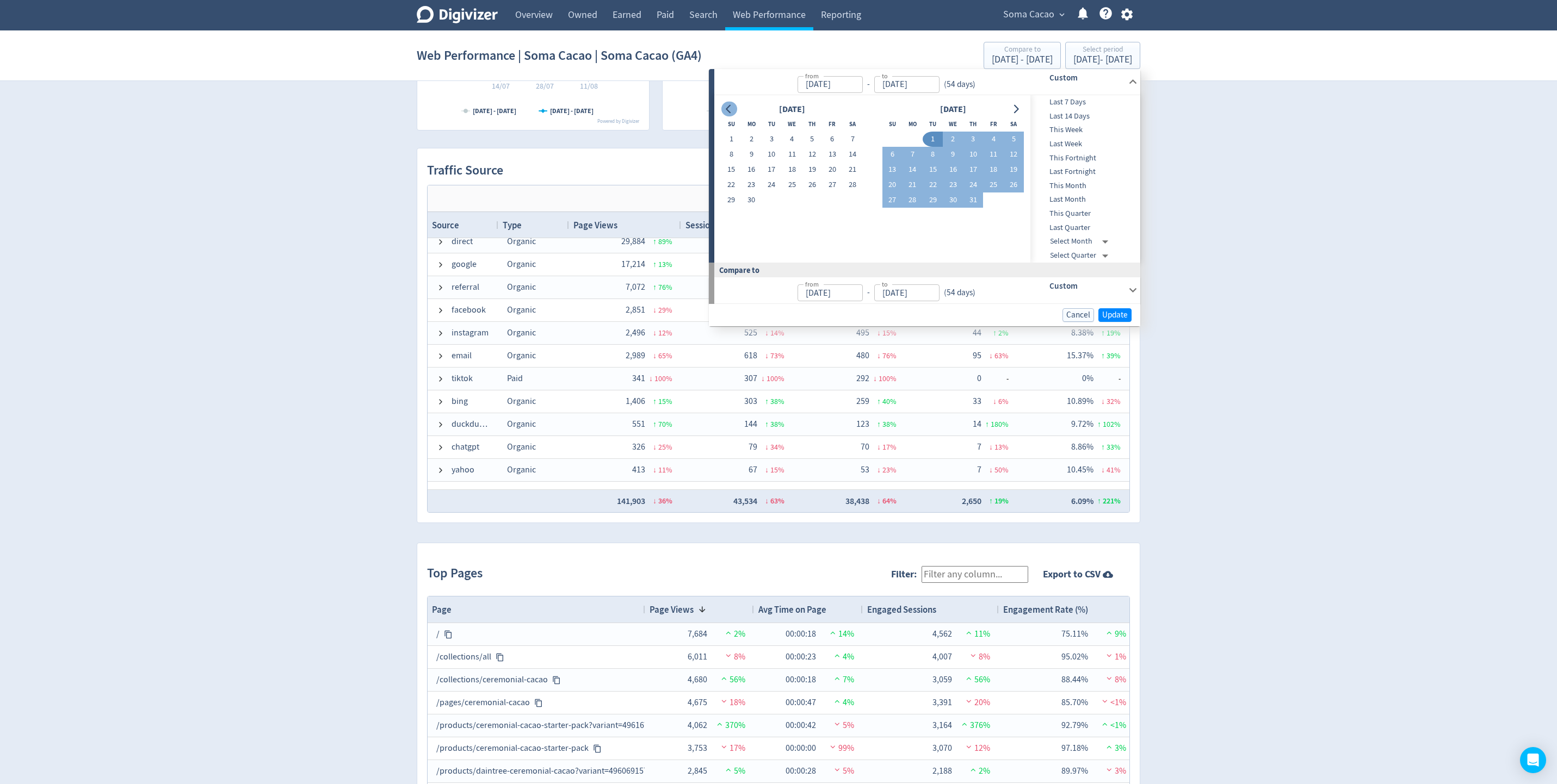
click at [723, 108] on button "Go to previous month" at bounding box center [730, 109] width 16 height 15
click at [828, 183] on button "23" at bounding box center [832, 184] width 20 height 15
type input "[DATE]"
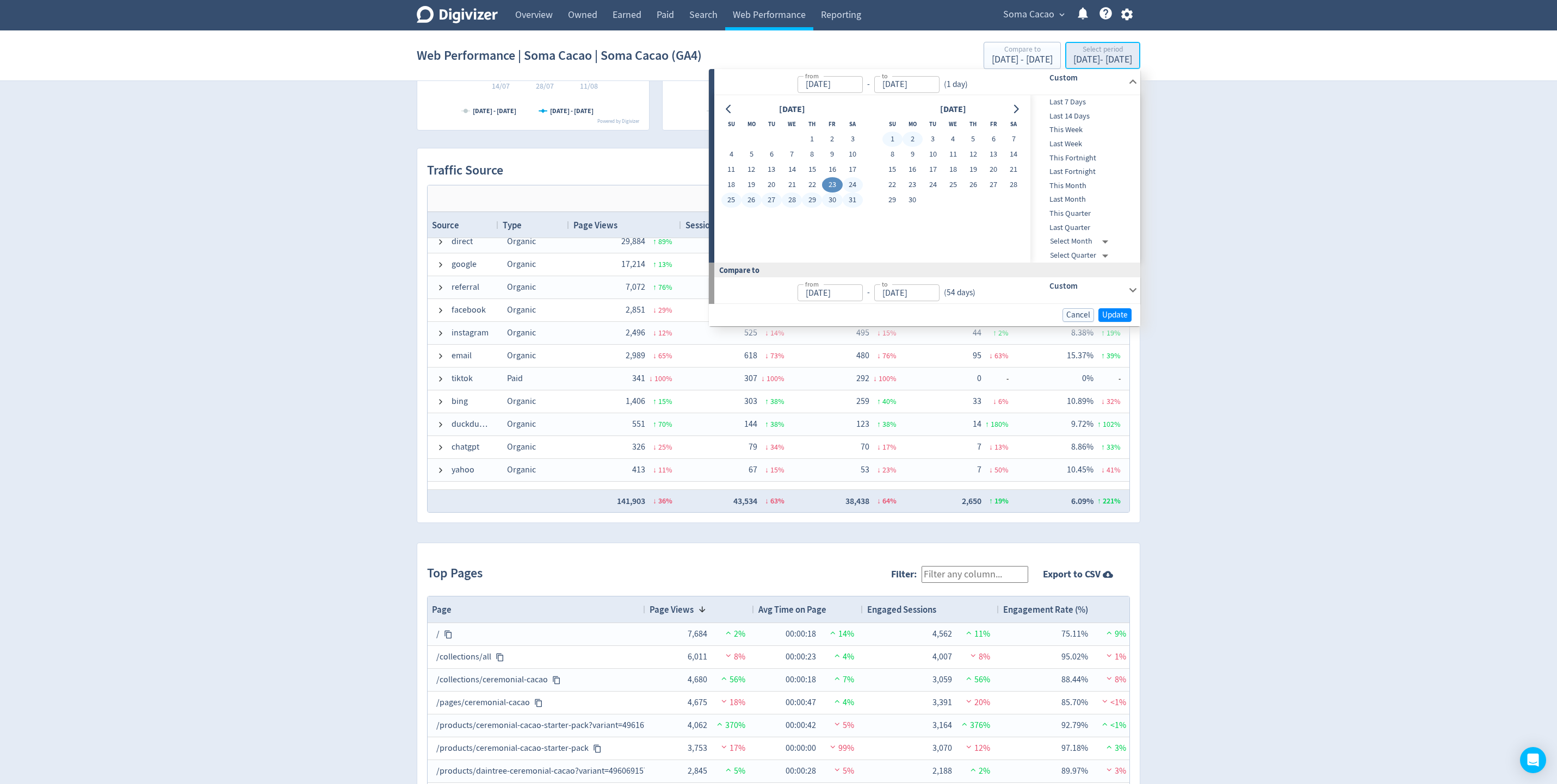
click at [1037, 56] on div "[DATE] - [DATE]" at bounding box center [1103, 59] width 59 height 10
click at [933, 91] on input "[DATE]" at bounding box center [907, 84] width 65 height 17
type input "[DATE]"
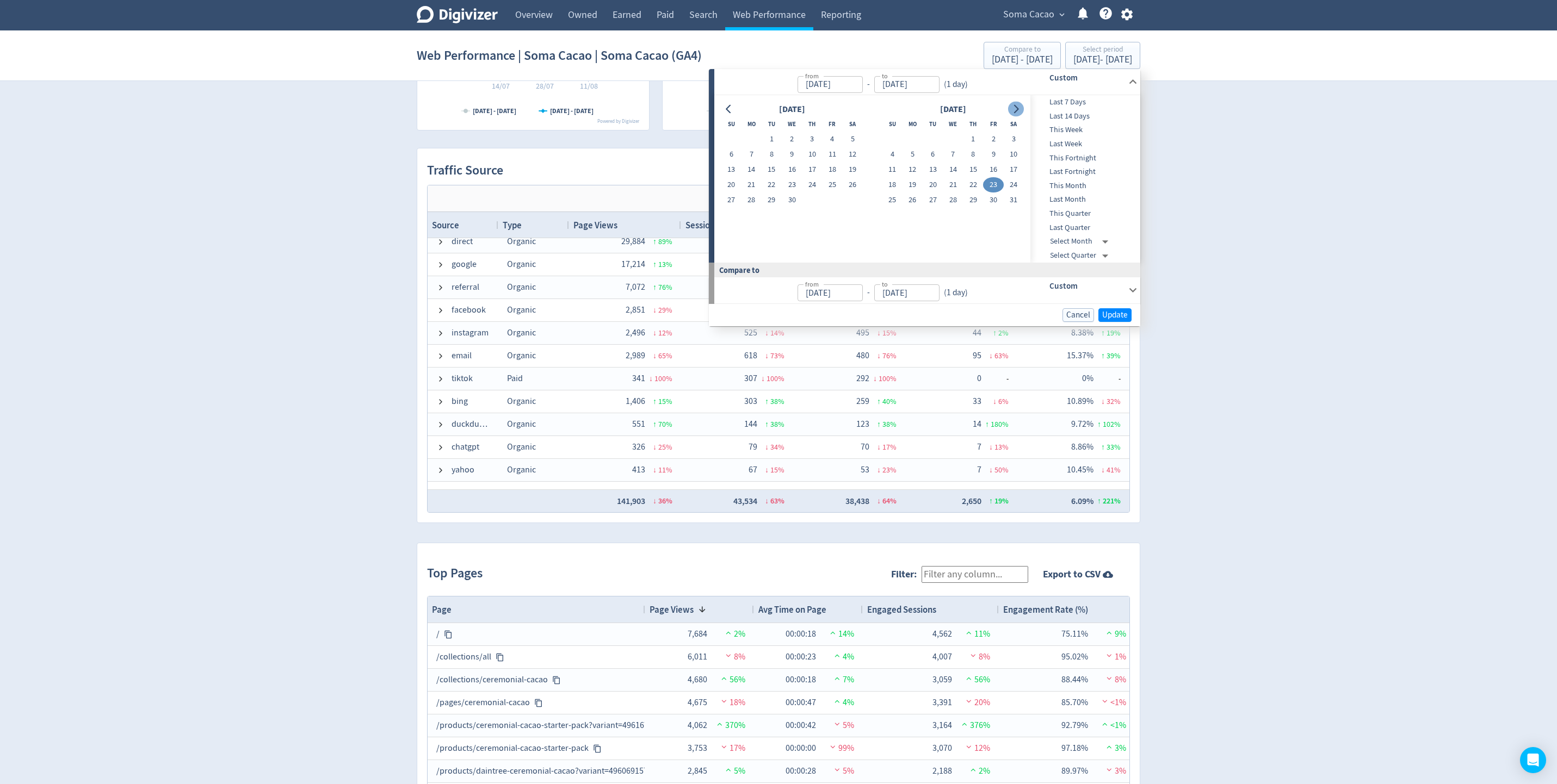
click at [1015, 108] on icon "Go to next month" at bounding box center [1016, 109] width 9 height 9
click at [863, 86] on input "[DATE]" at bounding box center [830, 84] width 65 height 17
click at [903, 80] on input "[DATE]" at bounding box center [907, 84] width 65 height 17
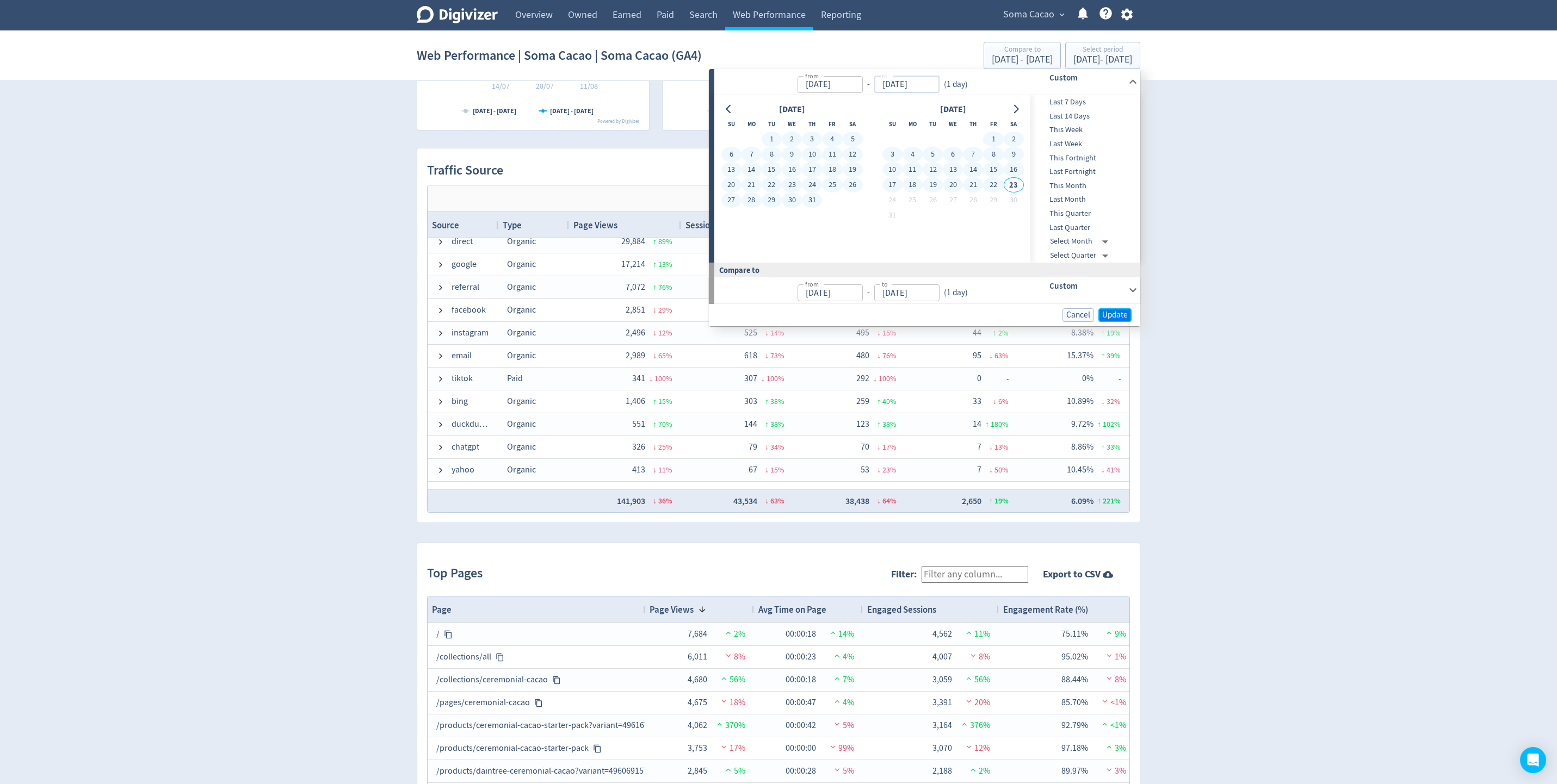
type input "[DATE]"
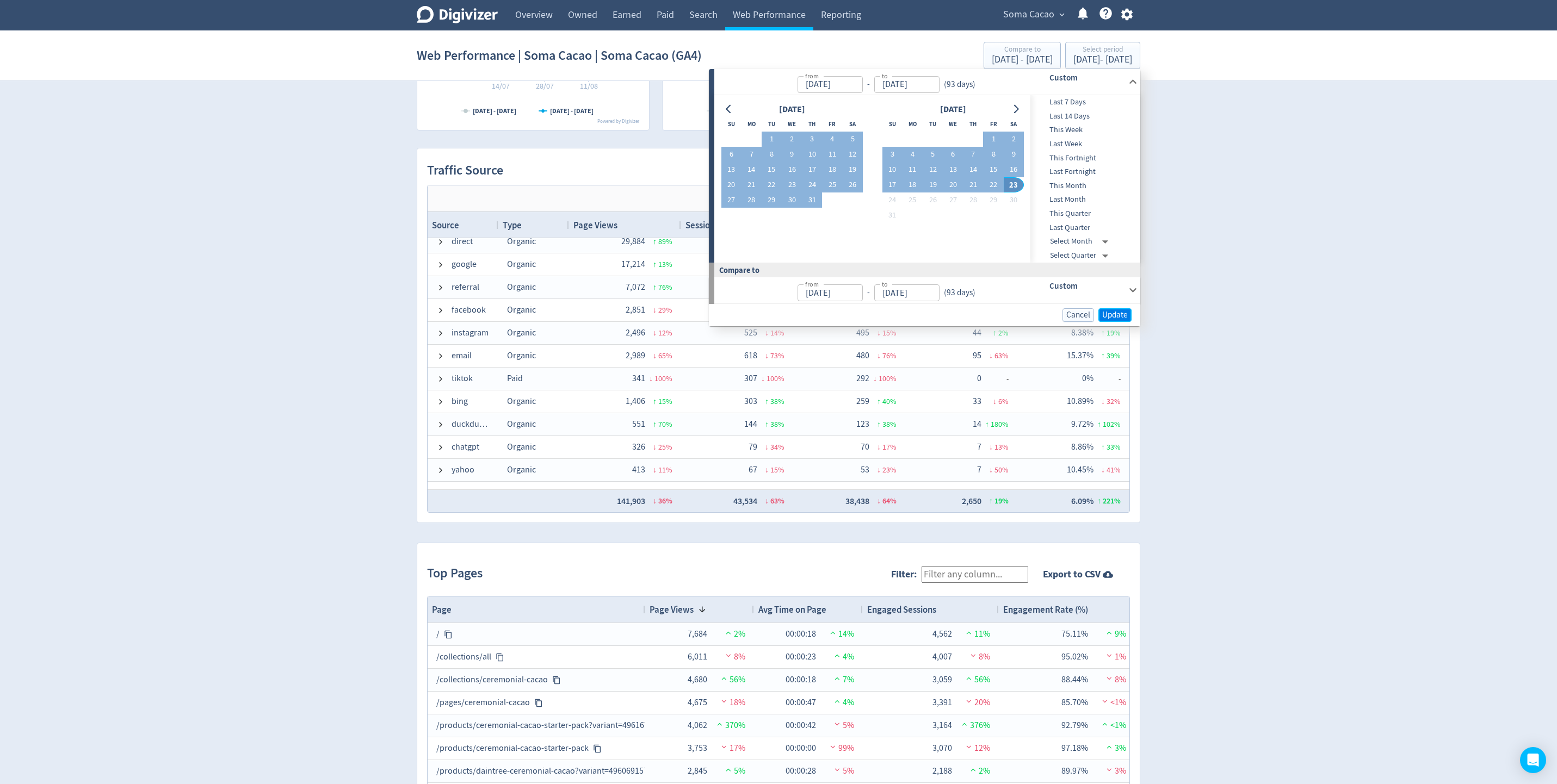
click at [1037, 312] on span "Update" at bounding box center [1116, 315] width 26 height 8
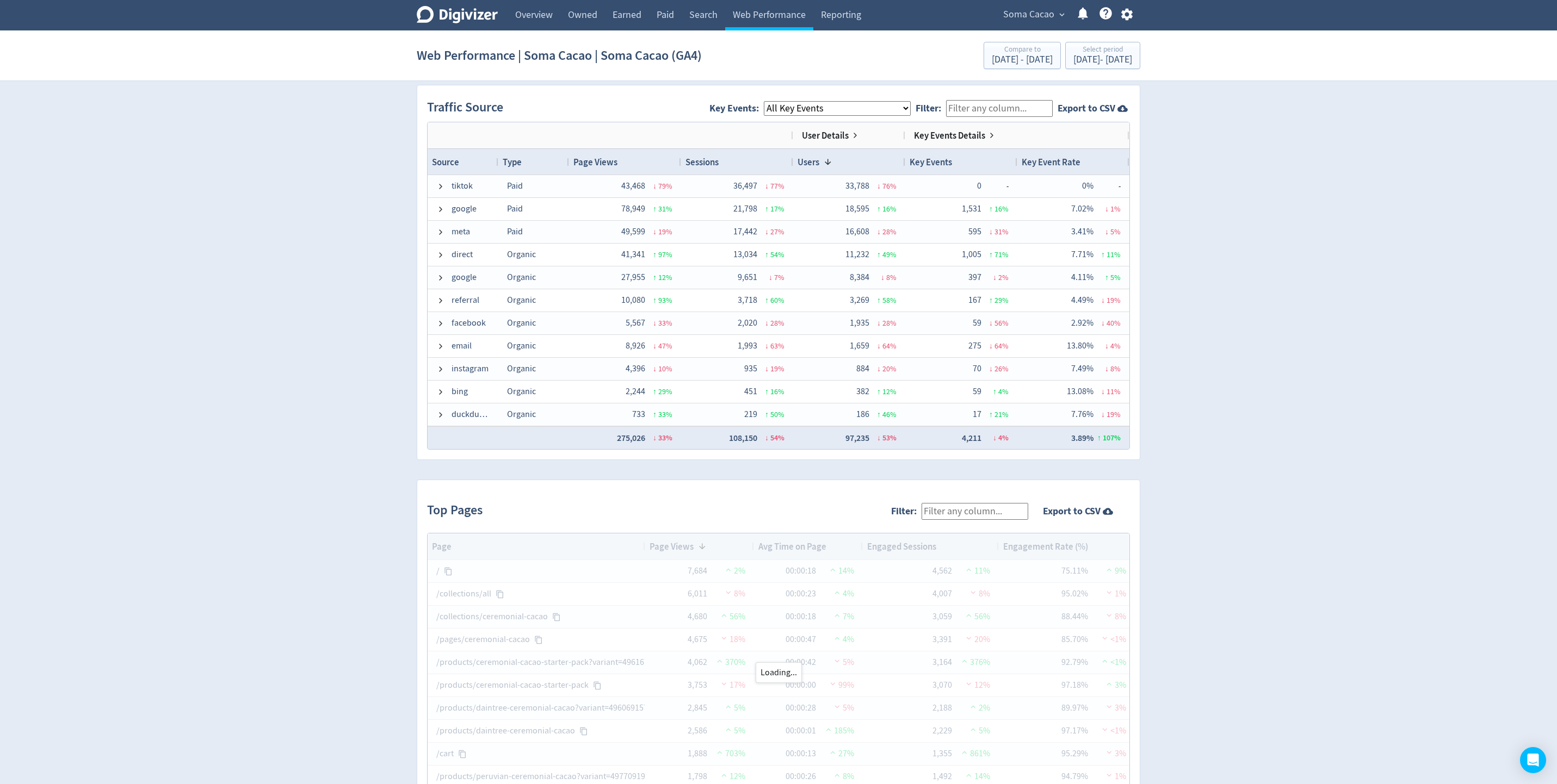
scroll to position [711, 0]
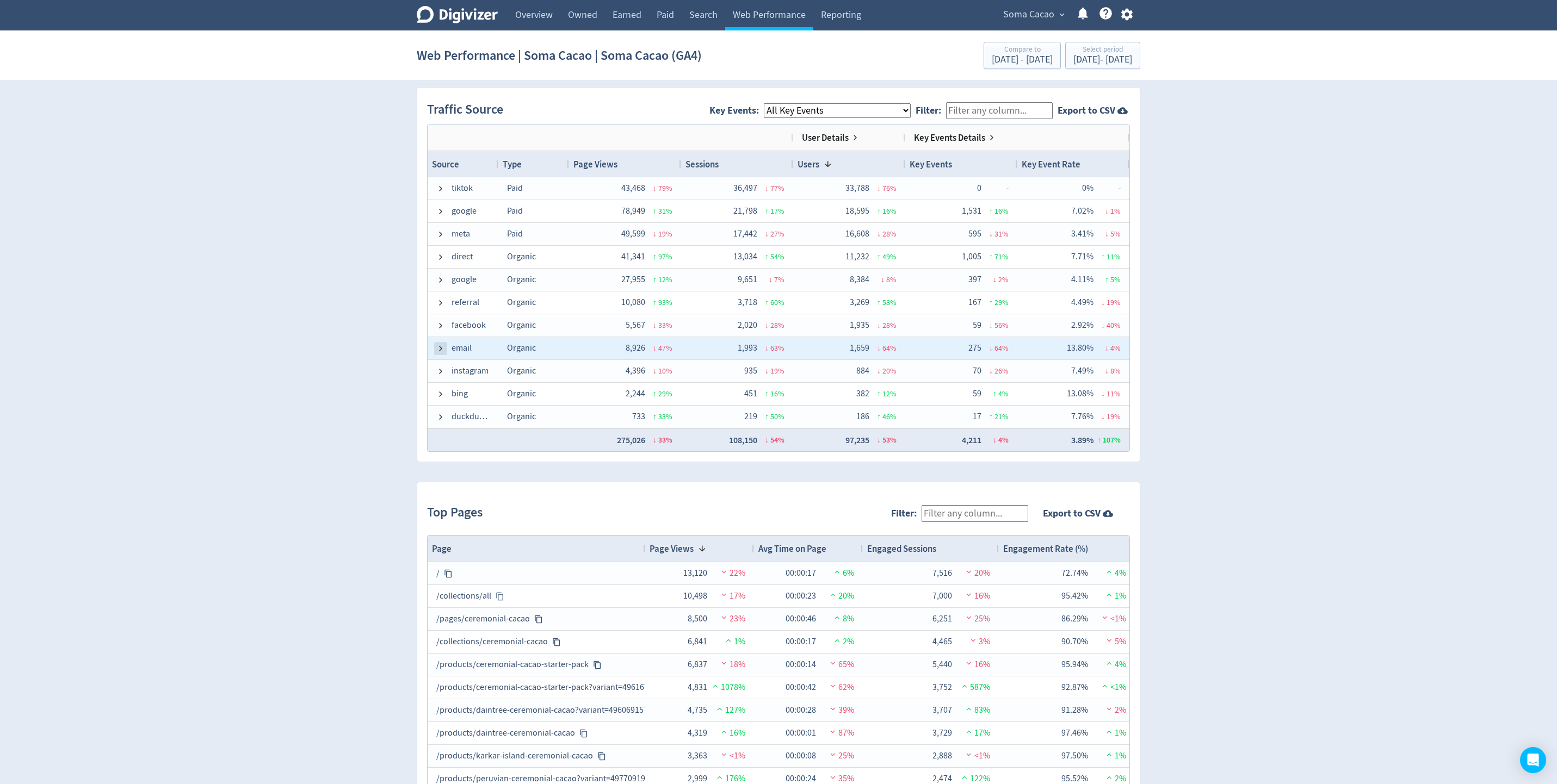
click at [439, 351] on span at bounding box center [440, 348] width 9 height 9
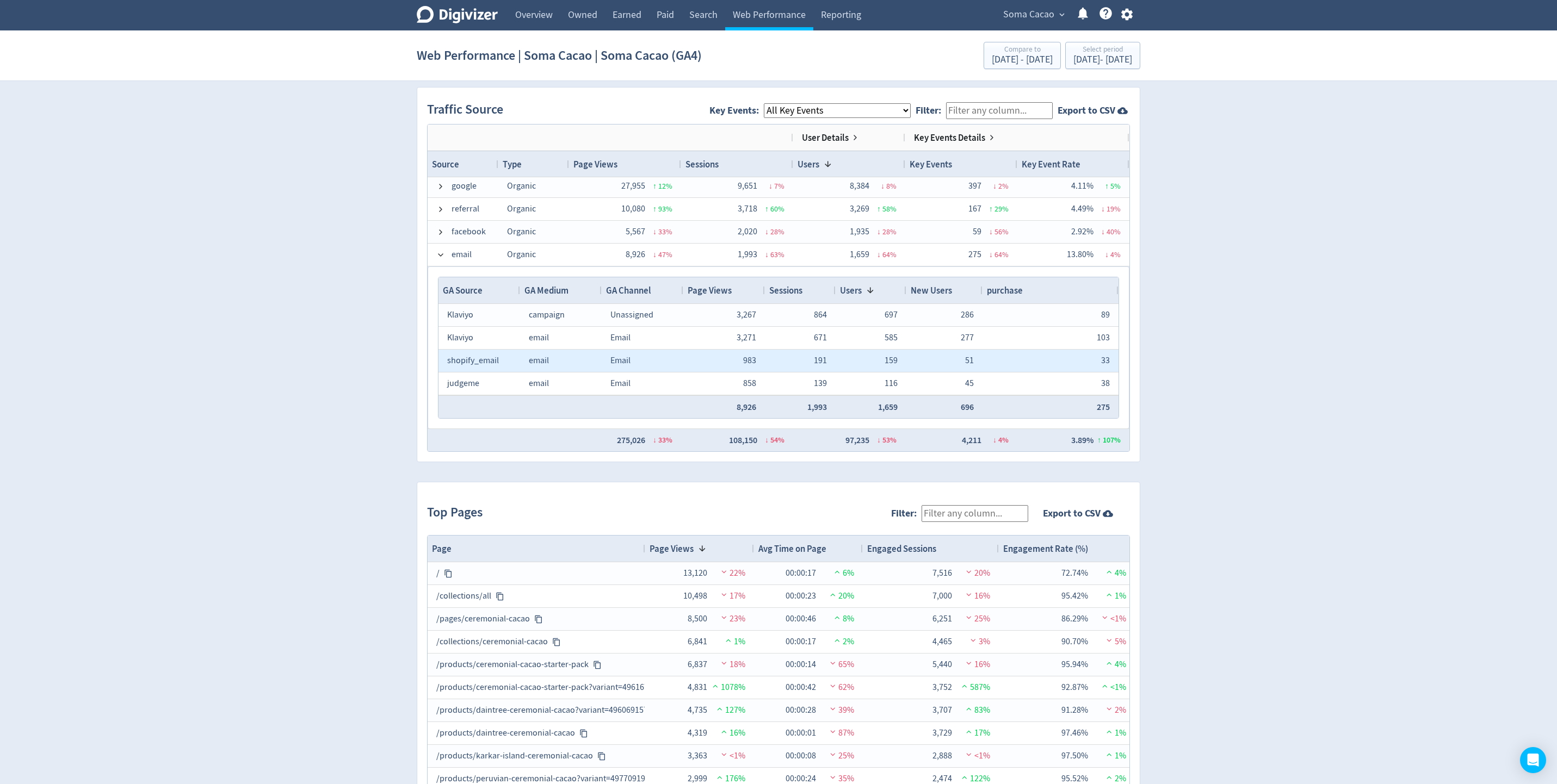
scroll to position [99, 0]
